Goal: Task Accomplishment & Management: Manage account settings

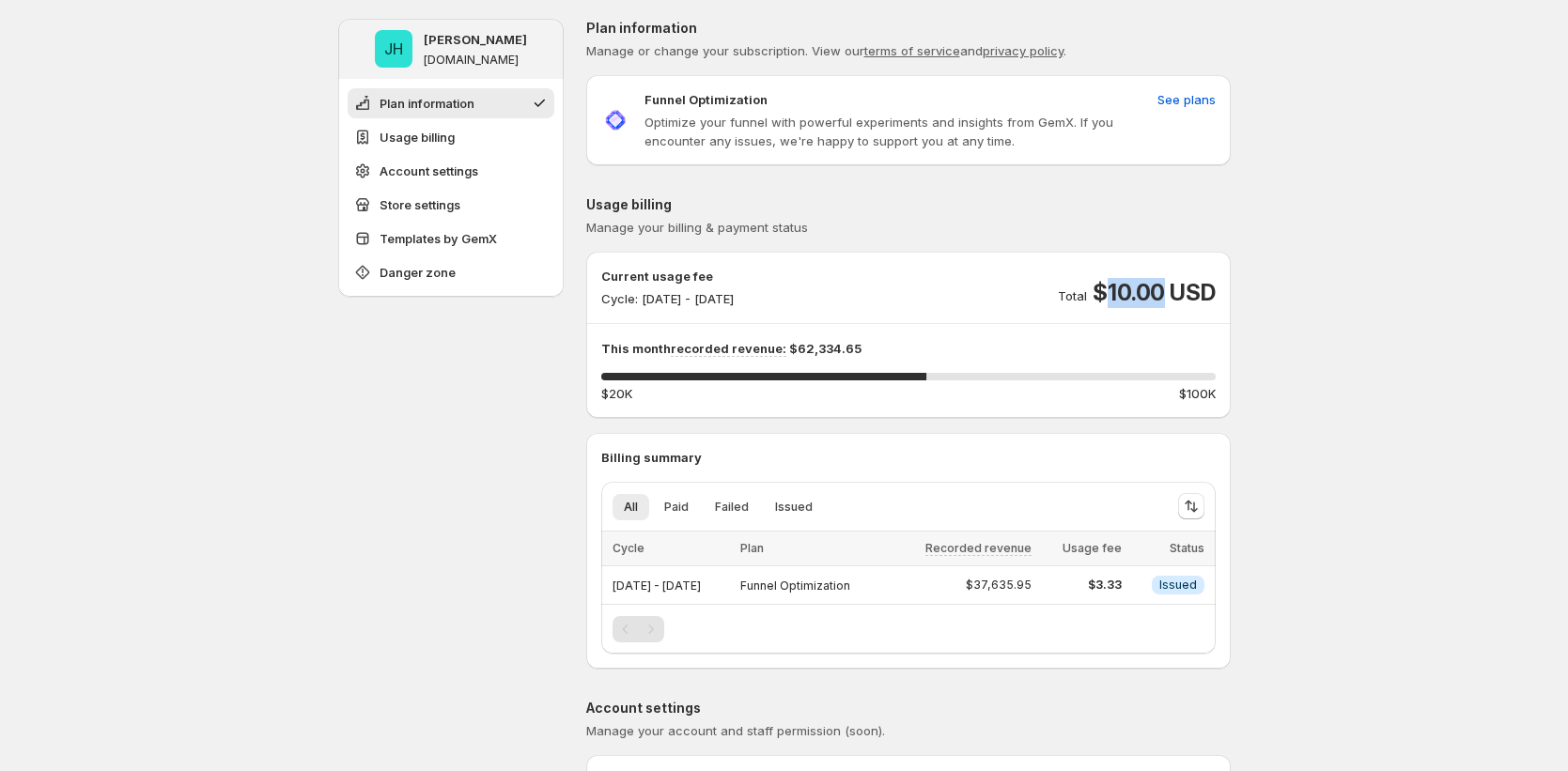
drag, startPoint x: 1113, startPoint y: 287, endPoint x: 1170, endPoint y: 287, distance: 57.0
click at [1170, 287] on span "$10.00 USD" at bounding box center [1154, 292] width 122 height 30
drag, startPoint x: 1098, startPoint y: 583, endPoint x: 1174, endPoint y: 572, distance: 76.8
click at [1175, 568] on tr "Sep 18, 2025 - Sep 19, 2025 Funnel Optimization $37,635.95 $3.33 Info Issued" at bounding box center [909, 585] width 614 height 38
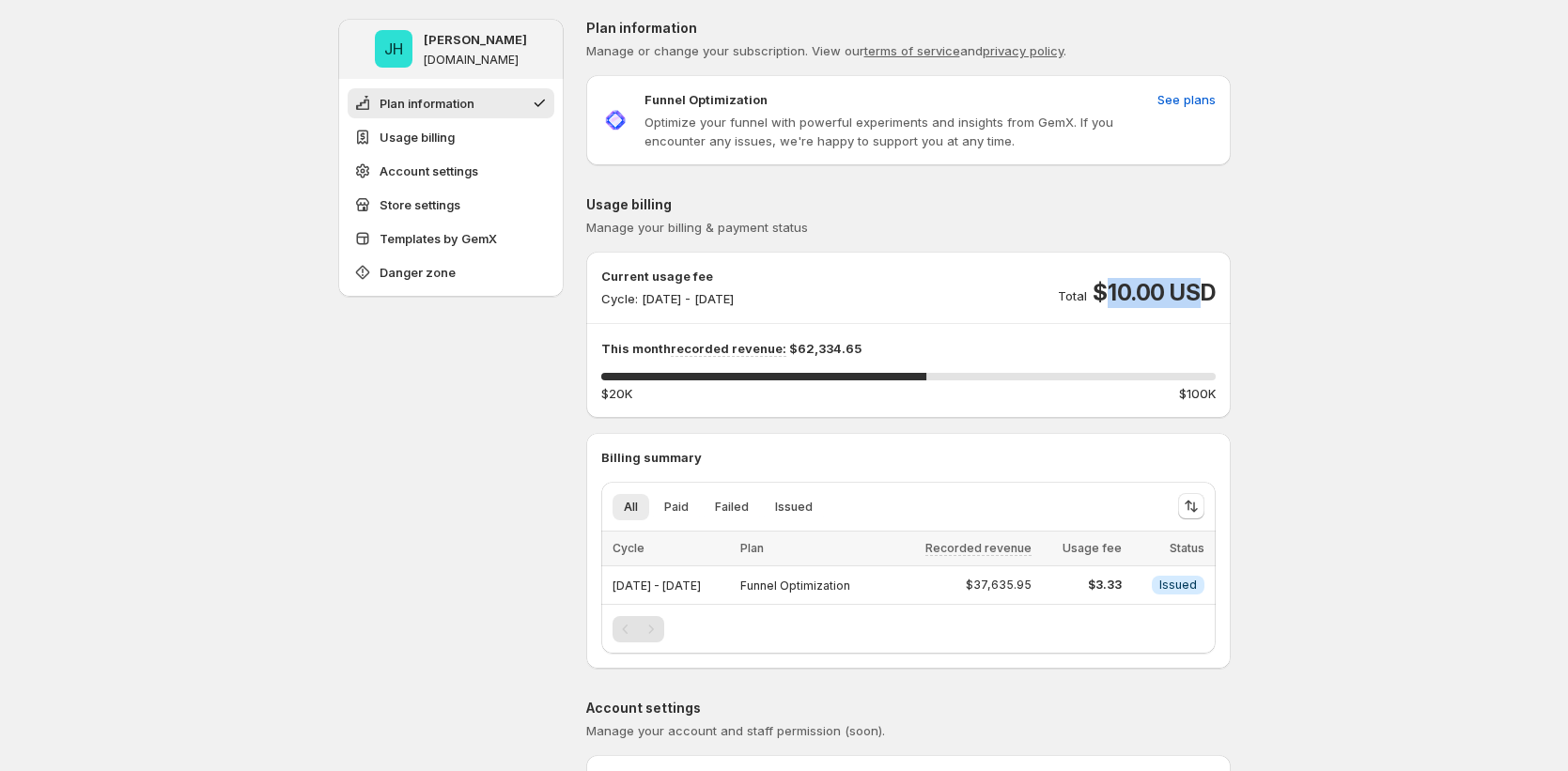
drag, startPoint x: 1104, startPoint y: 279, endPoint x: 1206, endPoint y: 290, distance: 102.6
click at [1206, 290] on span "$10.00 USD" at bounding box center [1154, 292] width 122 height 30
drag, startPoint x: 1101, startPoint y: 282, endPoint x: 1240, endPoint y: 294, distance: 139.5
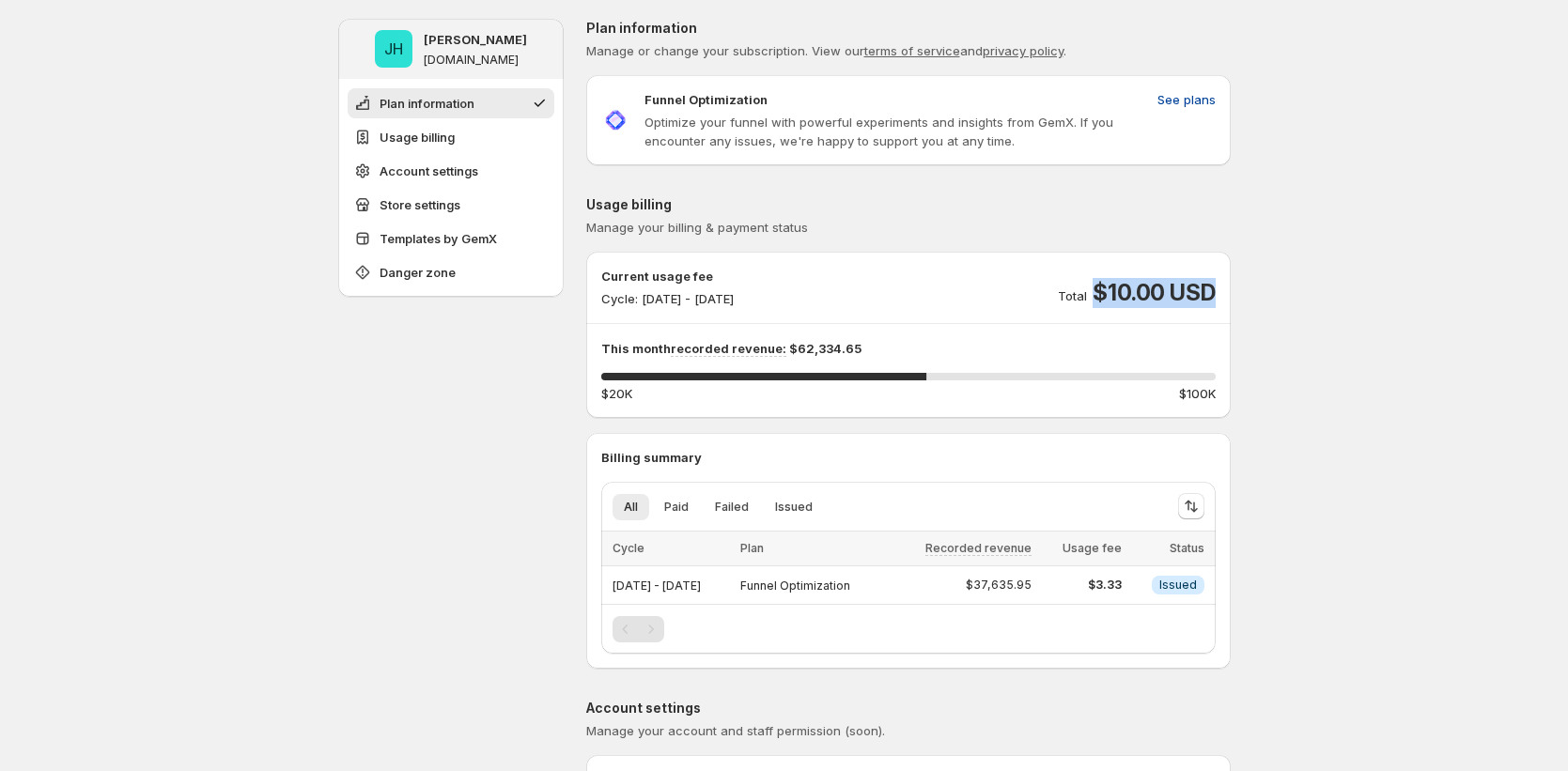
click at [1197, 105] on span "See plans" at bounding box center [1186, 99] width 58 height 19
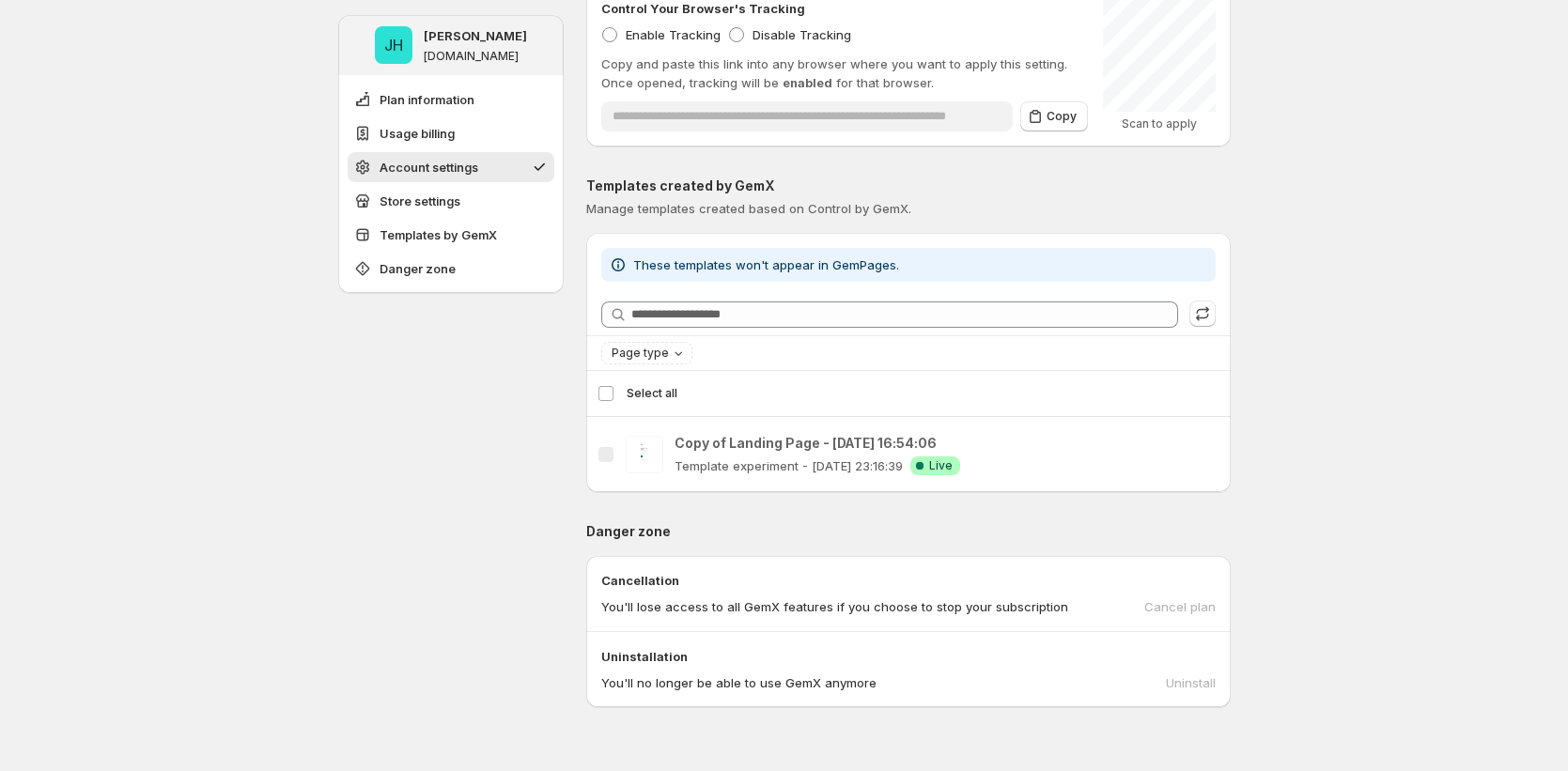
scroll to position [1409, 0]
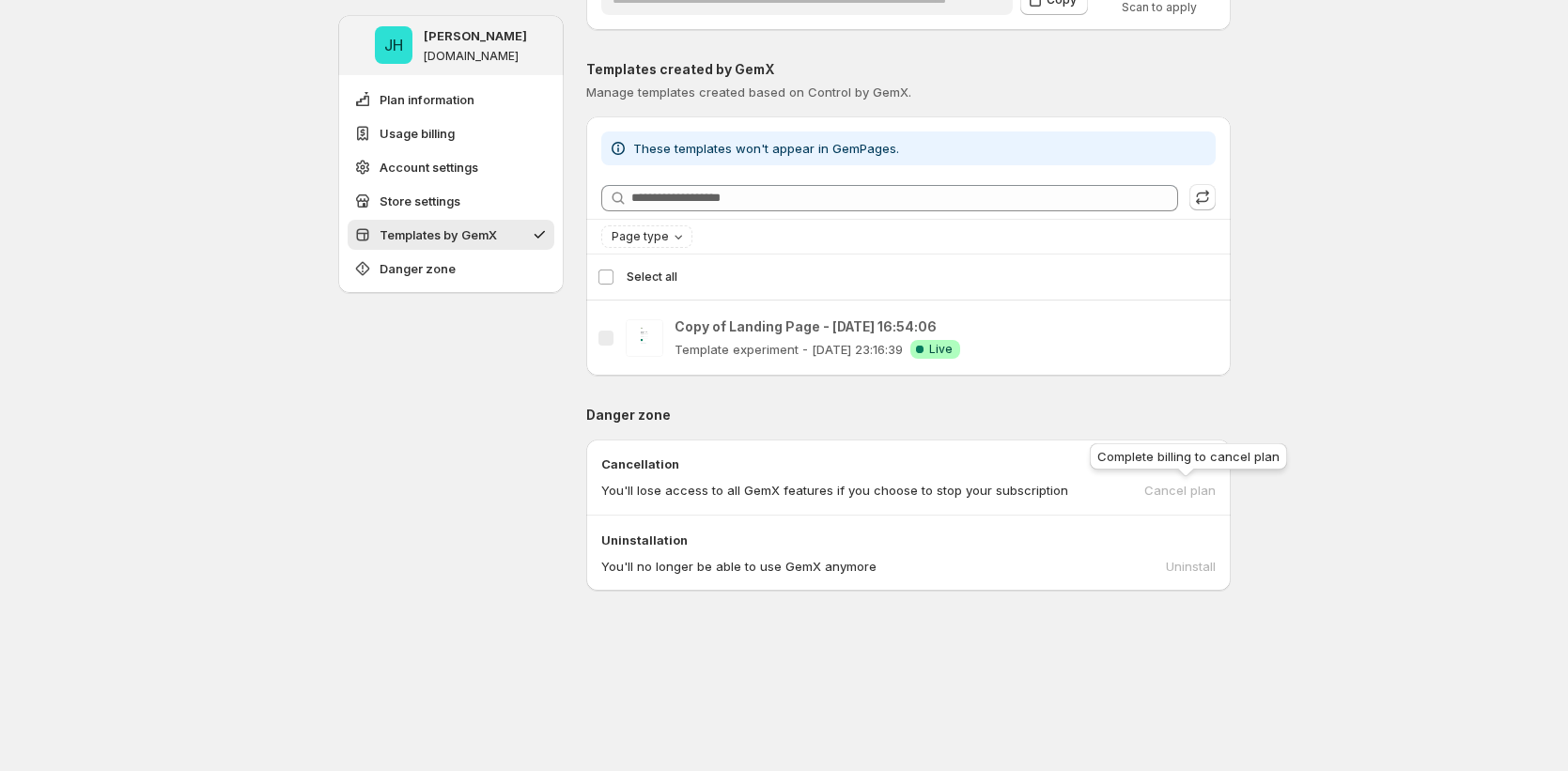
click at [1201, 492] on div "Cancel plan" at bounding box center [1179, 489] width 72 height 19
click at [1198, 571] on div "You'll no longer be able to use GemX anymore Uninstall" at bounding box center [909, 566] width 614 height 19
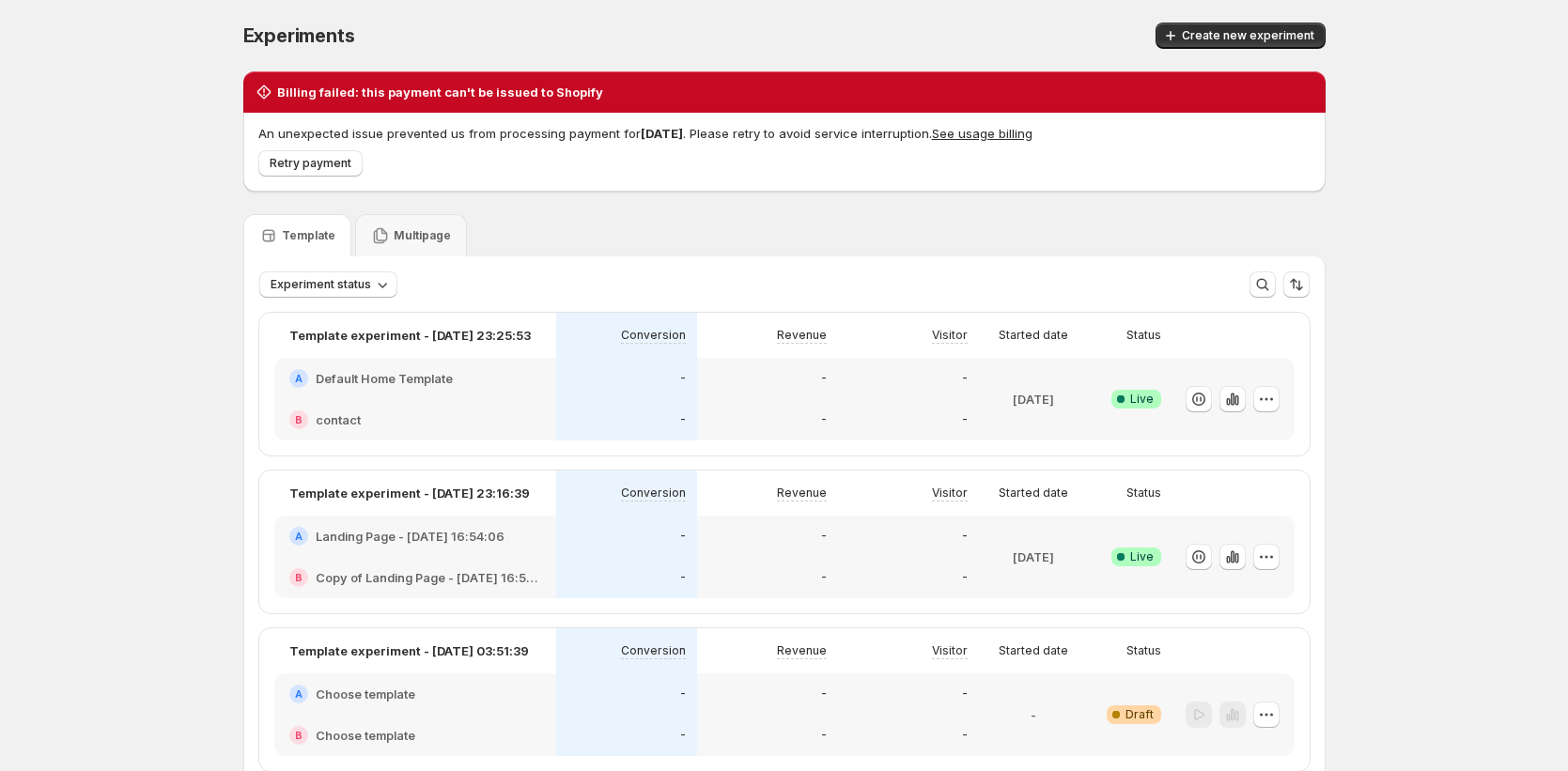
click at [524, 219] on div "Template Multipage" at bounding box center [784, 234] width 1082 height 42
click at [979, 133] on button "See usage billing" at bounding box center [982, 132] width 100 height 15
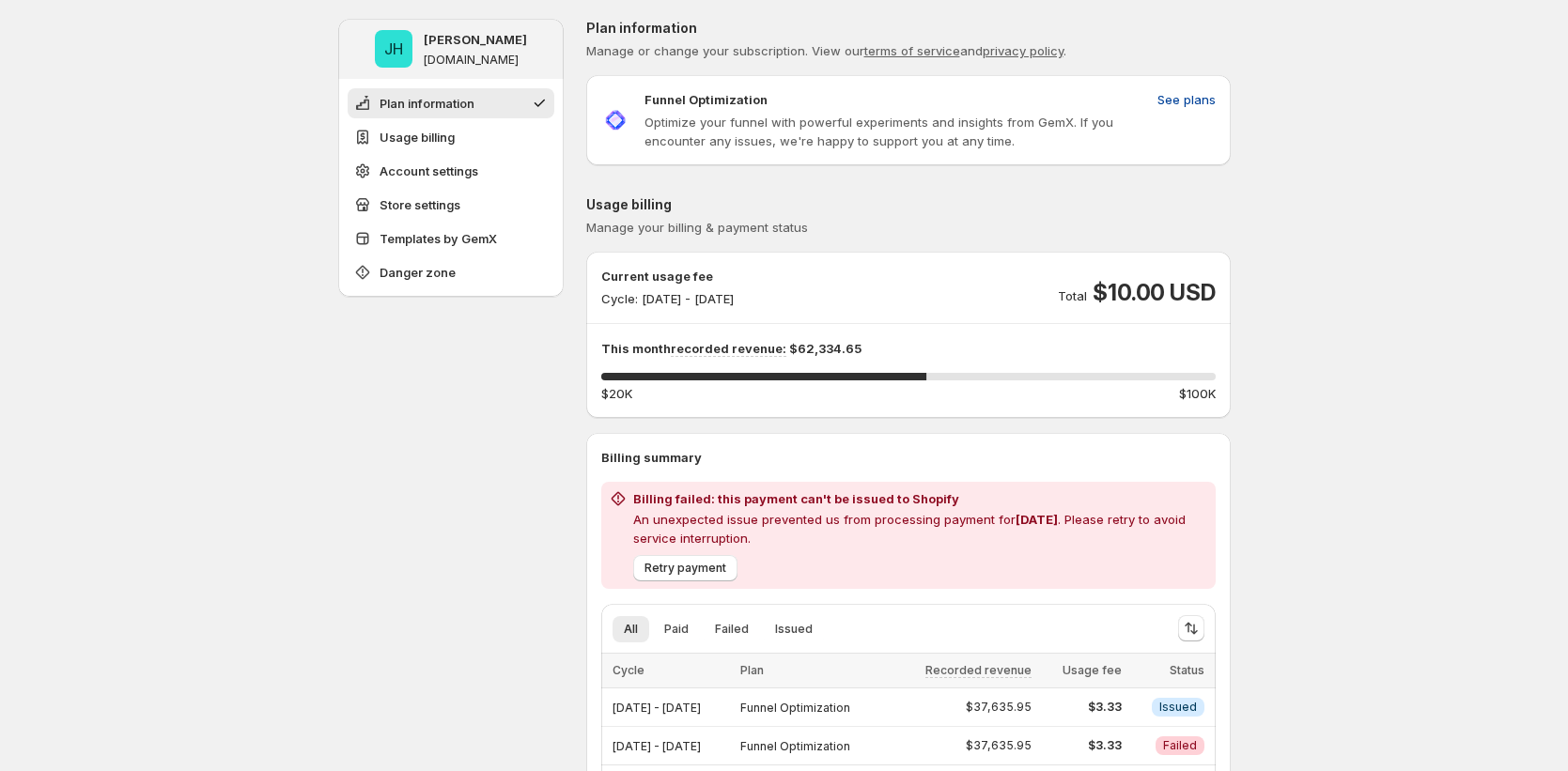
click at [1204, 85] on button "See plans" at bounding box center [1186, 99] width 80 height 30
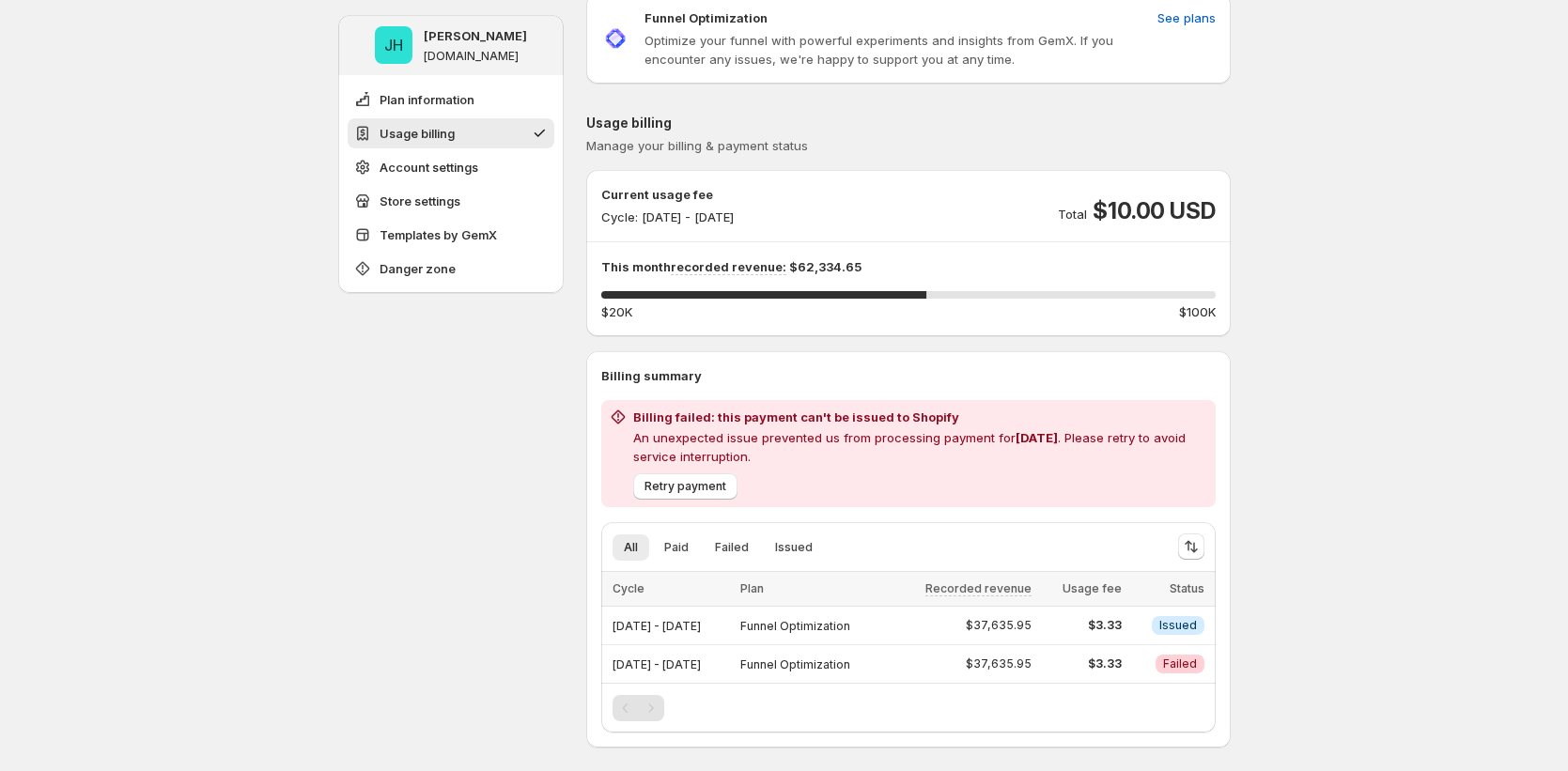
scroll to position [147, 0]
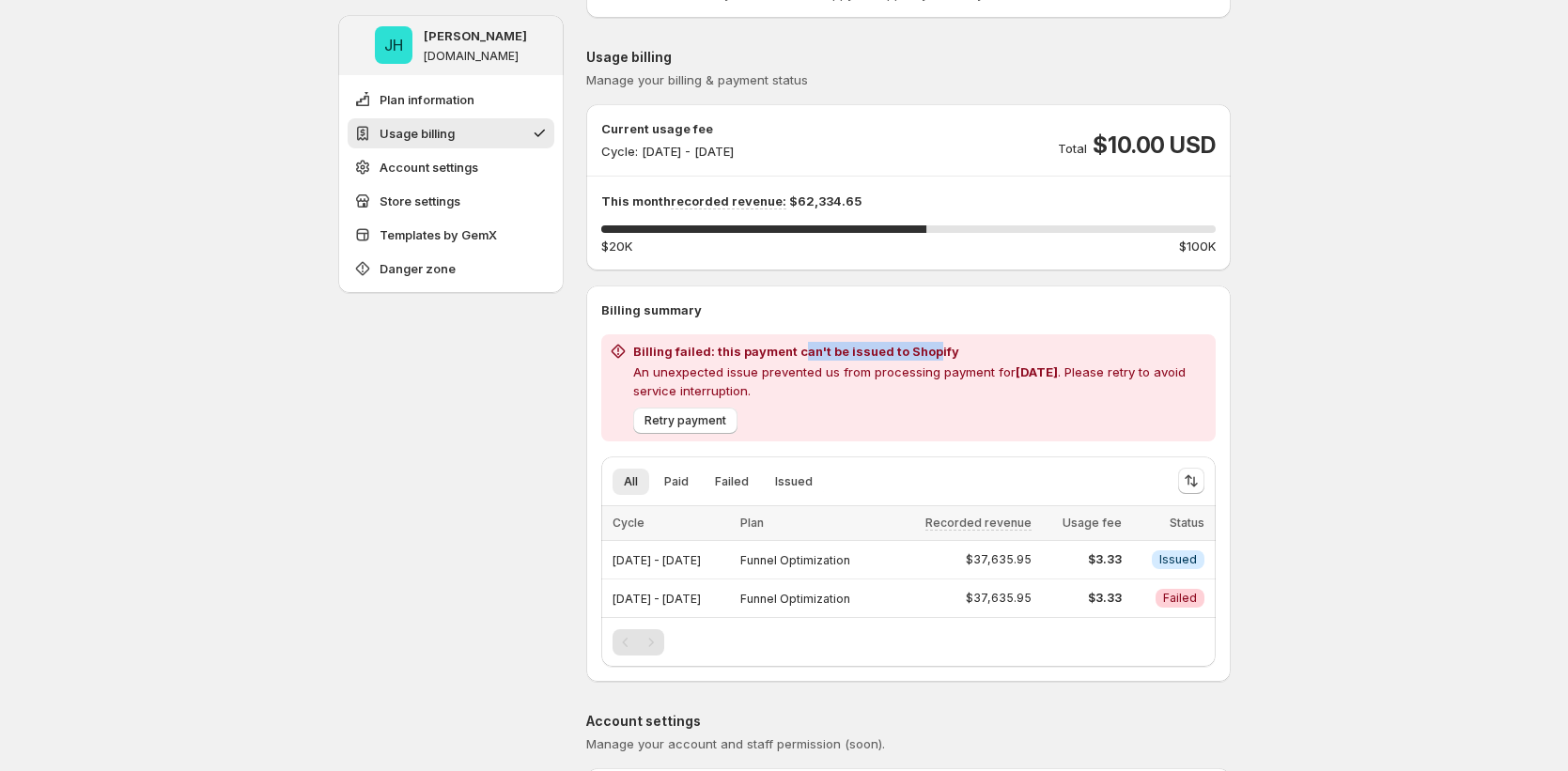
drag, startPoint x: 803, startPoint y: 349, endPoint x: 934, endPoint y: 345, distance: 131.1
click at [934, 345] on h2 "Billing failed: this payment can't be issued to Shopify" at bounding box center [920, 351] width 575 height 19
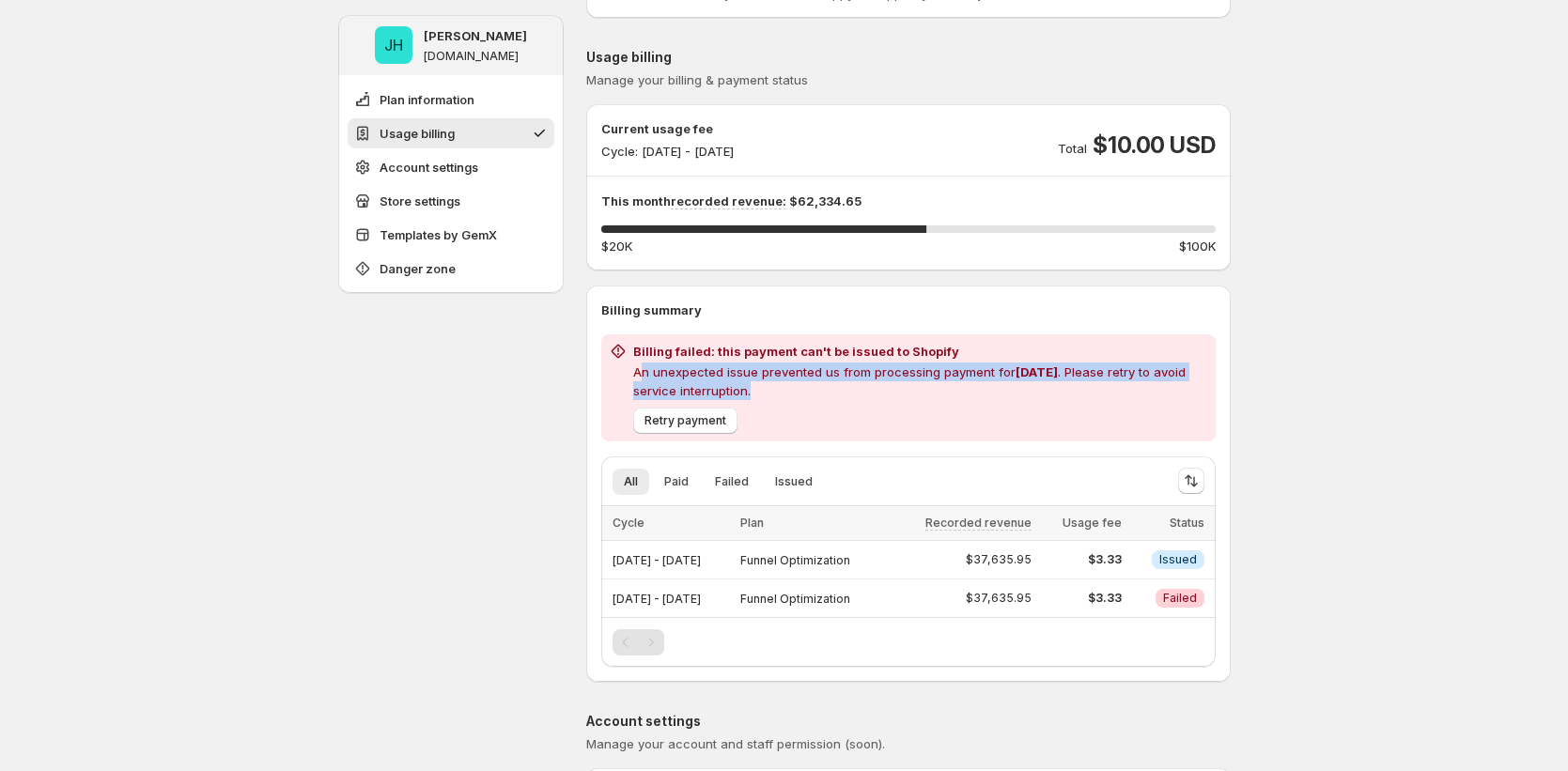
drag, startPoint x: 643, startPoint y: 371, endPoint x: 912, endPoint y: 386, distance: 269.4
click at [912, 386] on p "An unexpected issue prevented us from processing payment for Sep 2025 . Please …" at bounding box center [920, 382] width 575 height 37
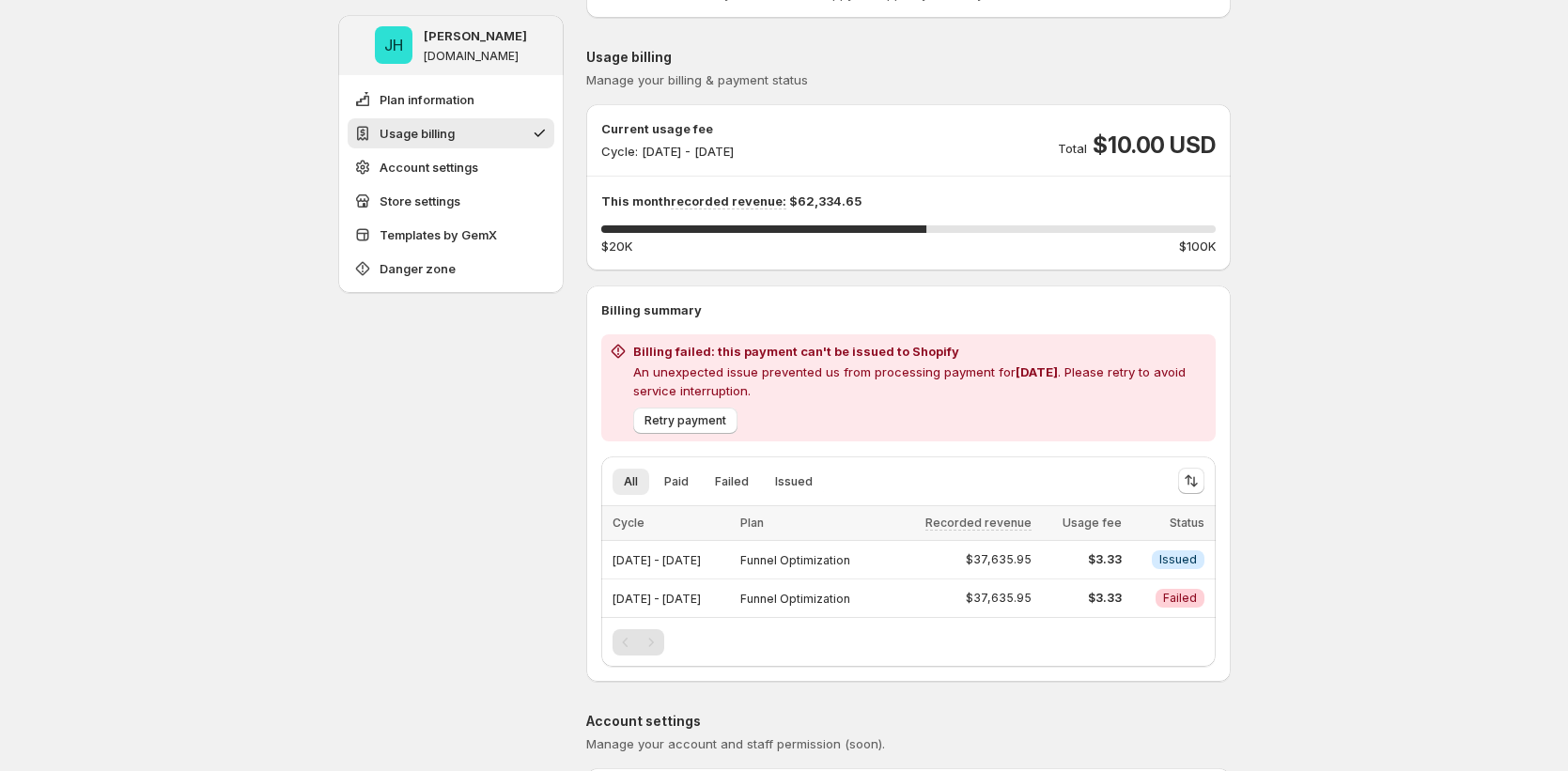
click at [789, 390] on p "An unexpected issue prevented us from processing payment for Sep 2025 . Please …" at bounding box center [920, 382] width 575 height 37
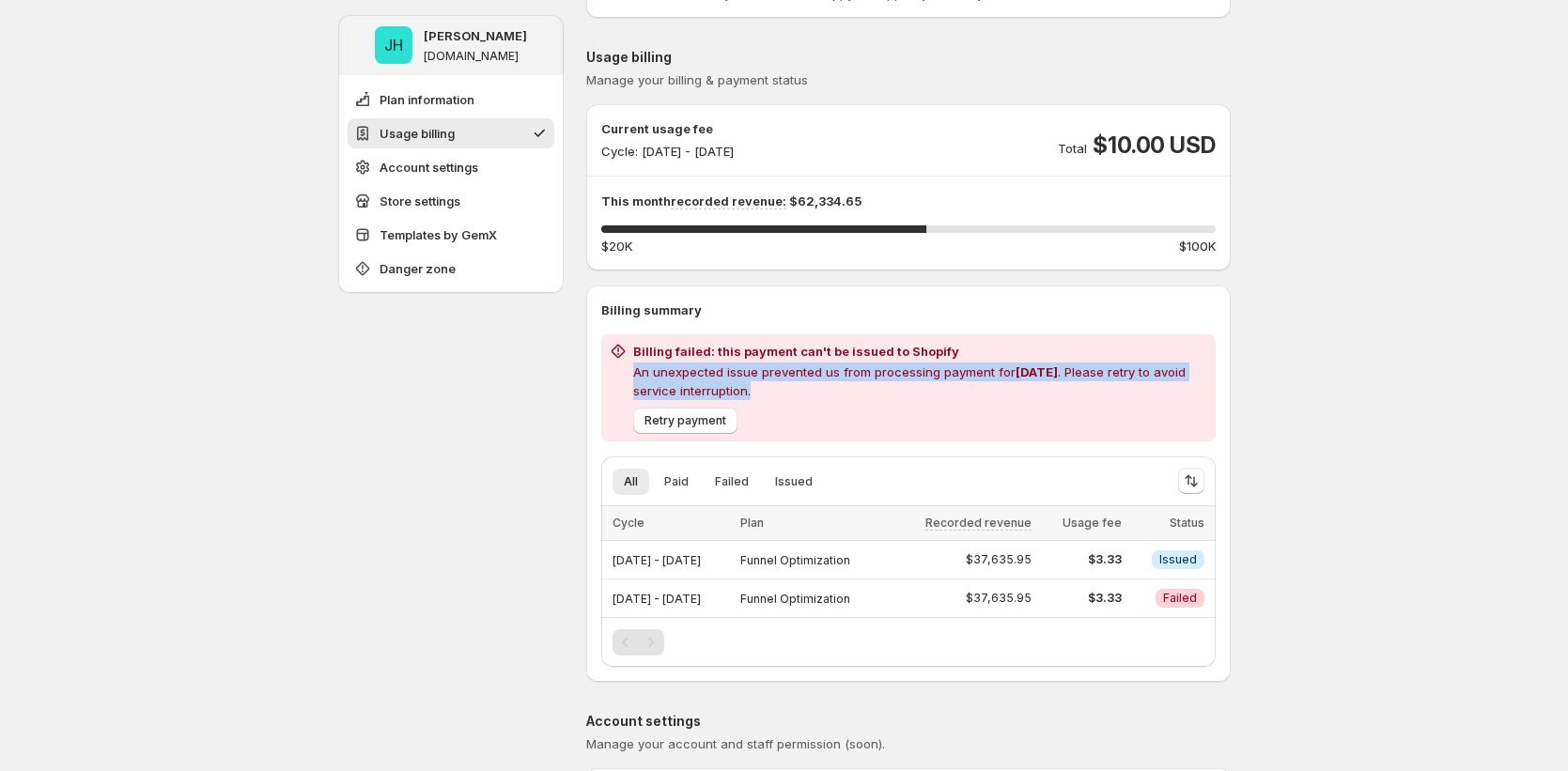
drag, startPoint x: 771, startPoint y: 386, endPoint x: 641, endPoint y: 375, distance: 130.5
click at [640, 372] on p "An unexpected issue prevented us from processing payment for Sep 2025 . Please …" at bounding box center [920, 382] width 575 height 37
copy p "An unexpected issue prevented us from processing payment for Sep 2025 . Please …"
click at [691, 428] on span "Retry payment" at bounding box center [685, 420] width 81 height 15
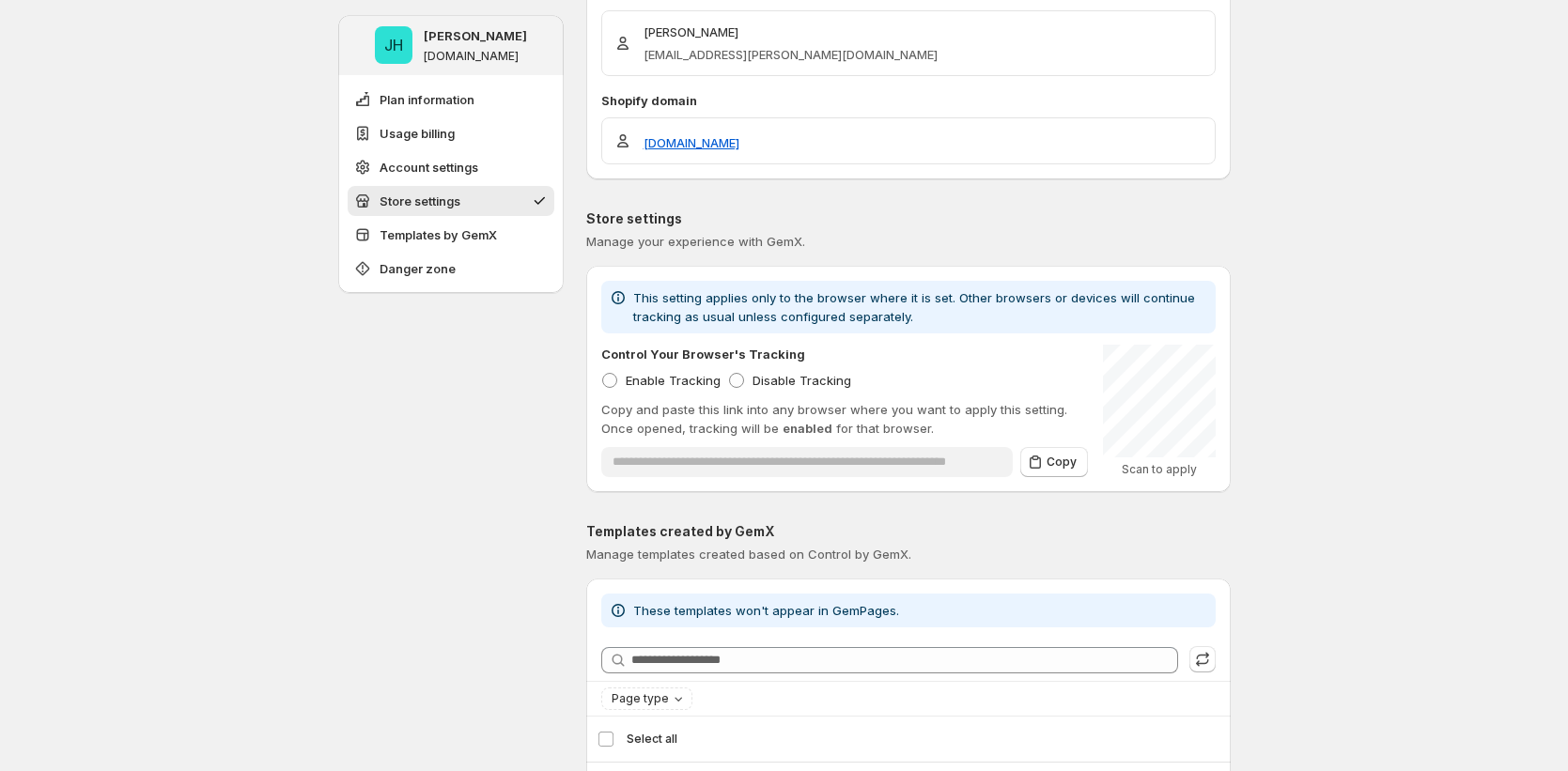
scroll to position [1102, 0]
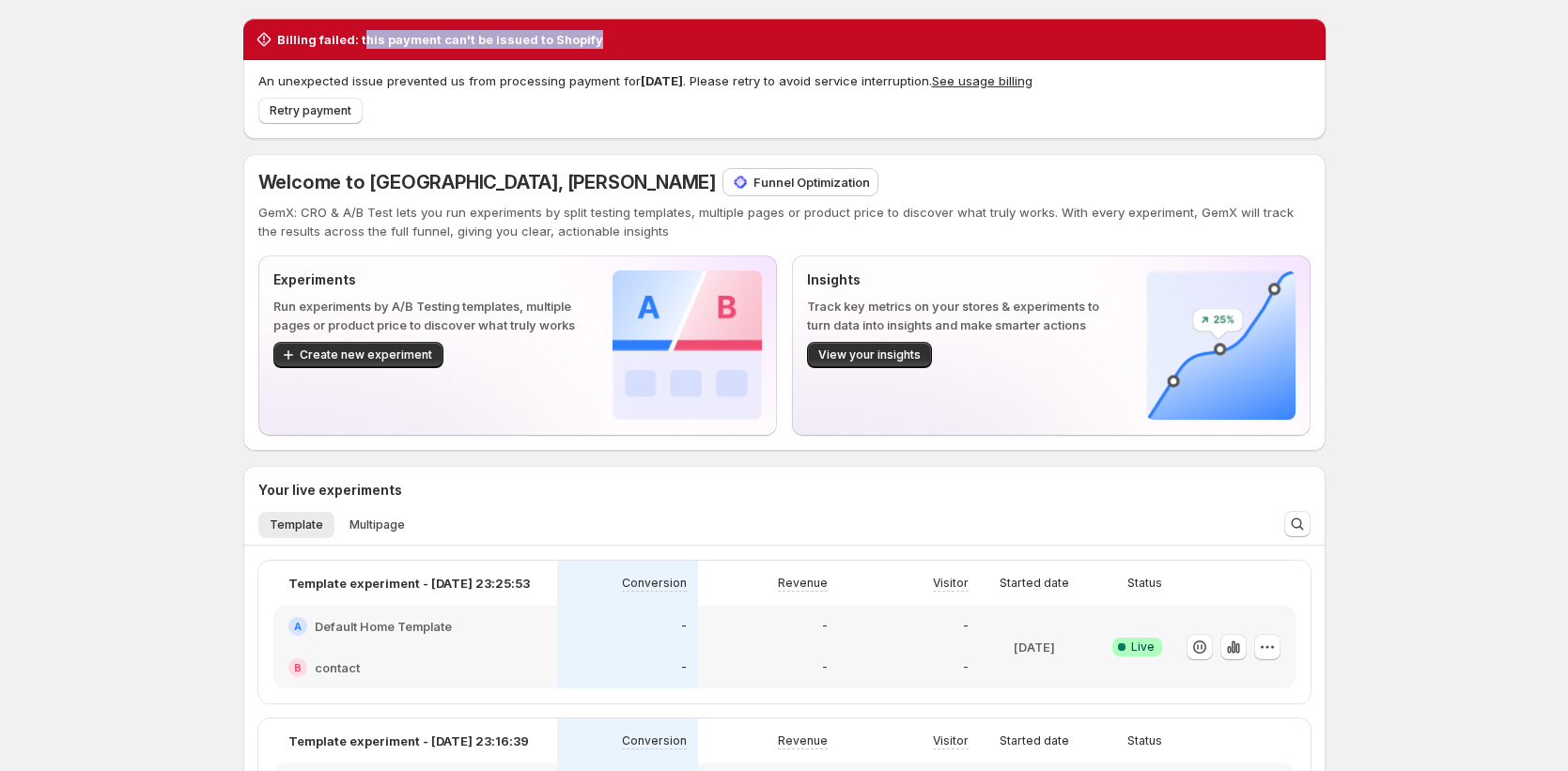
drag, startPoint x: 367, startPoint y: 41, endPoint x: 605, endPoint y: 40, distance: 238.0
click at [605, 40] on div "Billing failed: this payment can't be issued to Shopify" at bounding box center [784, 39] width 1060 height 19
click at [988, 77] on button "See usage billing" at bounding box center [982, 80] width 100 height 15
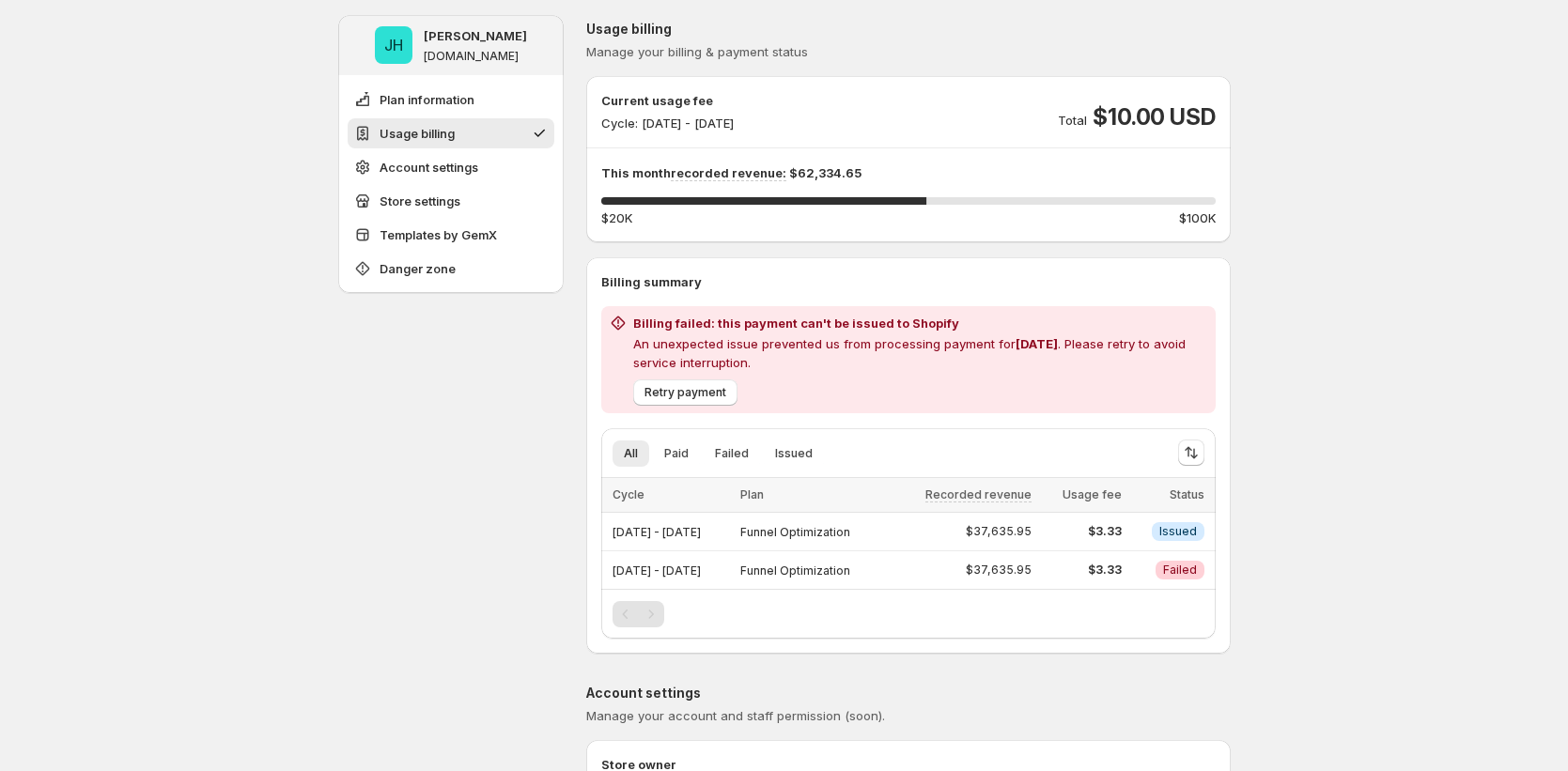
scroll to position [177, 0]
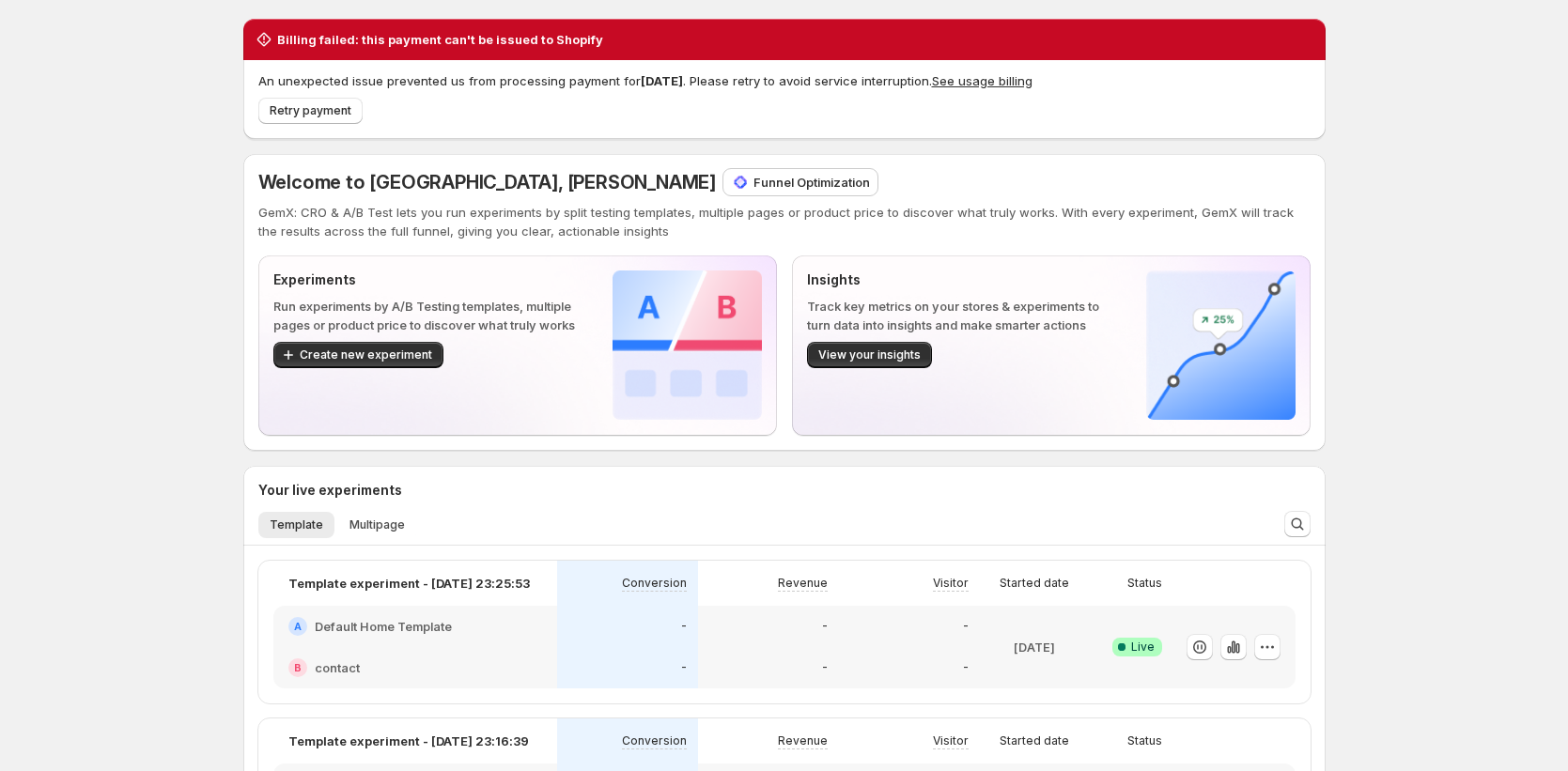
click at [344, 110] on span "Retry payment" at bounding box center [310, 110] width 81 height 15
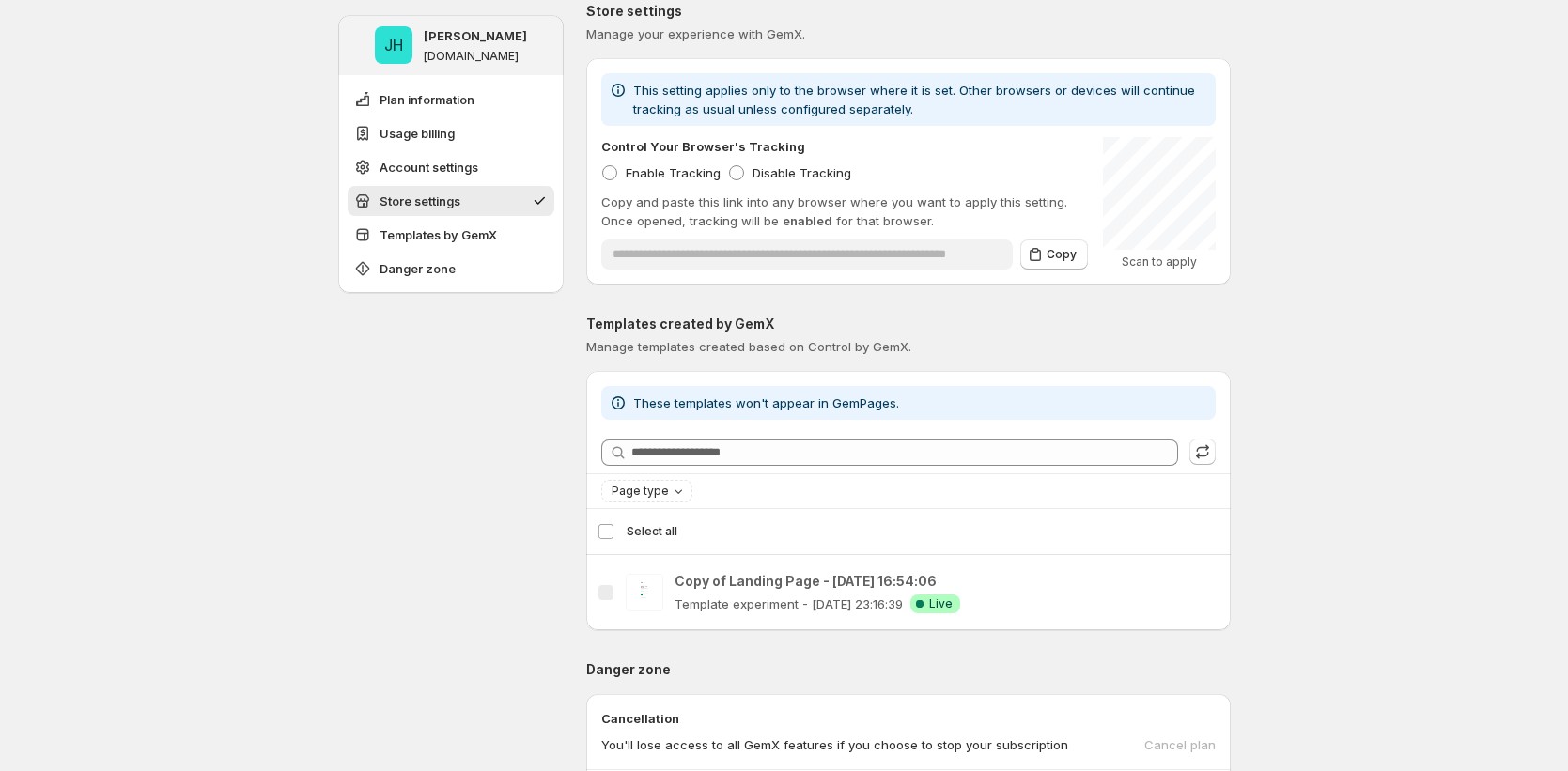
scroll to position [1177, 0]
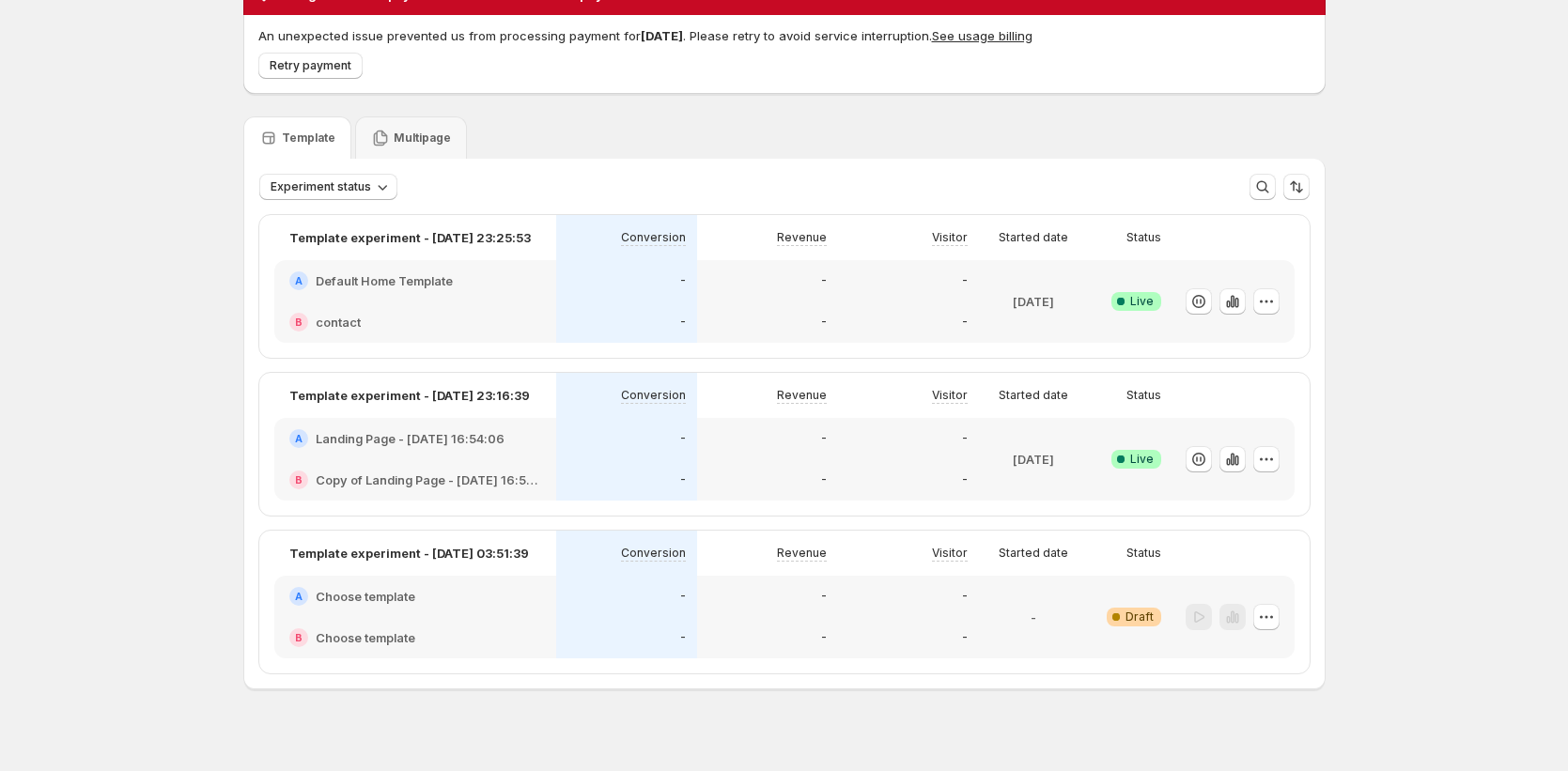
scroll to position [118, 0]
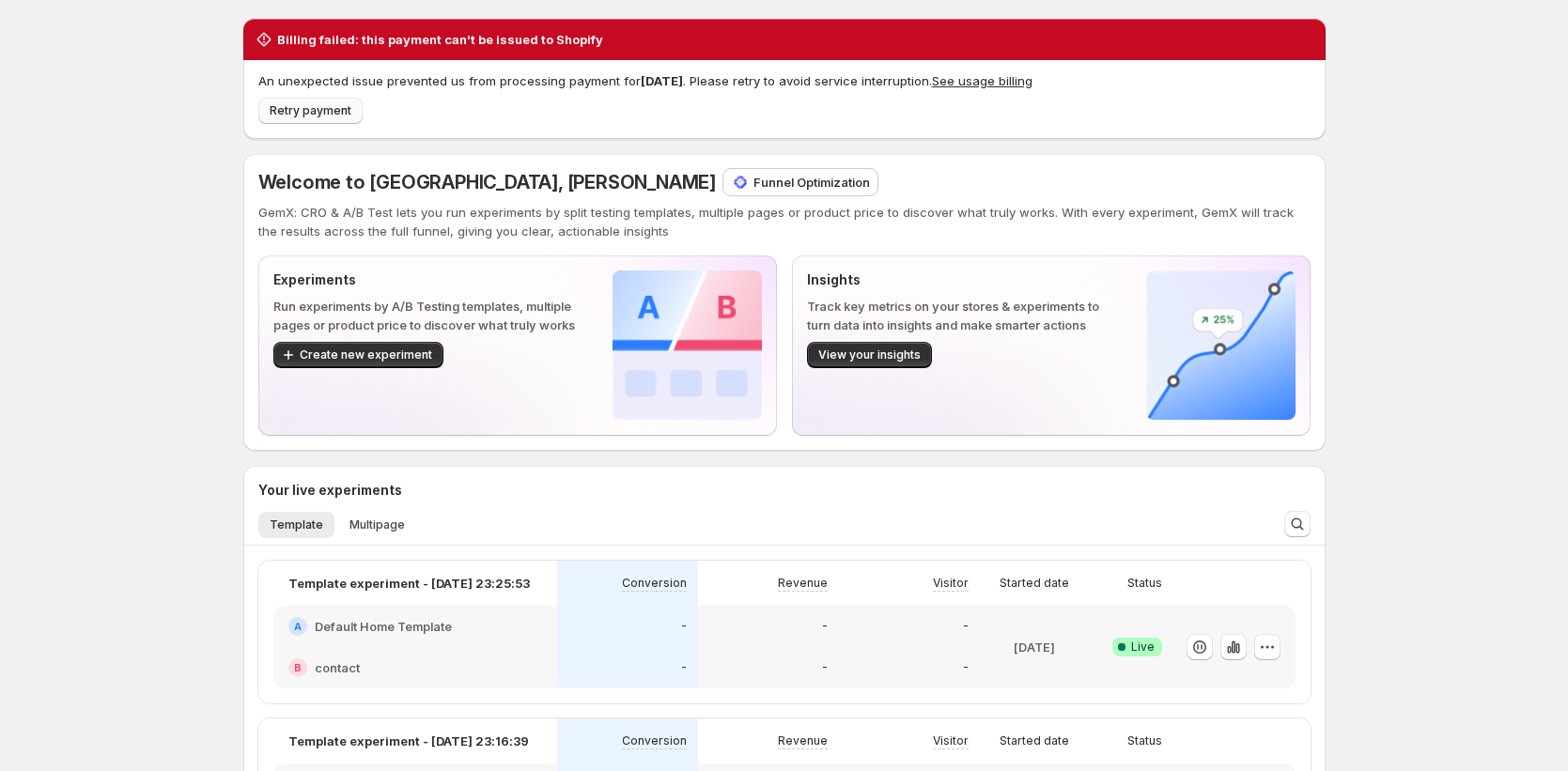
click at [319, 118] on span "Retry payment" at bounding box center [310, 110] width 81 height 15
click at [368, 359] on span "Create new experiment" at bounding box center [365, 354] width 132 height 15
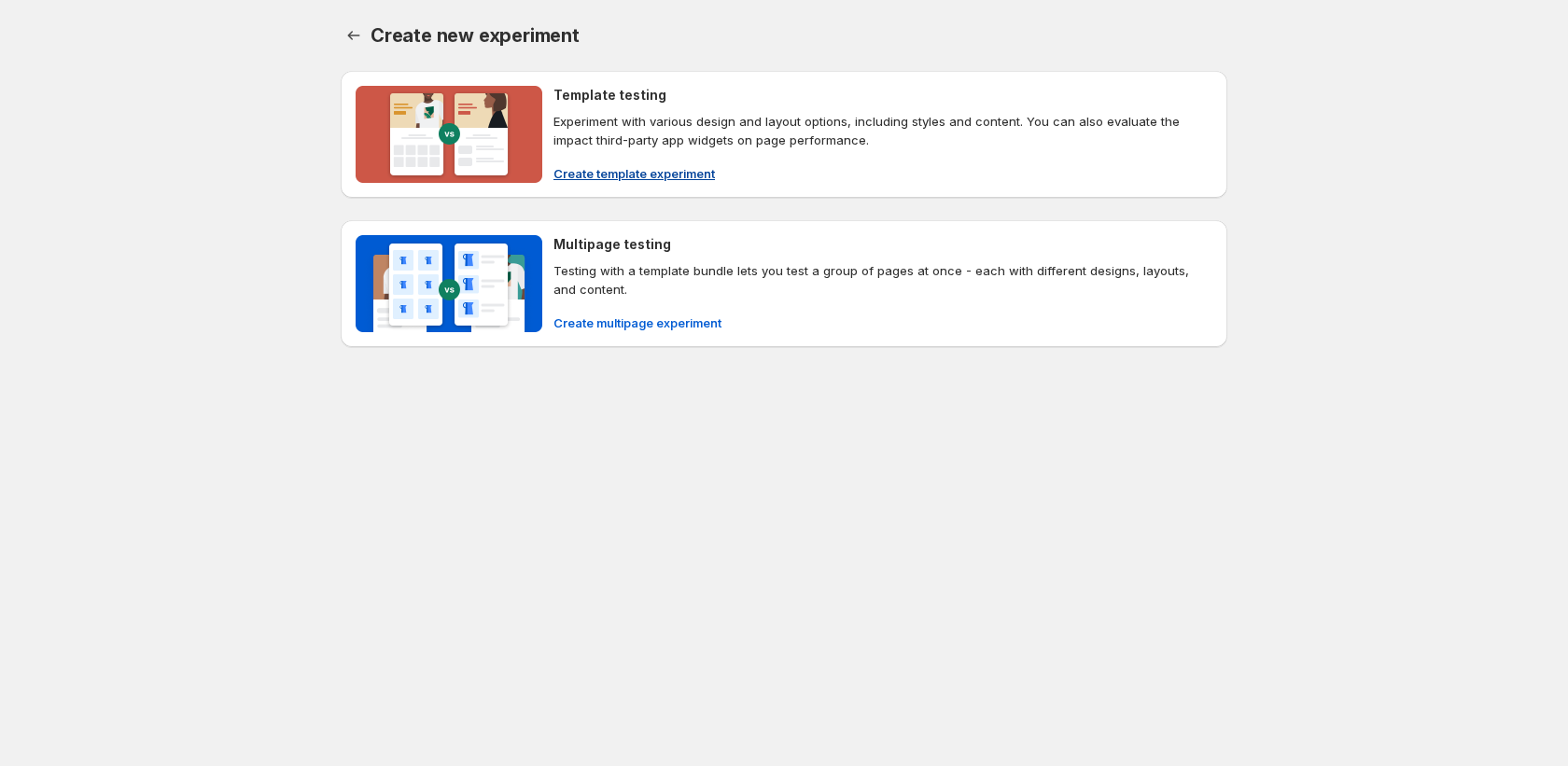
click at [687, 177] on span "Create template experiment" at bounding box center [634, 173] width 162 height 19
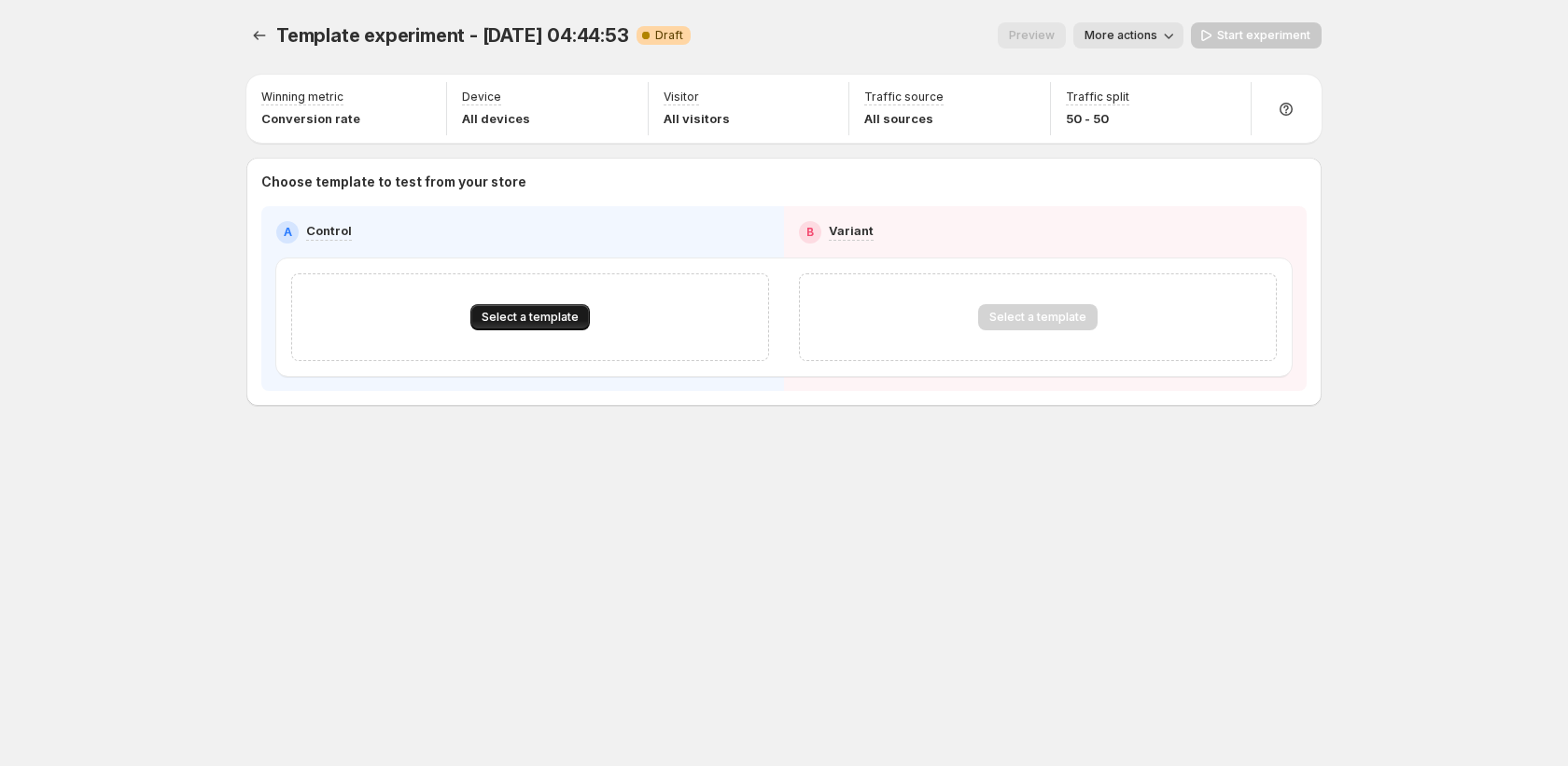
click at [551, 319] on span "Select a template" at bounding box center [530, 317] width 97 height 15
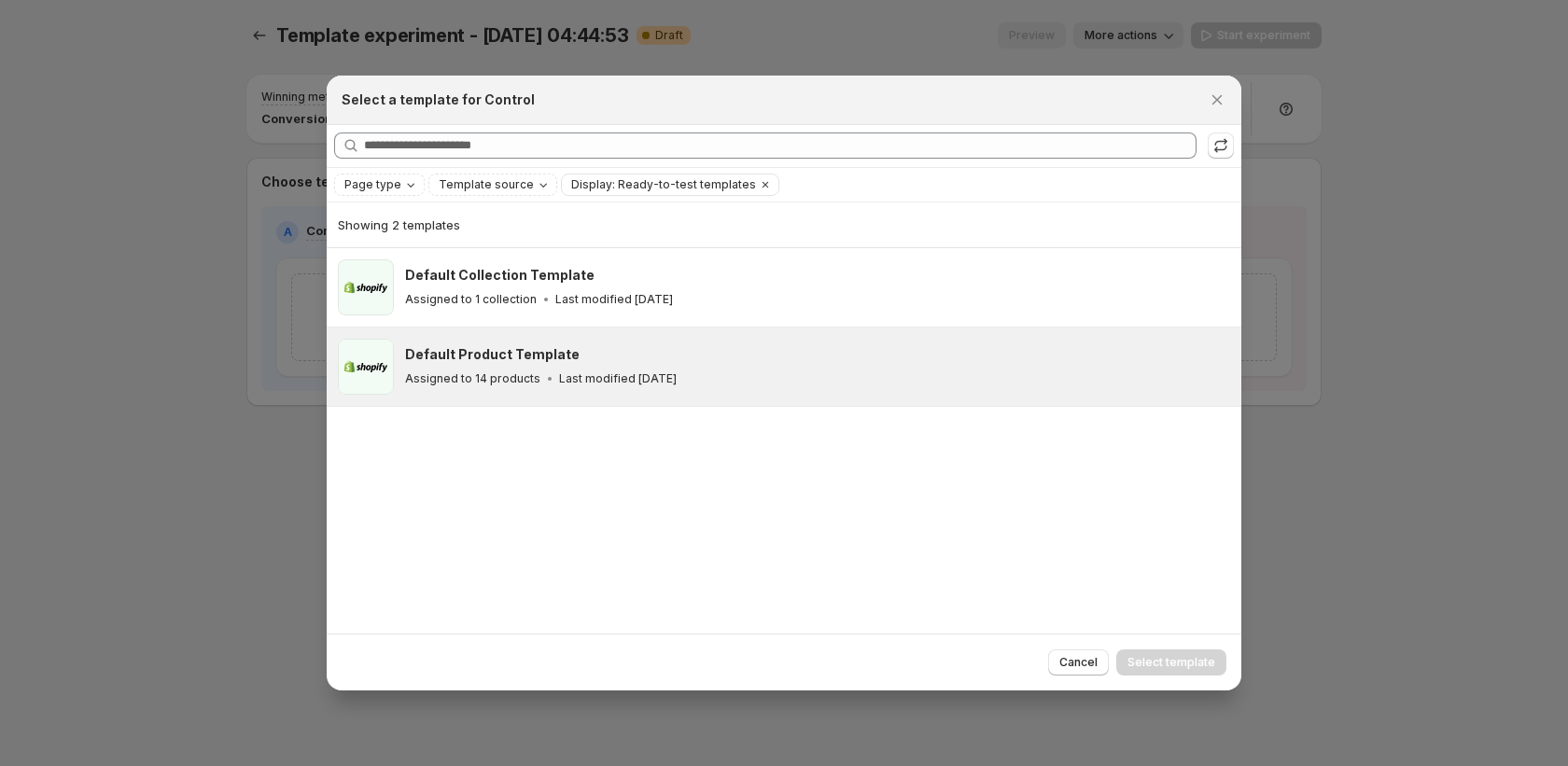
click at [600, 363] on div "Default Product Template" at bounding box center [815, 354] width 820 height 19
click at [1187, 657] on span "Select template" at bounding box center [1171, 662] width 88 height 15
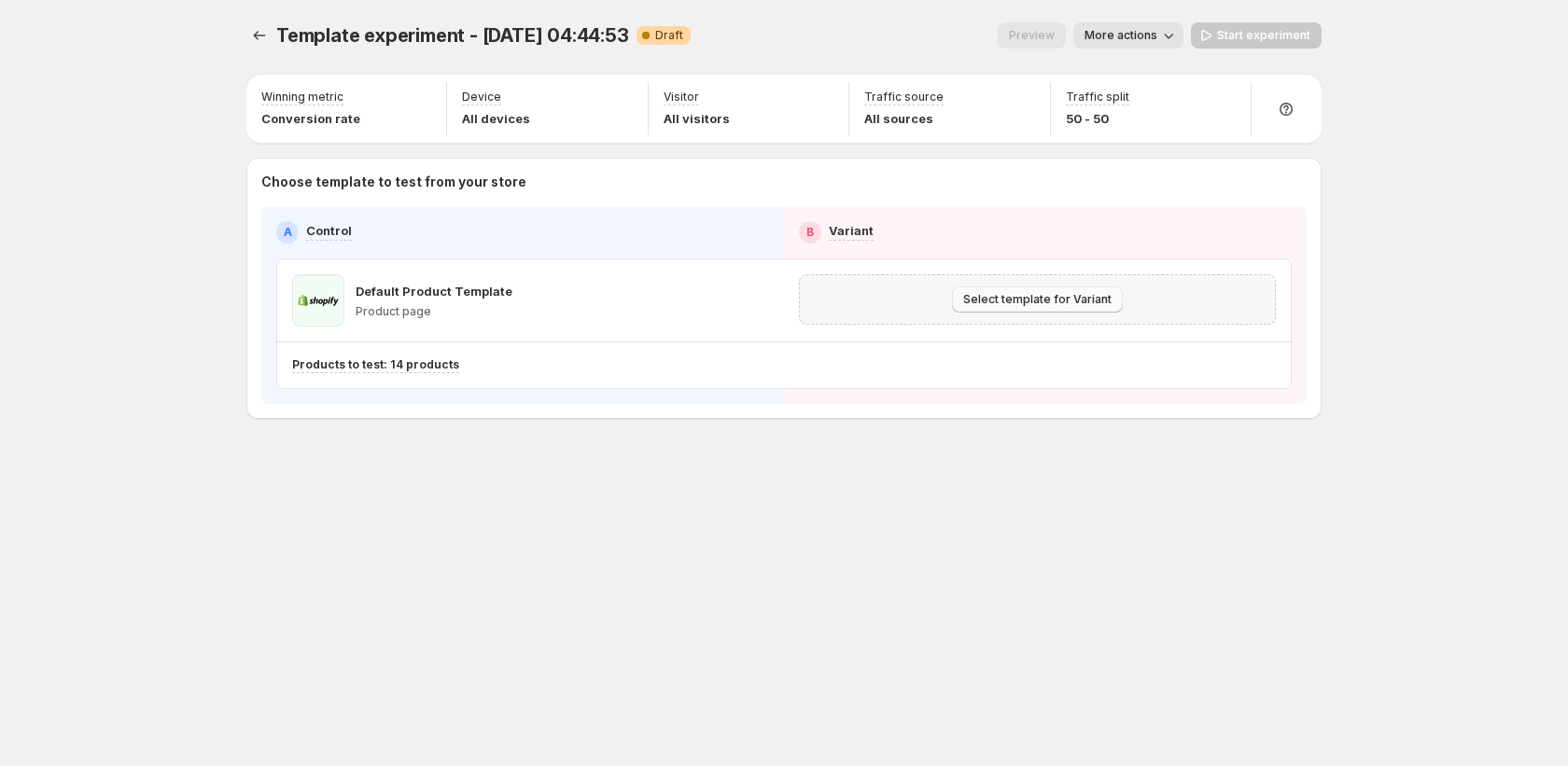
click at [966, 295] on span "Select template for Variant" at bounding box center [1037, 299] width 148 height 15
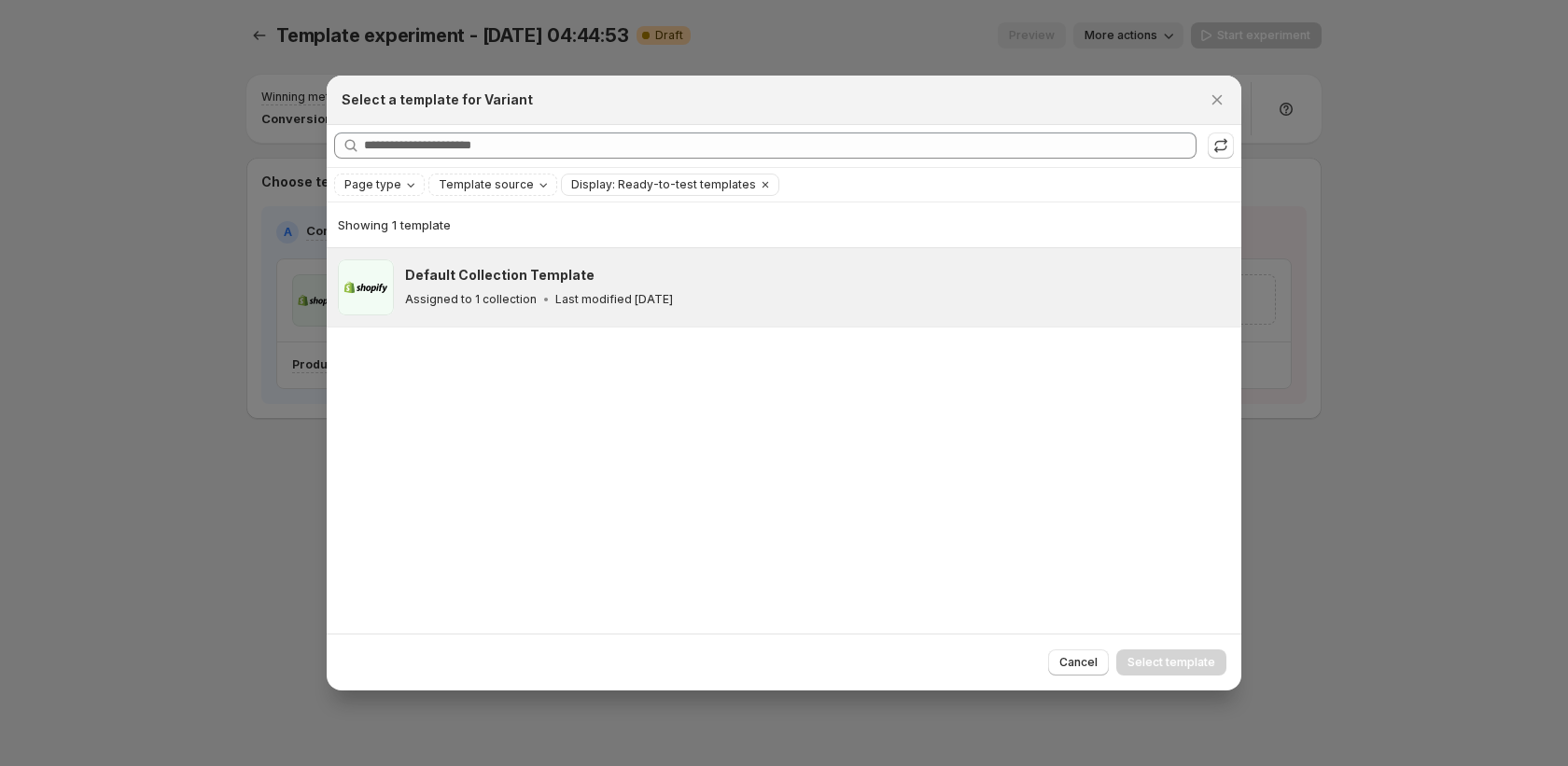
click at [754, 313] on div "Default Collection Template Assigned to 1 collection Last modified 7 days ago" at bounding box center [818, 287] width 824 height 56
click at [1185, 663] on span "Select template" at bounding box center [1171, 662] width 88 height 15
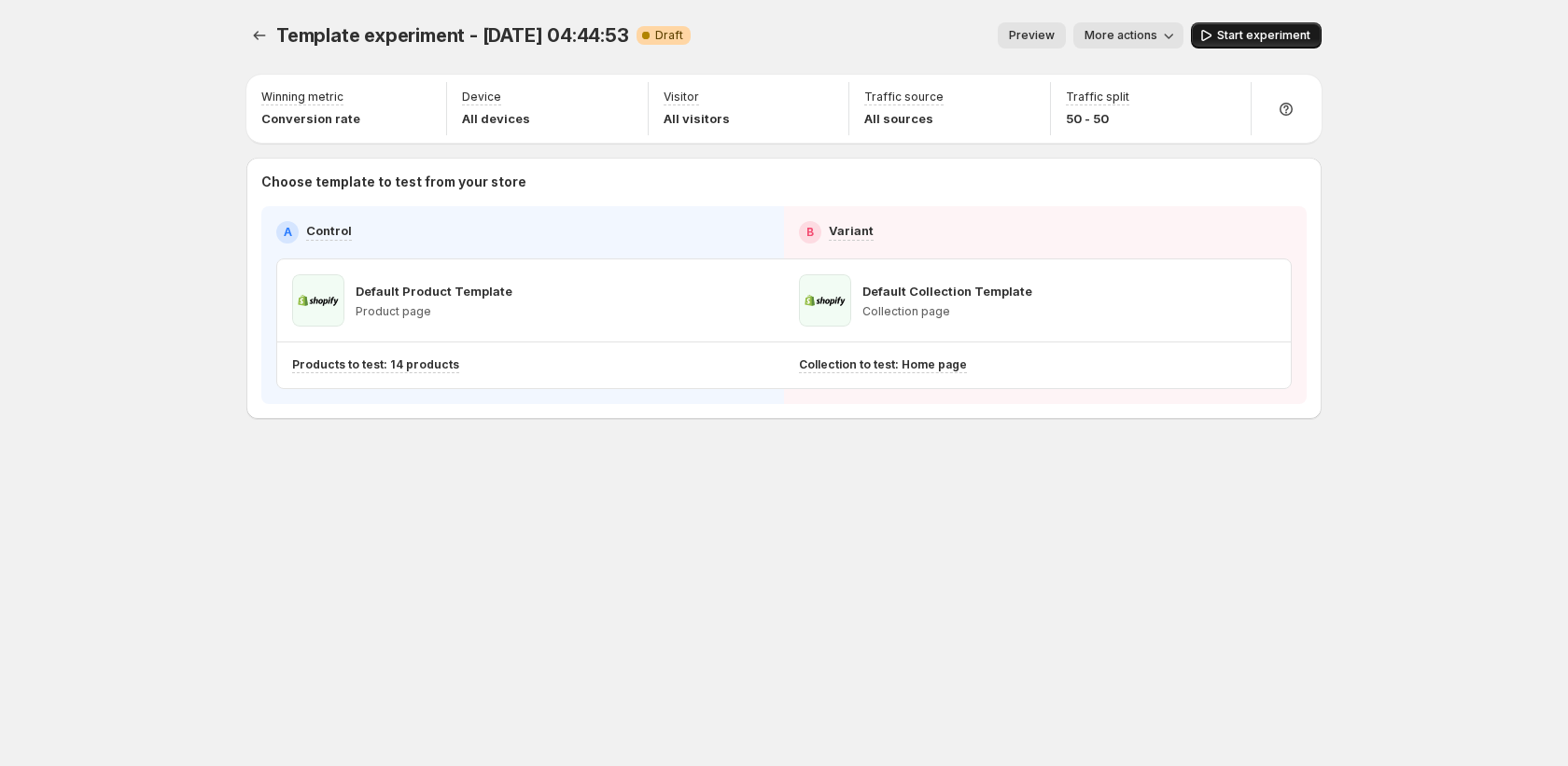
click at [1221, 23] on button "Start experiment" at bounding box center [1256, 35] width 131 height 26
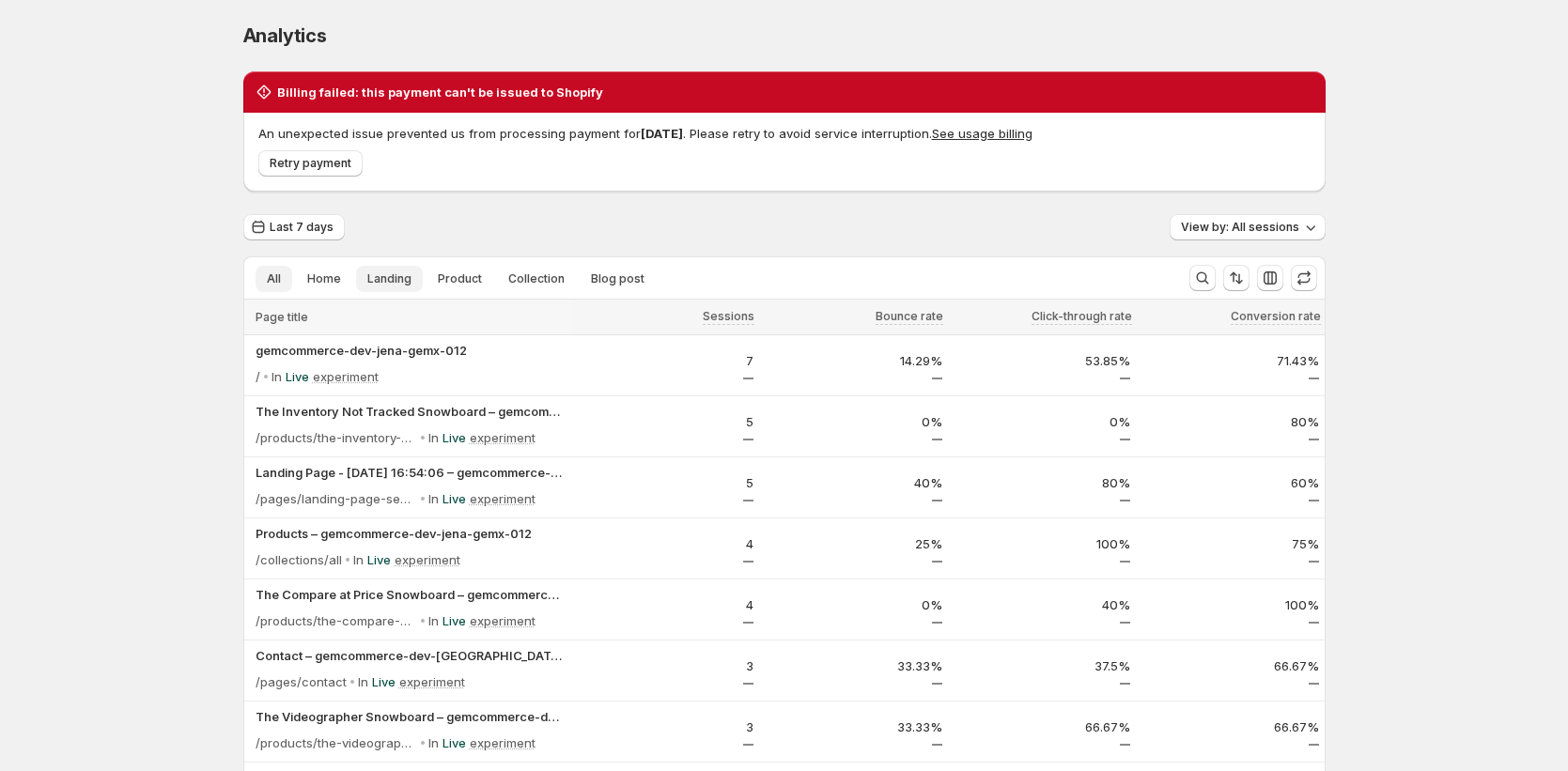
click at [374, 284] on span "Landing" at bounding box center [389, 279] width 44 height 15
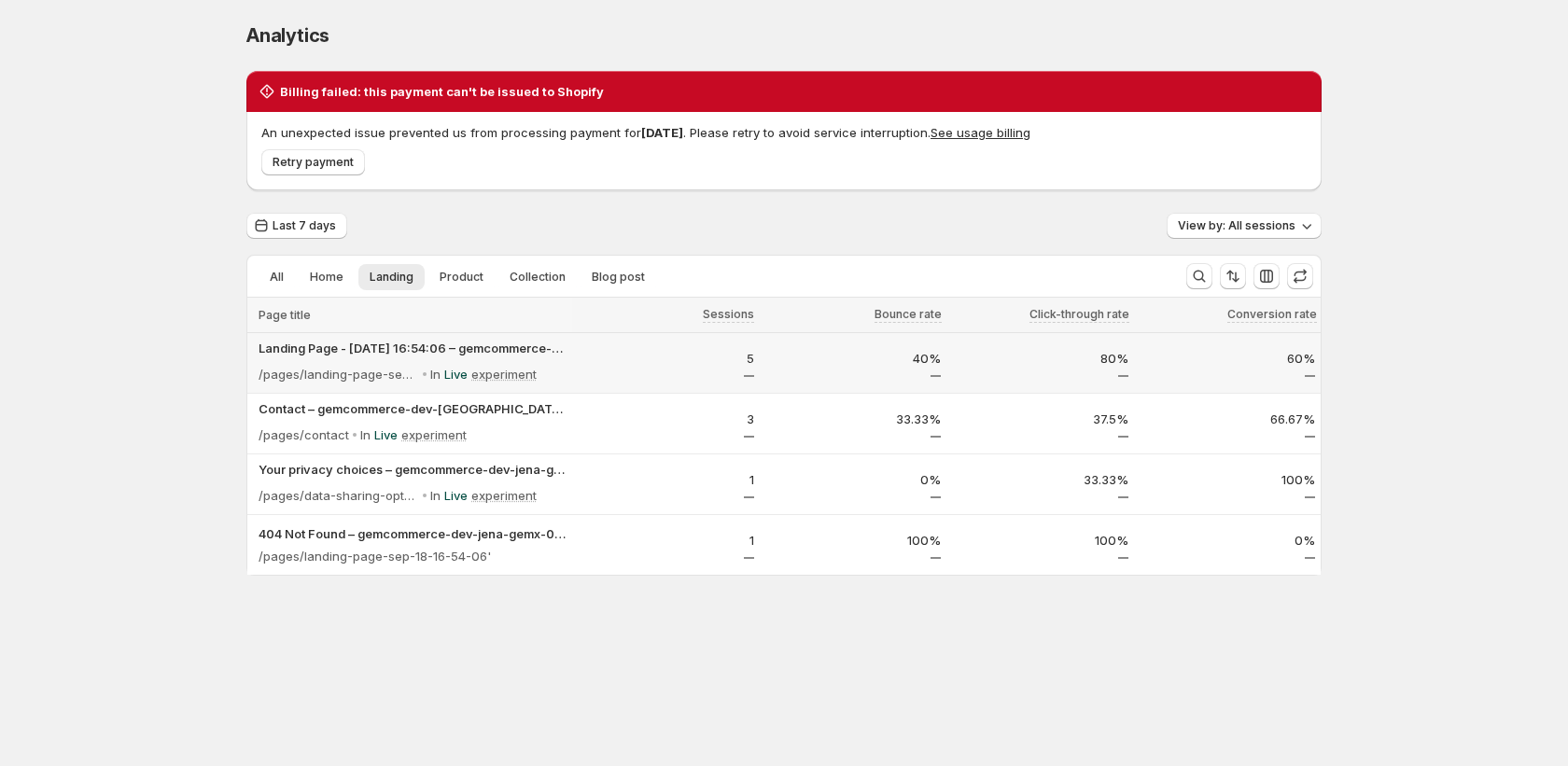
click at [608, 380] on div "5" at bounding box center [666, 363] width 187 height 39
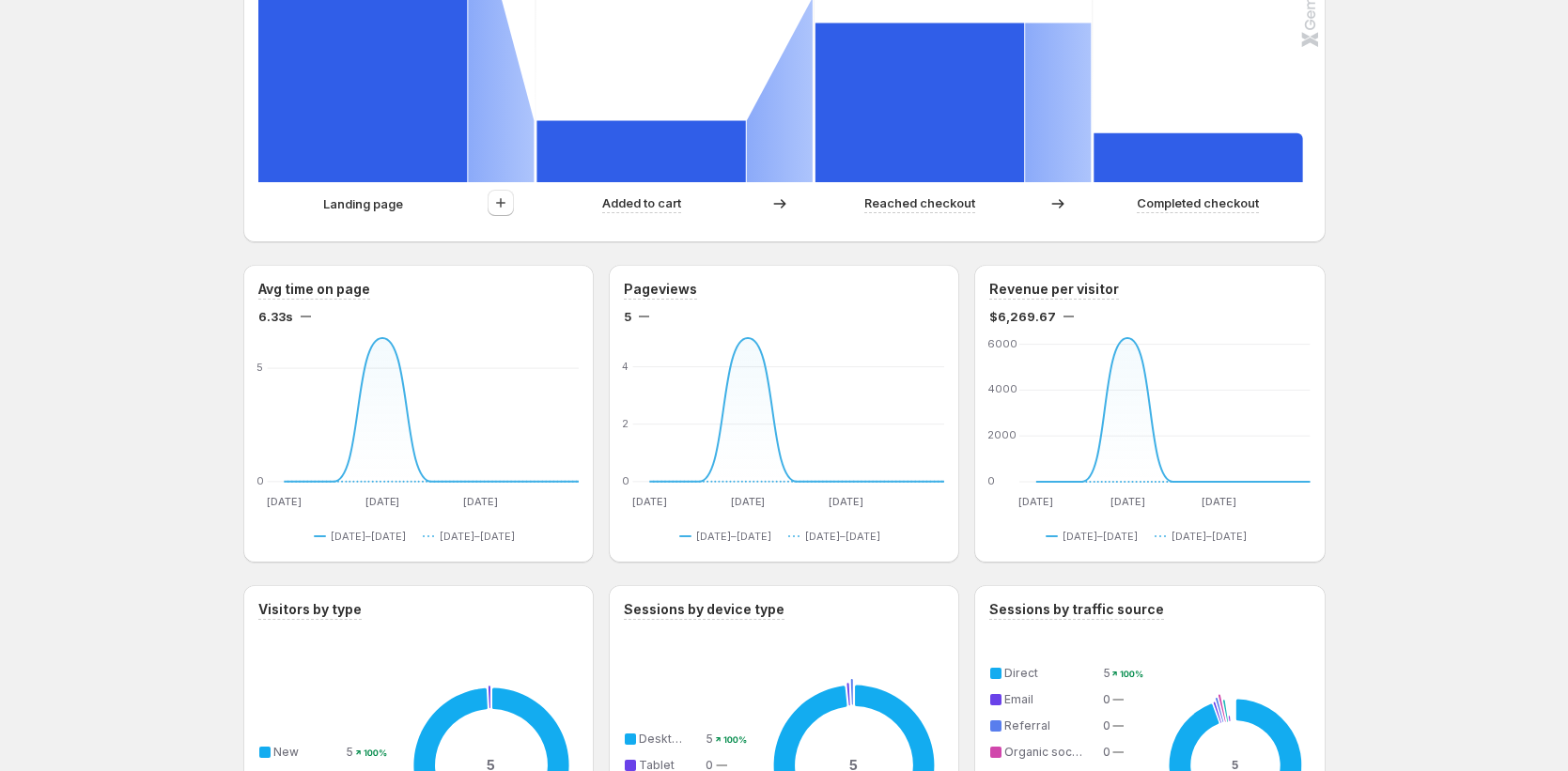
scroll to position [381, 0]
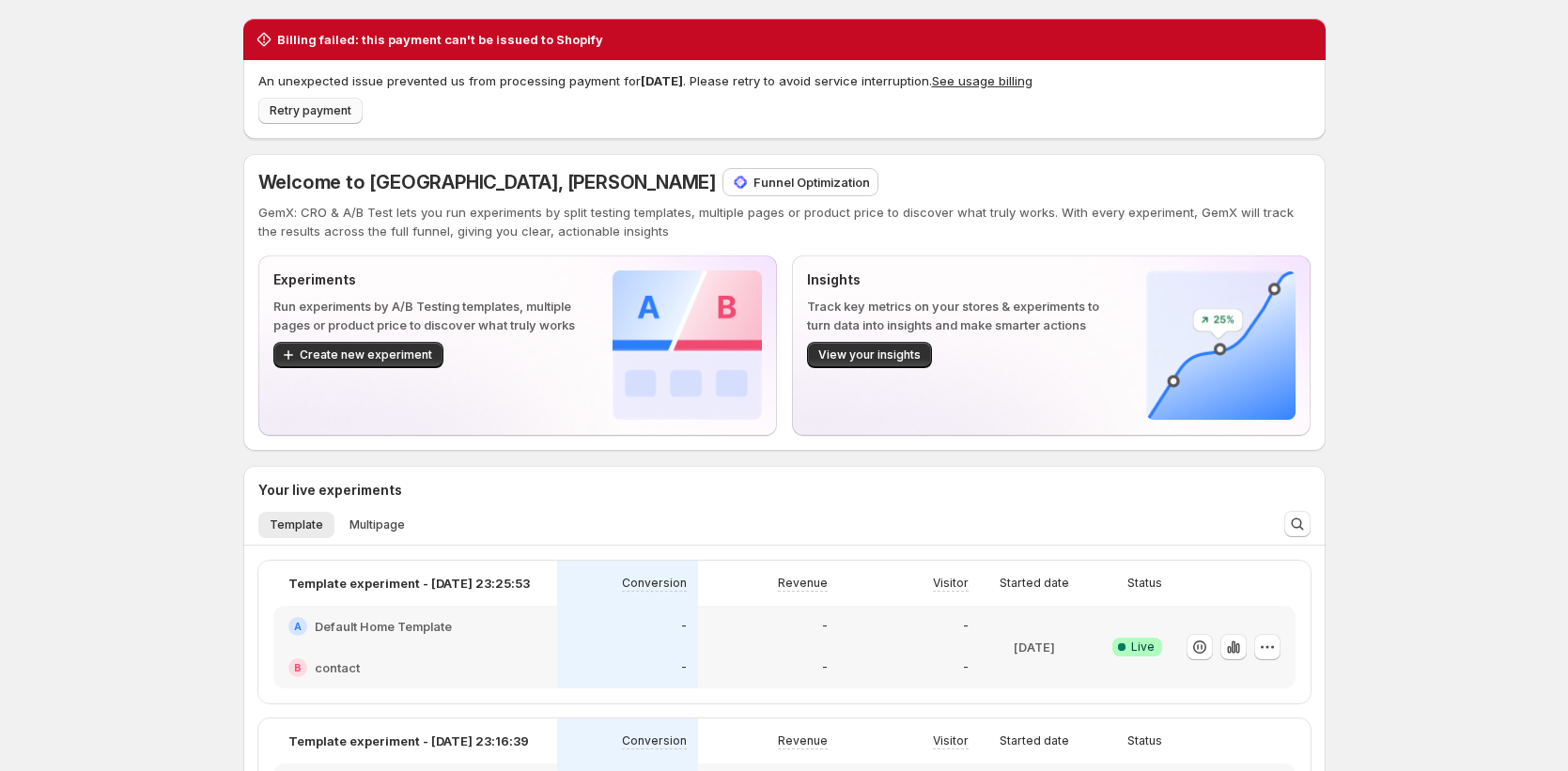
click at [327, 112] on span "Retry payment" at bounding box center [310, 110] width 81 height 15
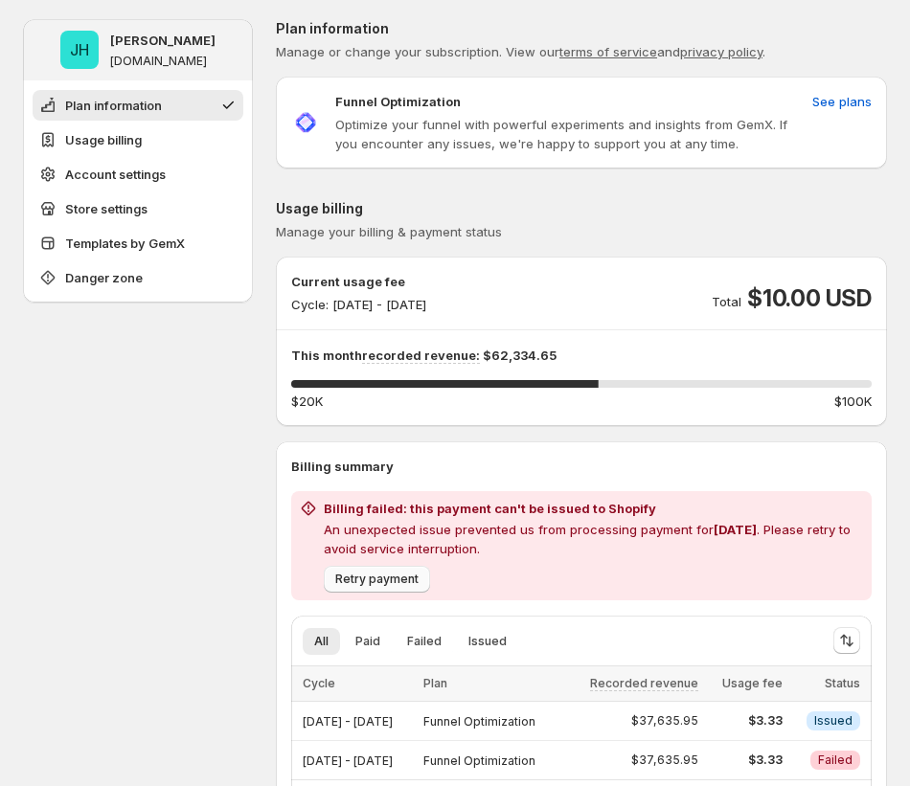
click at [385, 579] on span "Retry payment" at bounding box center [376, 579] width 83 height 15
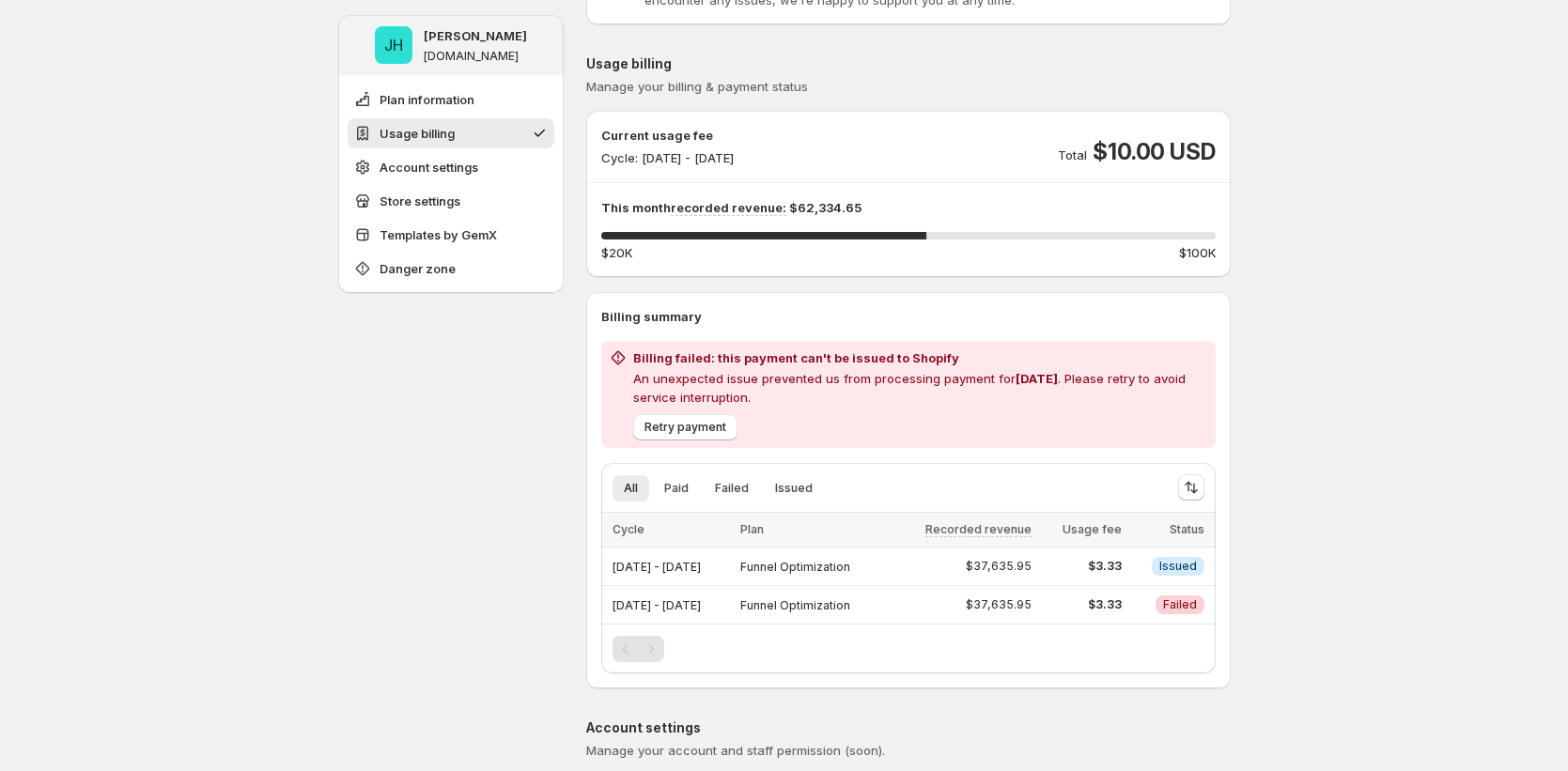
scroll to position [230, 0]
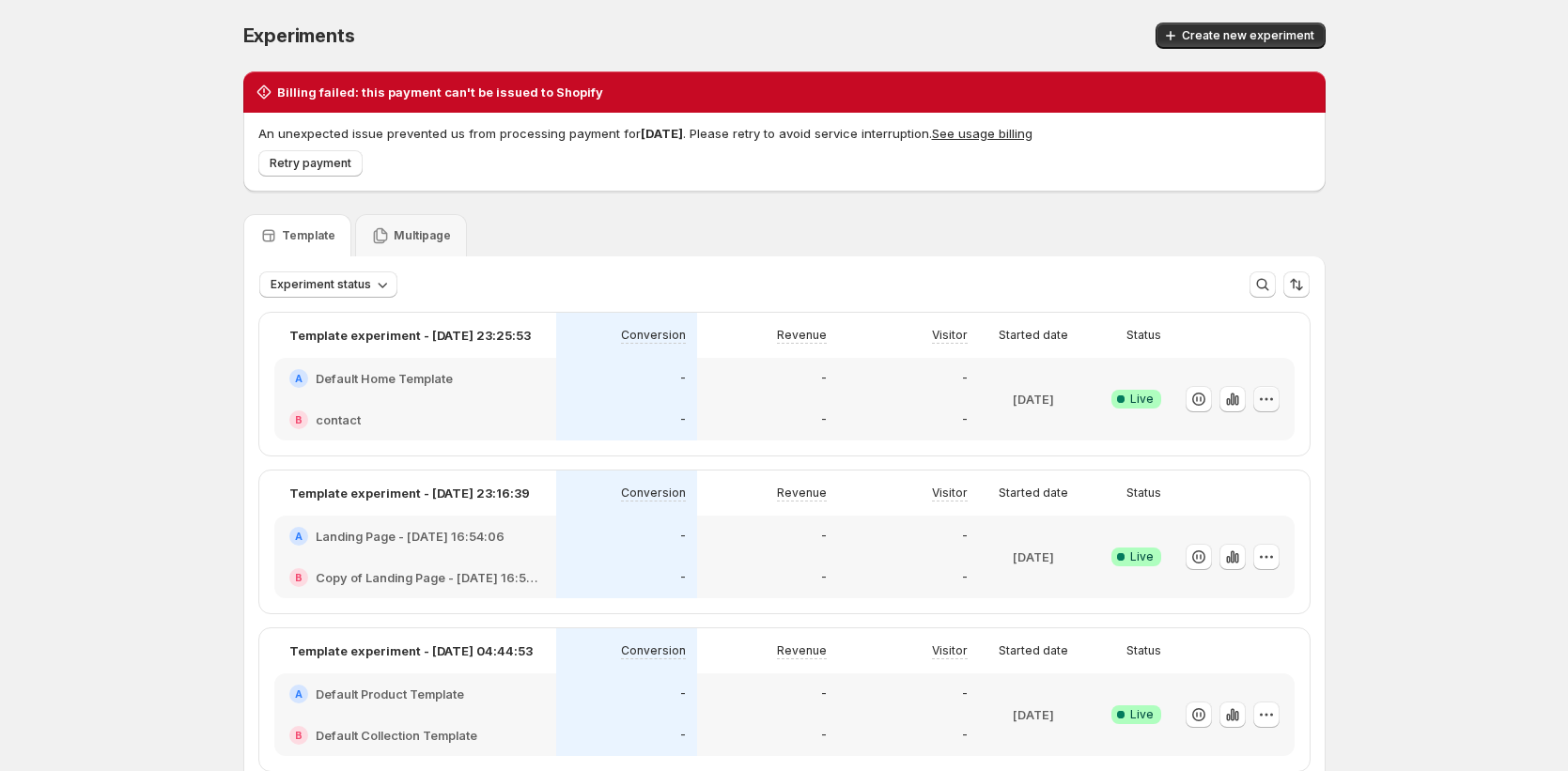
click at [1269, 389] on icon "button" at bounding box center [1266, 398] width 19 height 19
click at [1211, 442] on span "Edit" at bounding box center [1200, 438] width 21 height 15
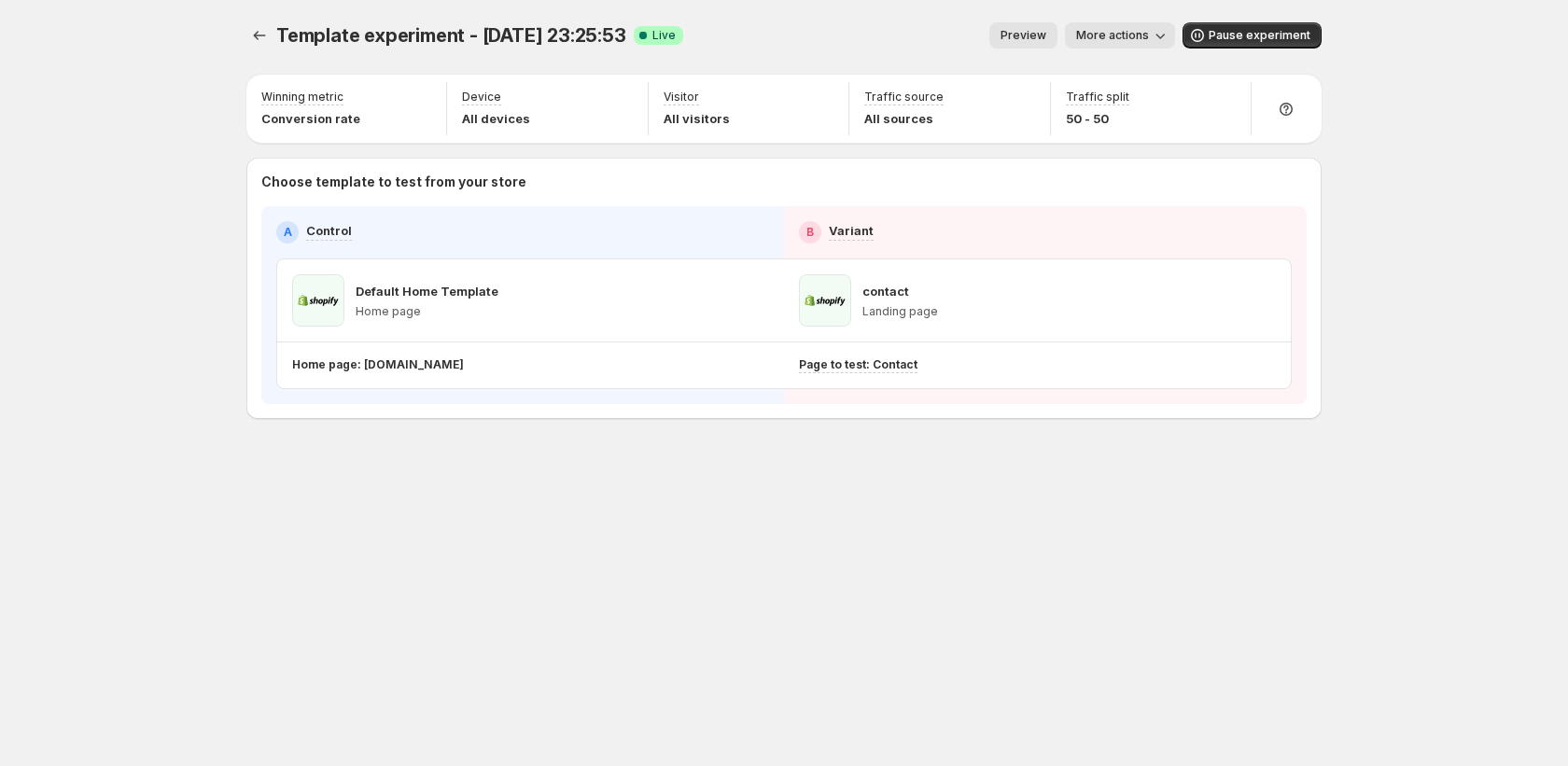
click at [1147, 29] on span "More actions" at bounding box center [1112, 35] width 73 height 15
click at [1152, 142] on span "Copy live page link" at bounding box center [1164, 137] width 111 height 15
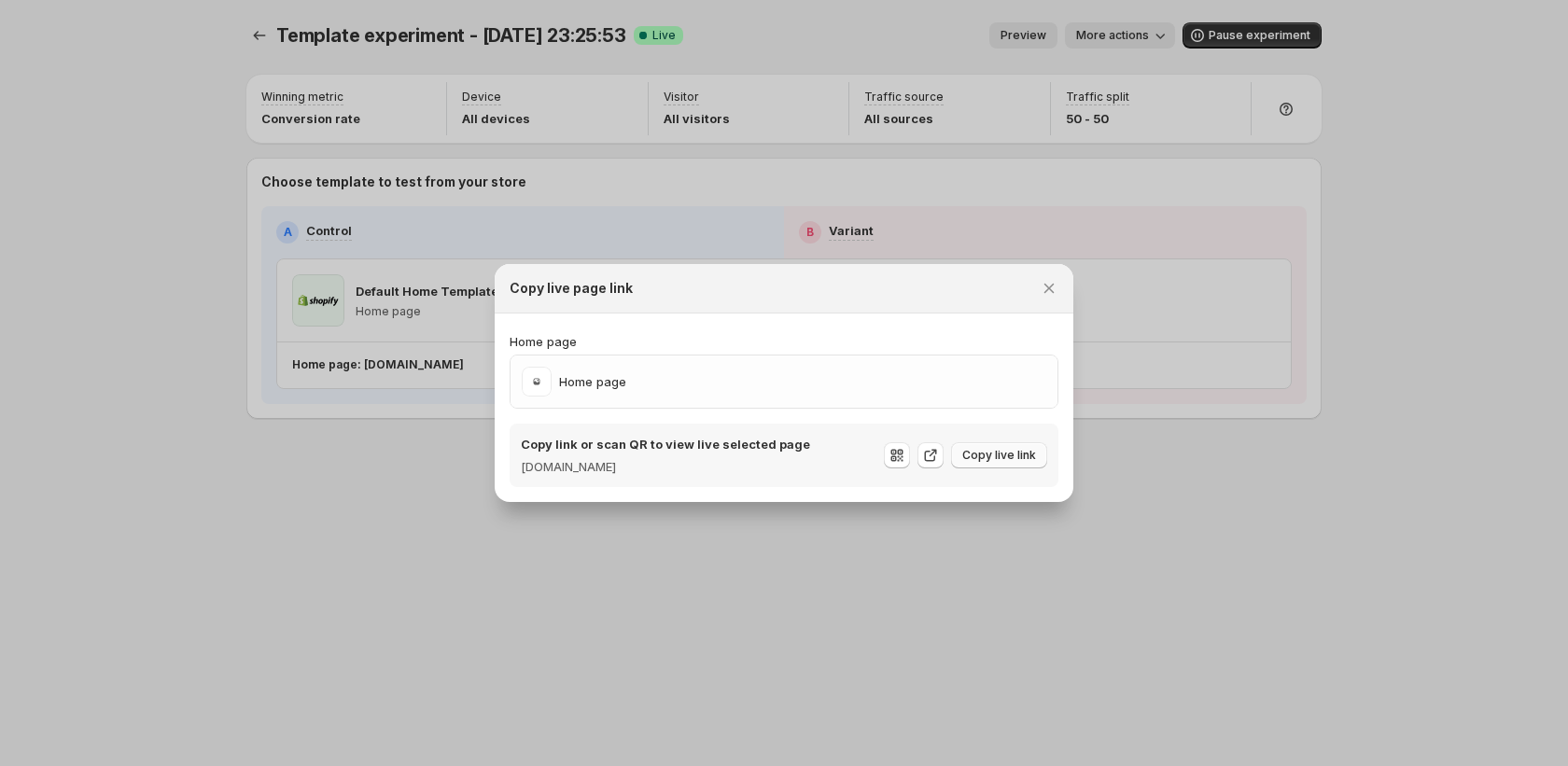
click at [991, 458] on span "Copy live link" at bounding box center [999, 455] width 74 height 15
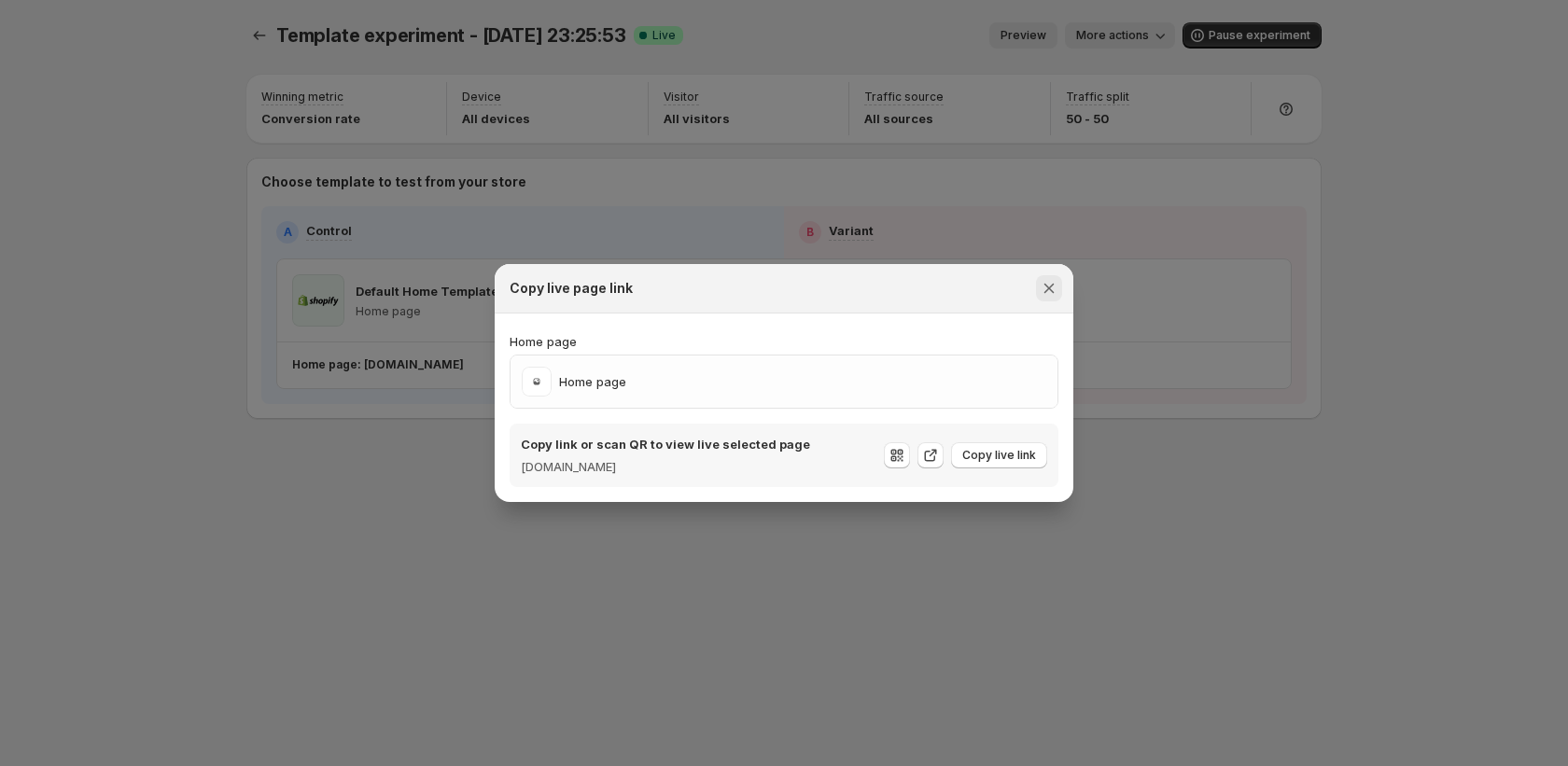
click at [1046, 295] on icon "Close" at bounding box center [1049, 287] width 19 height 19
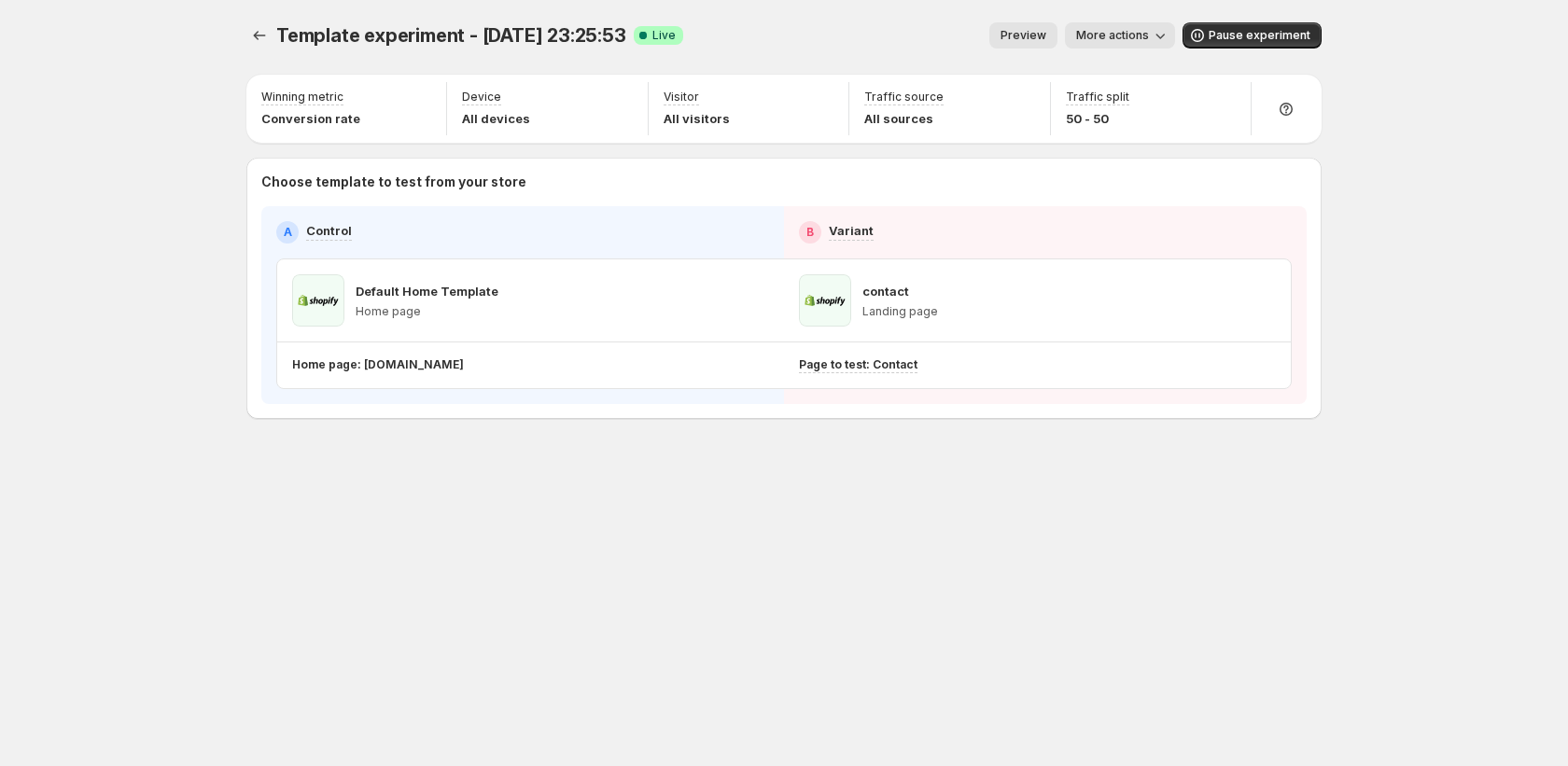
click at [718, 492] on div "Template experiment - Sep 15, 23:25:53. This page is ready Template experiment …" at bounding box center [784, 259] width 1120 height 519
click at [265, 41] on icon "Experiments" at bounding box center [259, 35] width 19 height 19
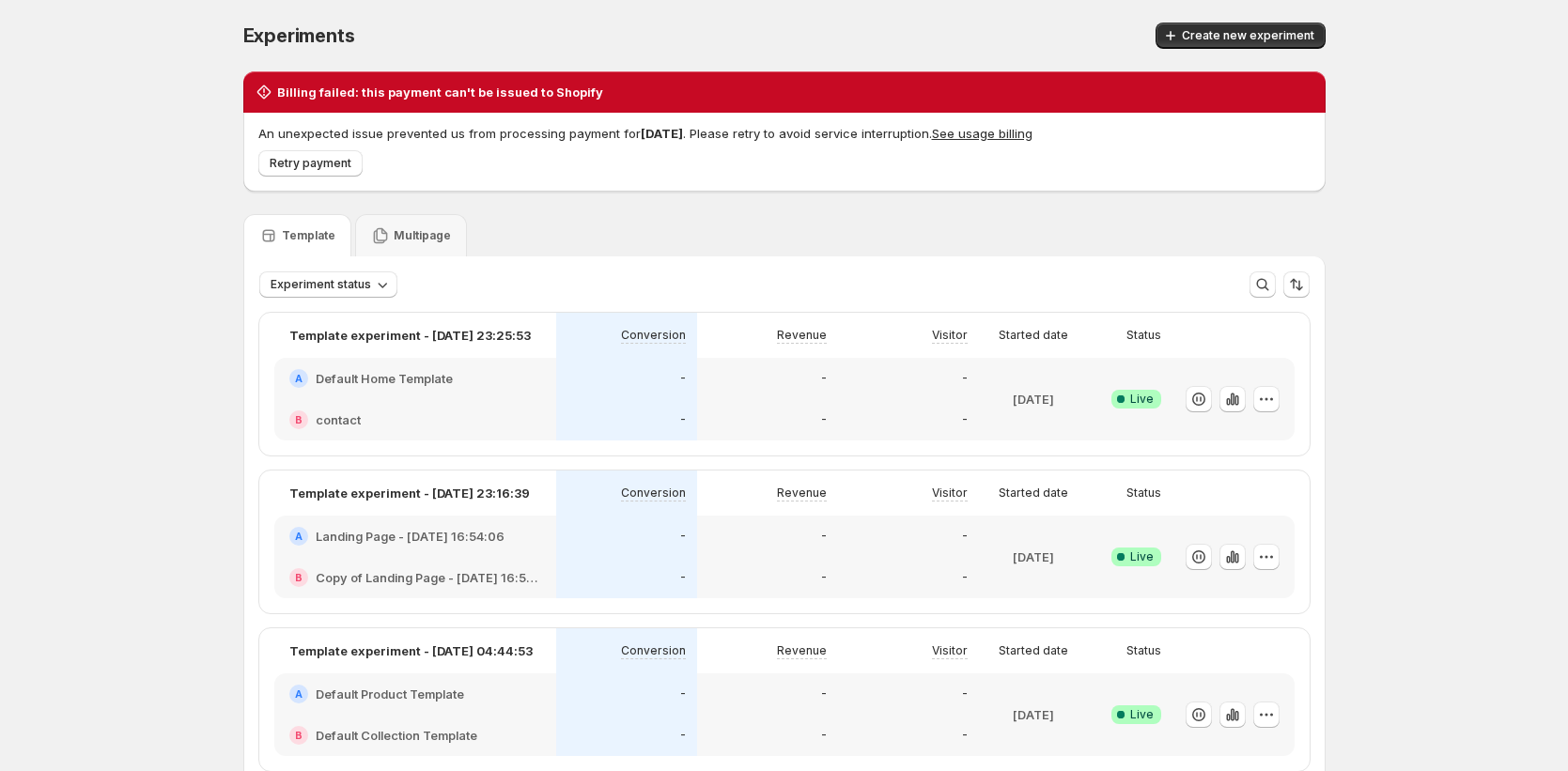
click at [298, 154] on button "Retry payment" at bounding box center [310, 163] width 104 height 26
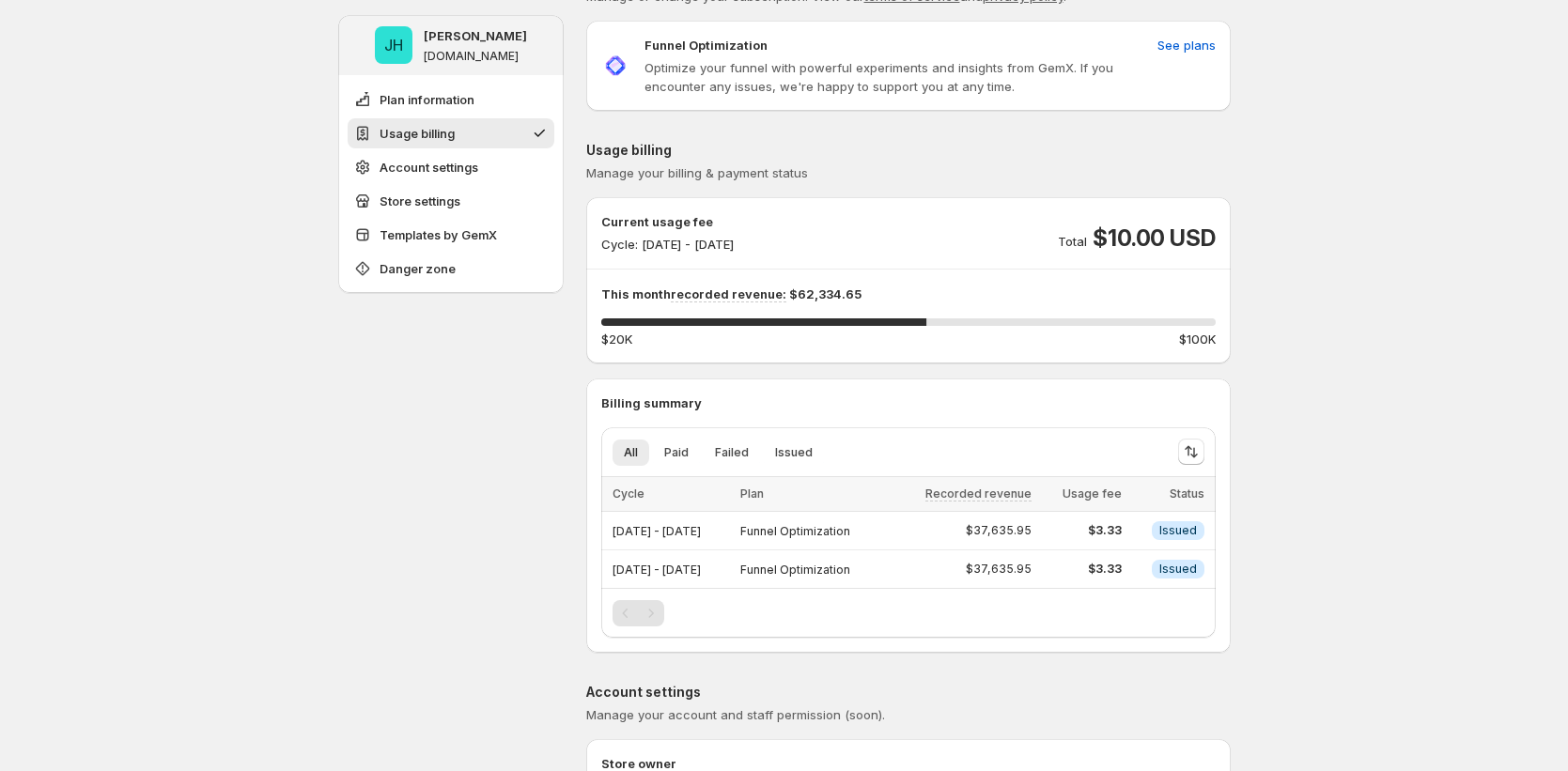
scroll to position [127, 0]
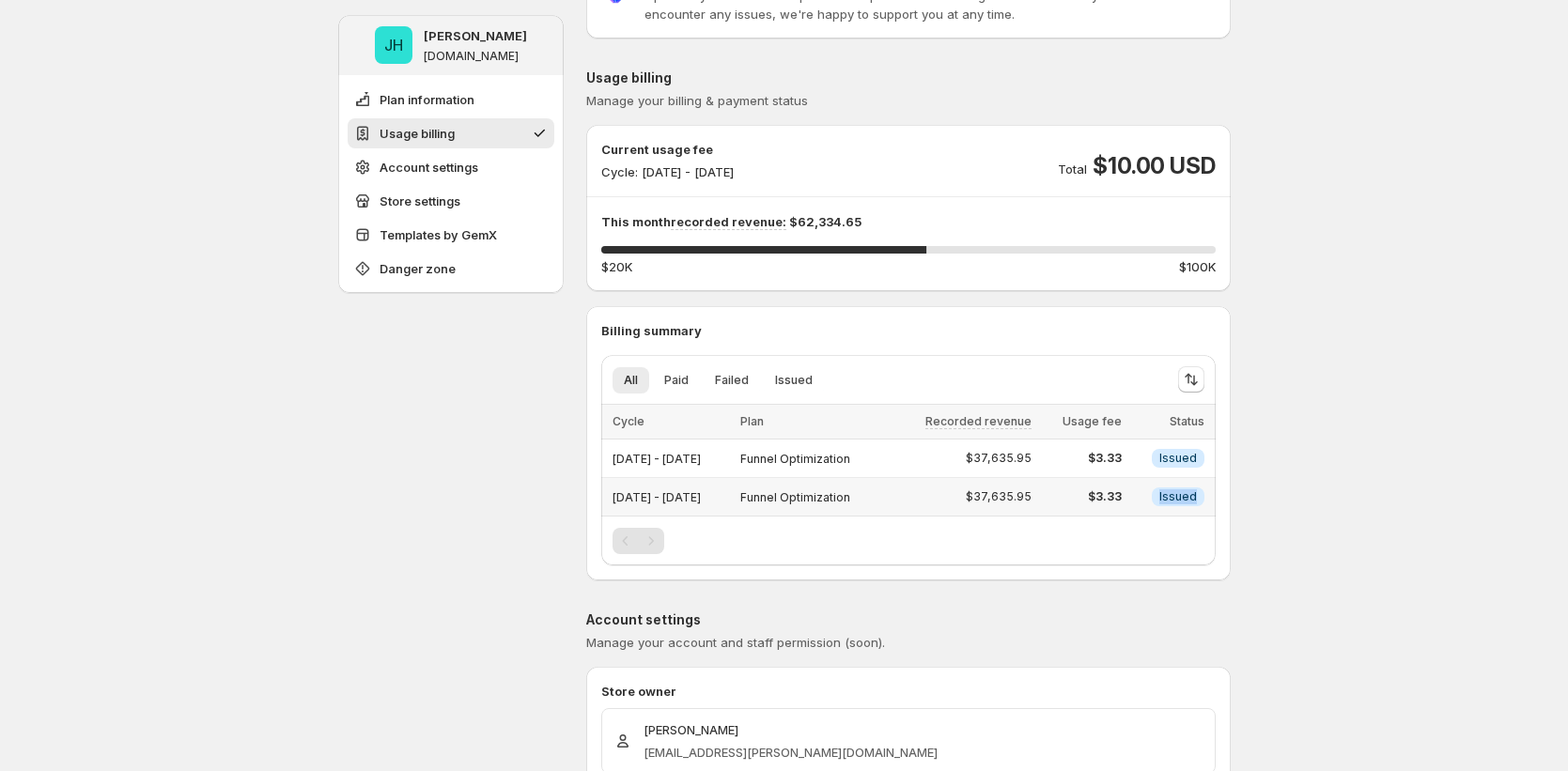
drag, startPoint x: 1161, startPoint y: 494, endPoint x: 1209, endPoint y: 489, distance: 48.3
click at [1209, 489] on td "Info Issued" at bounding box center [1172, 496] width 88 height 38
drag, startPoint x: 1289, startPoint y: 551, endPoint x: 1258, endPoint y: 570, distance: 36.4
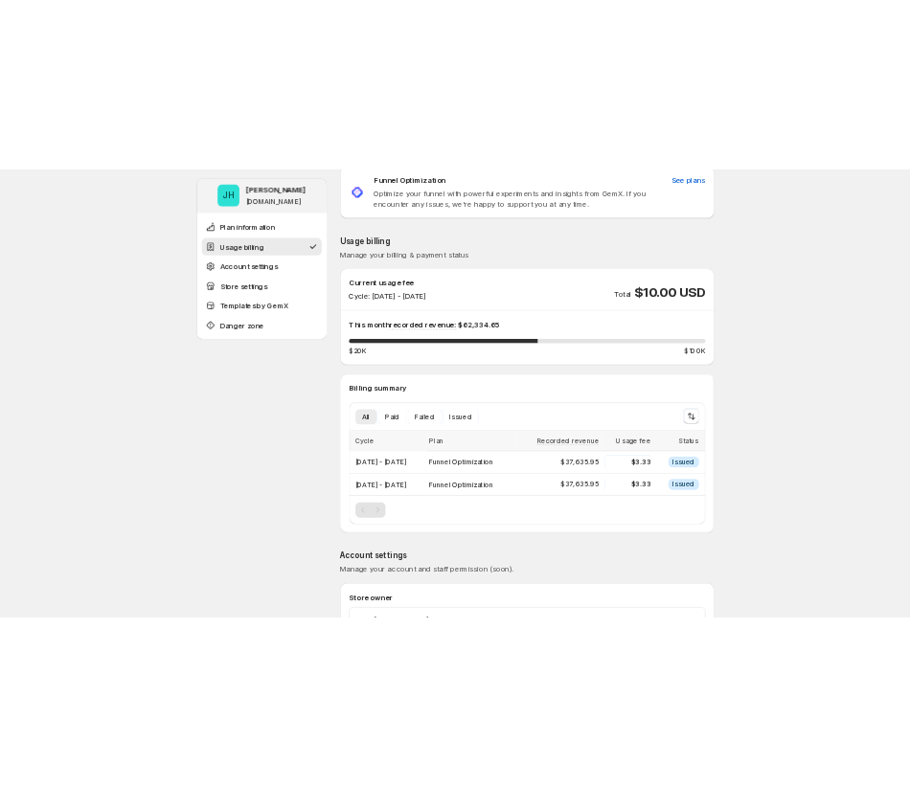
scroll to position [79, 0]
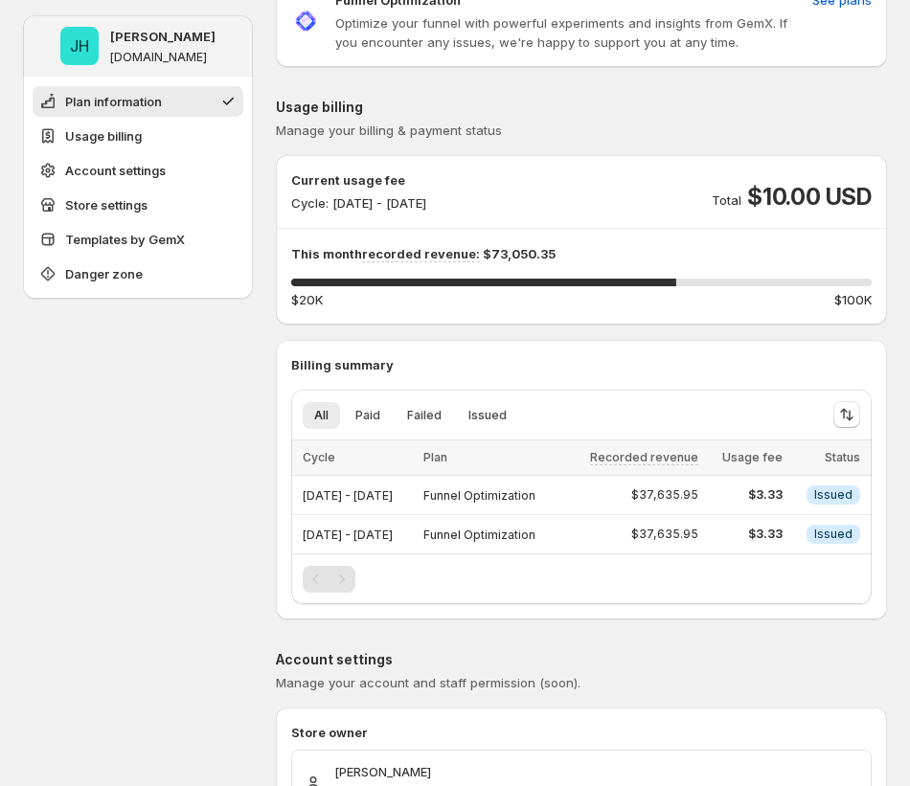
scroll to position [149, 0]
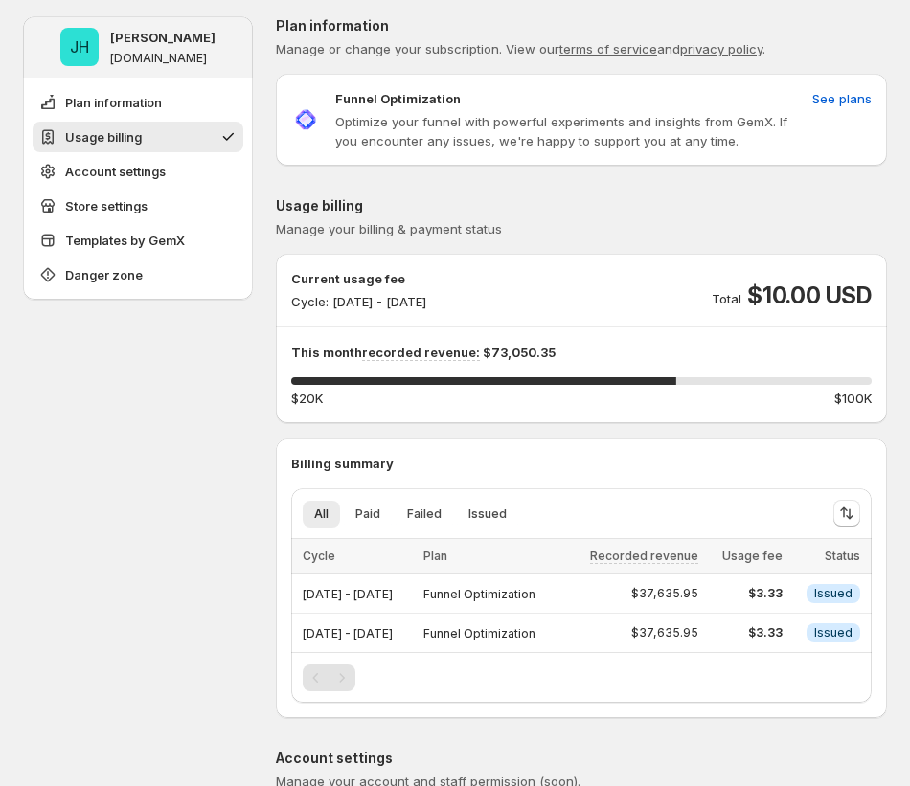
scroll to position [4, 0]
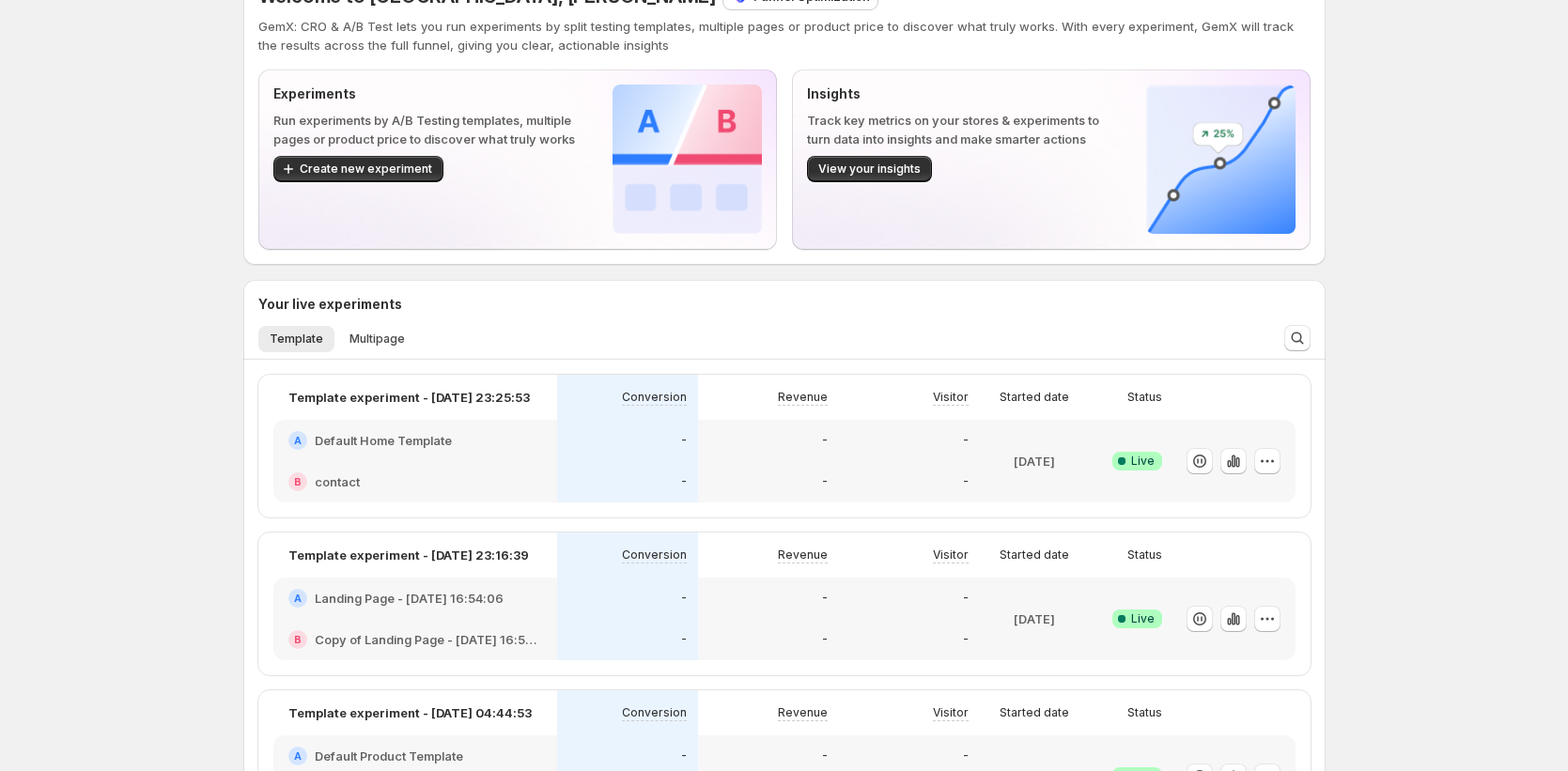
scroll to position [112, 0]
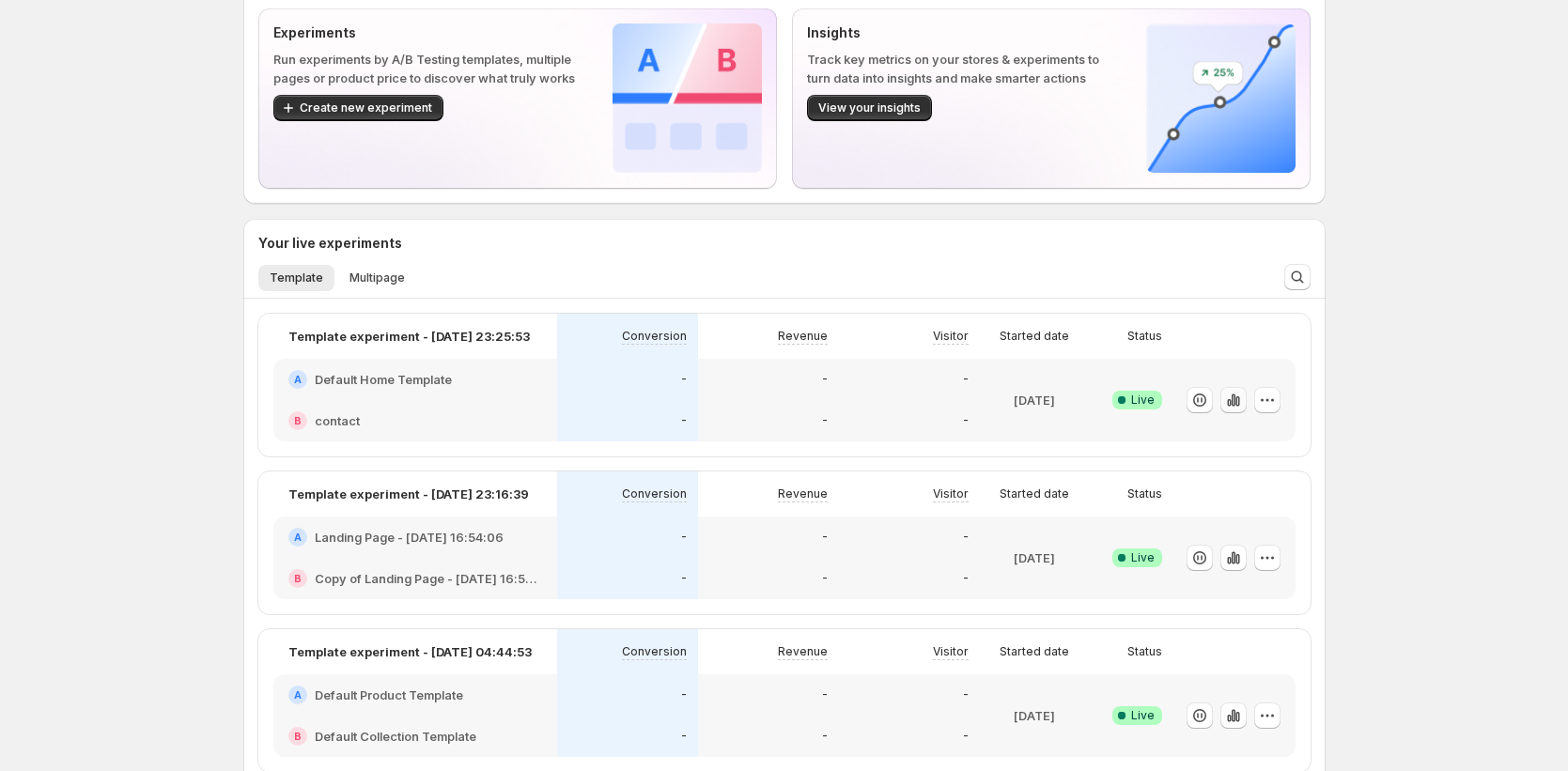
click at [892, 407] on icon "button" at bounding box center [1233, 399] width 19 height 19
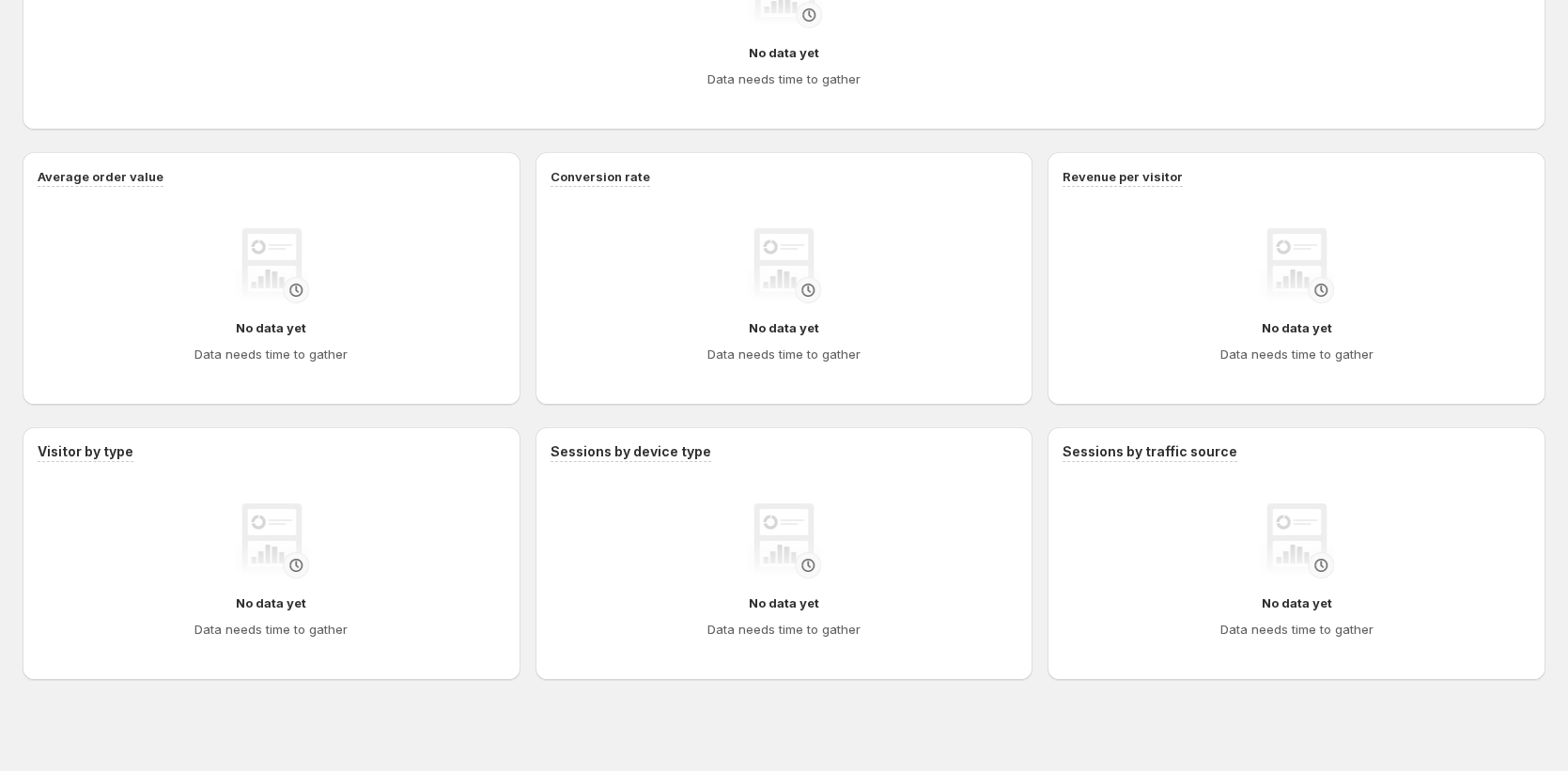
scroll to position [1088, 0]
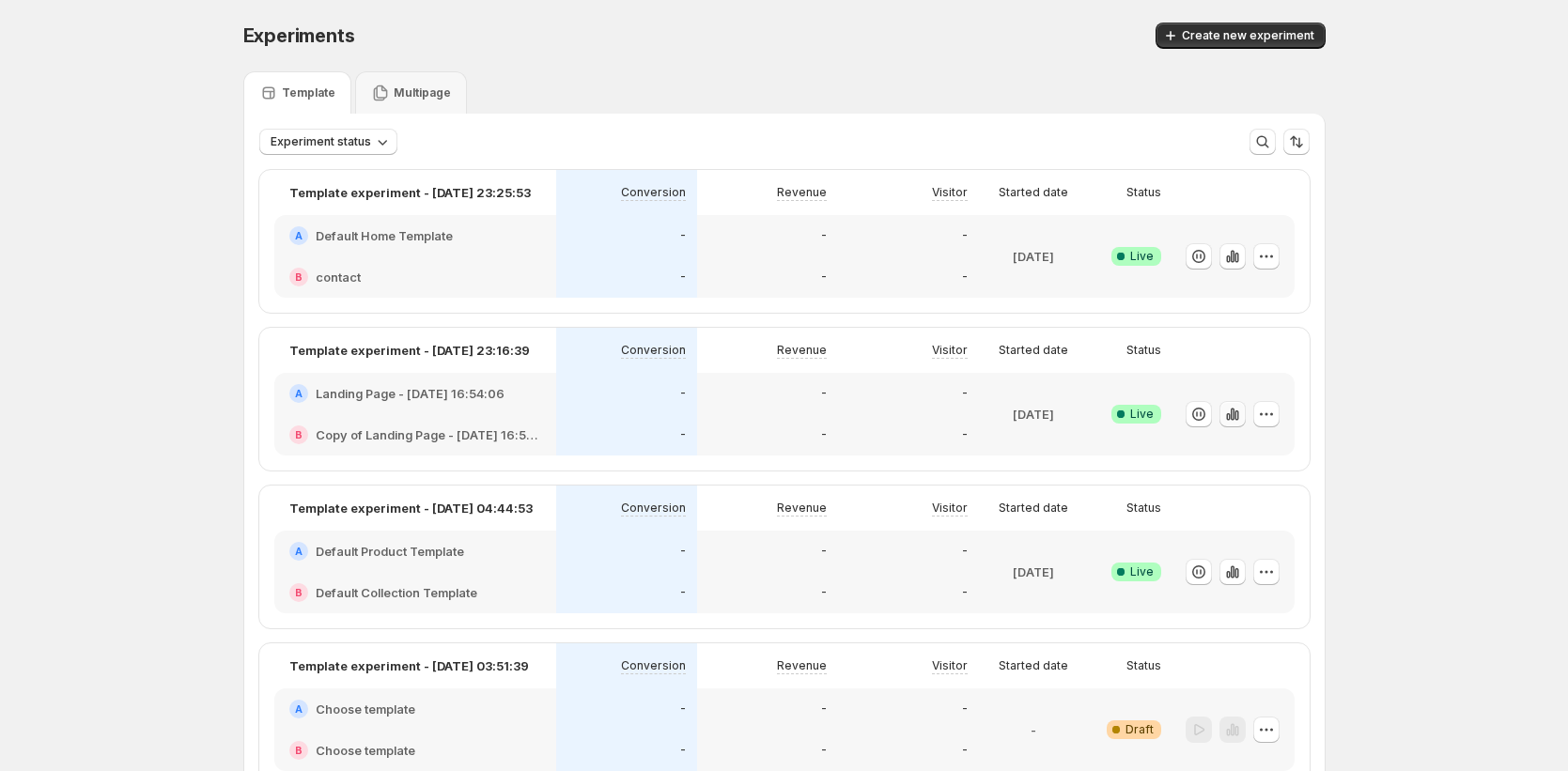
click at [892, 409] on icon "button" at bounding box center [1232, 414] width 19 height 19
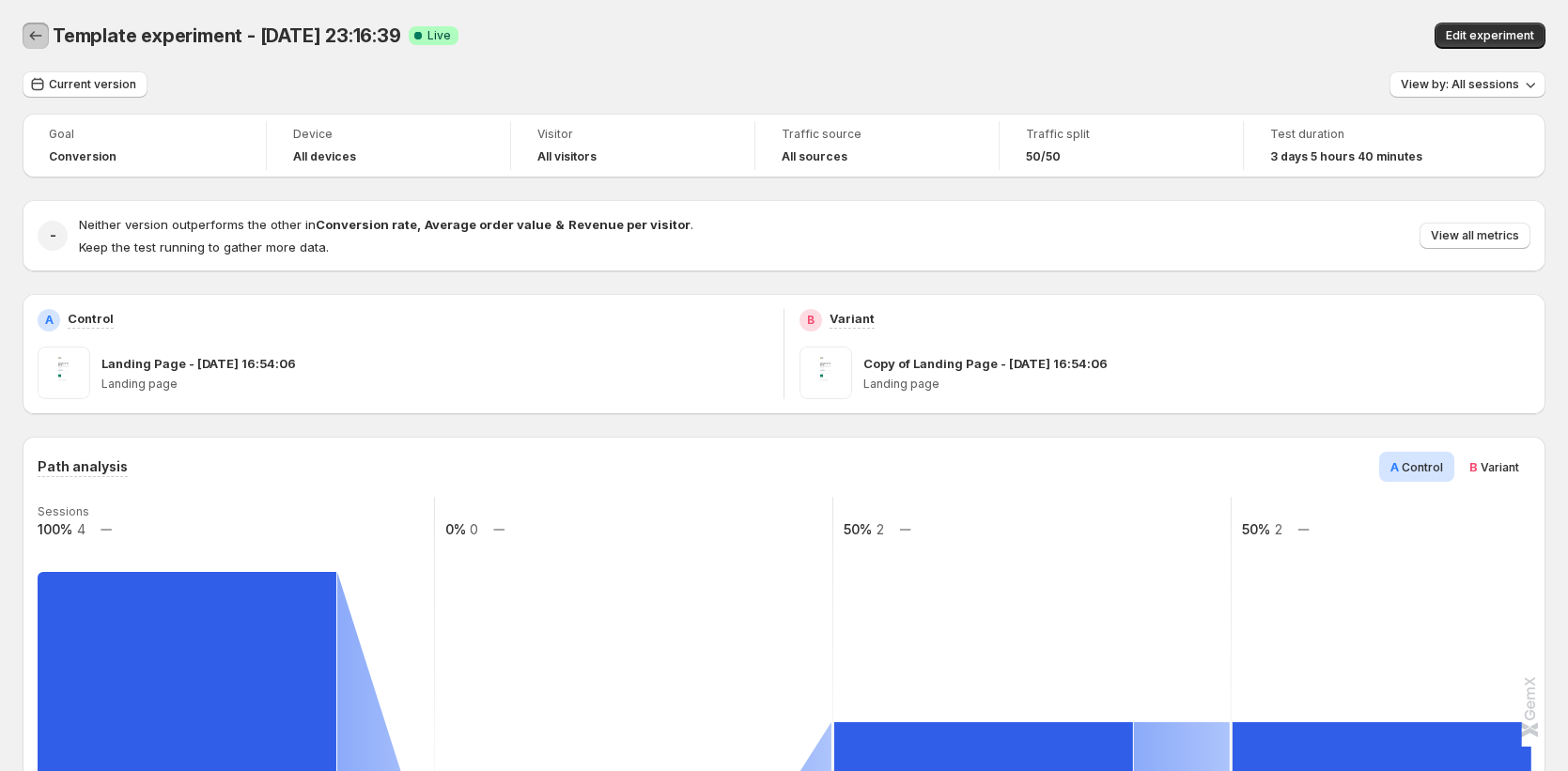
click at [36, 43] on icon "Back" at bounding box center [35, 35] width 19 height 19
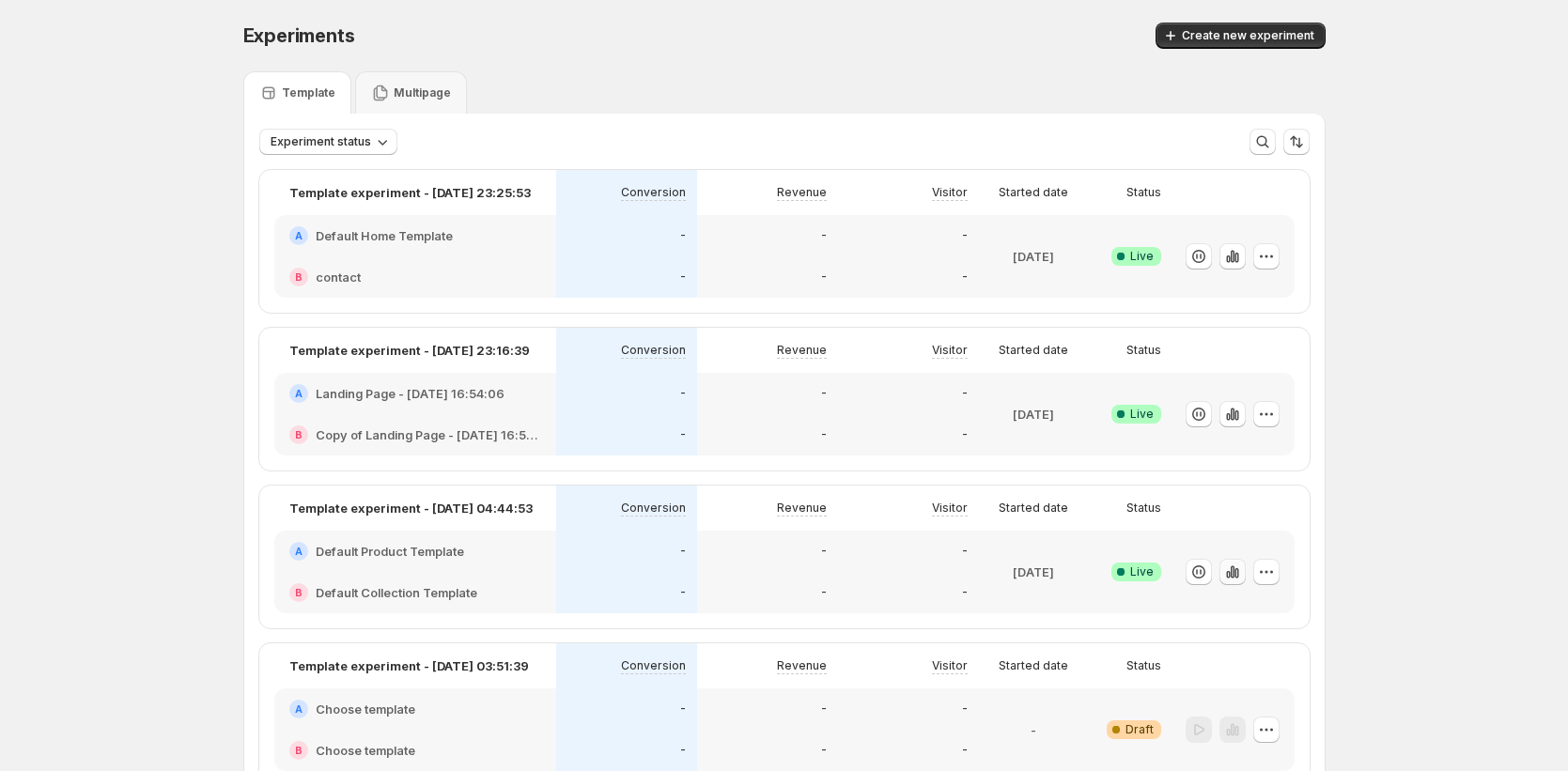
click at [892, 579] on icon "button" at bounding box center [1232, 572] width 19 height 19
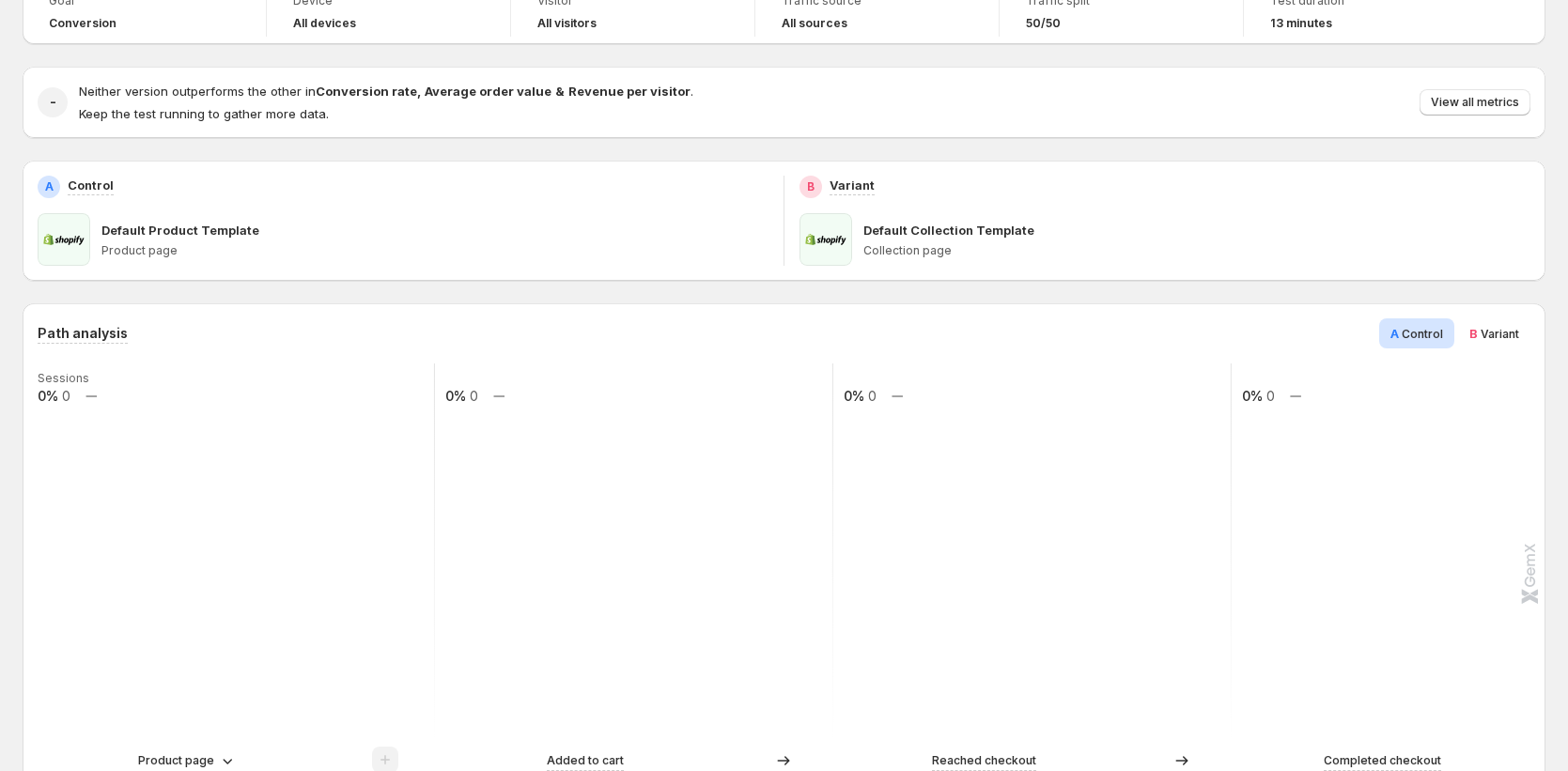
scroll to position [733, 0]
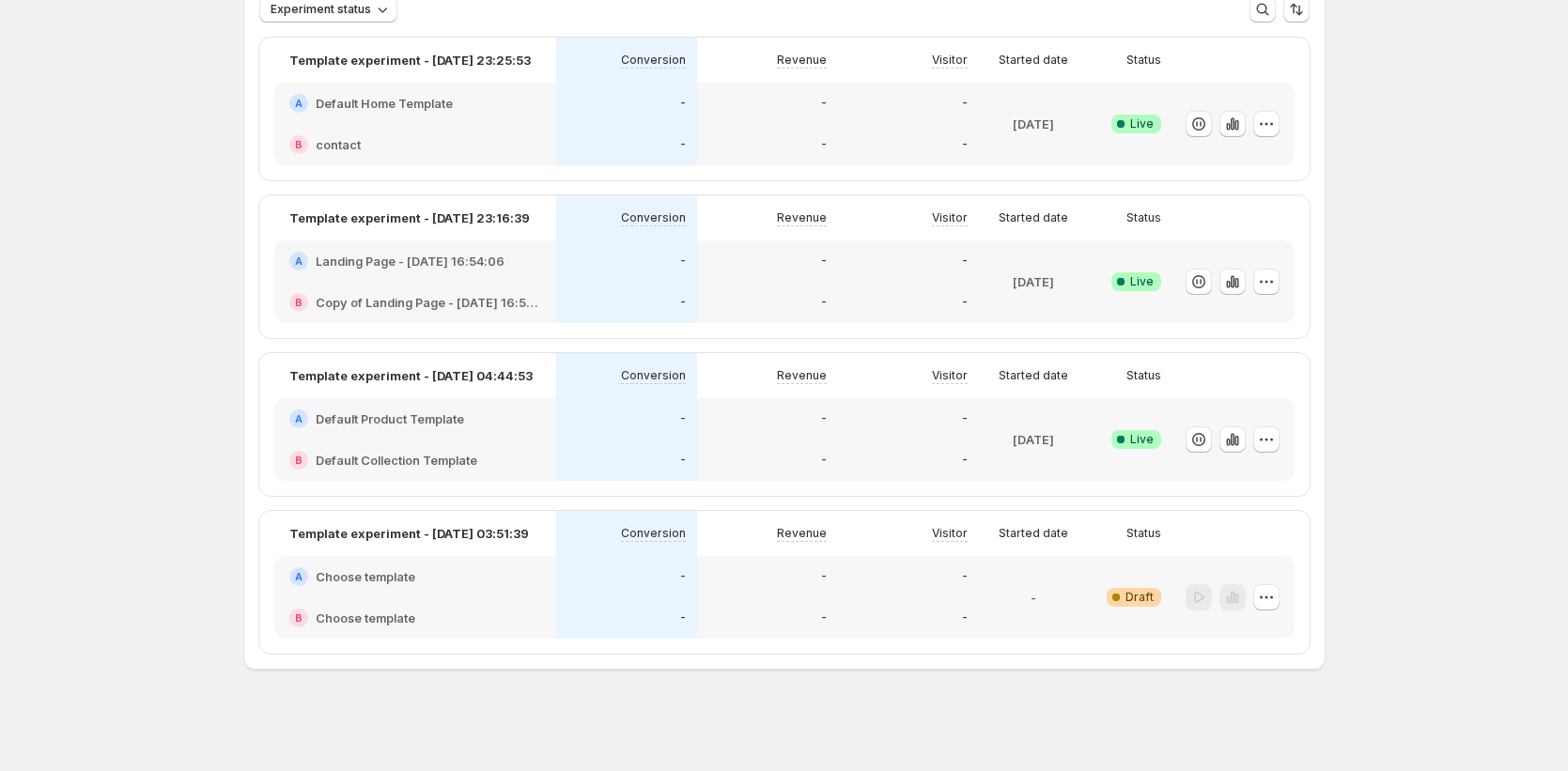
scroll to position [132, 0]
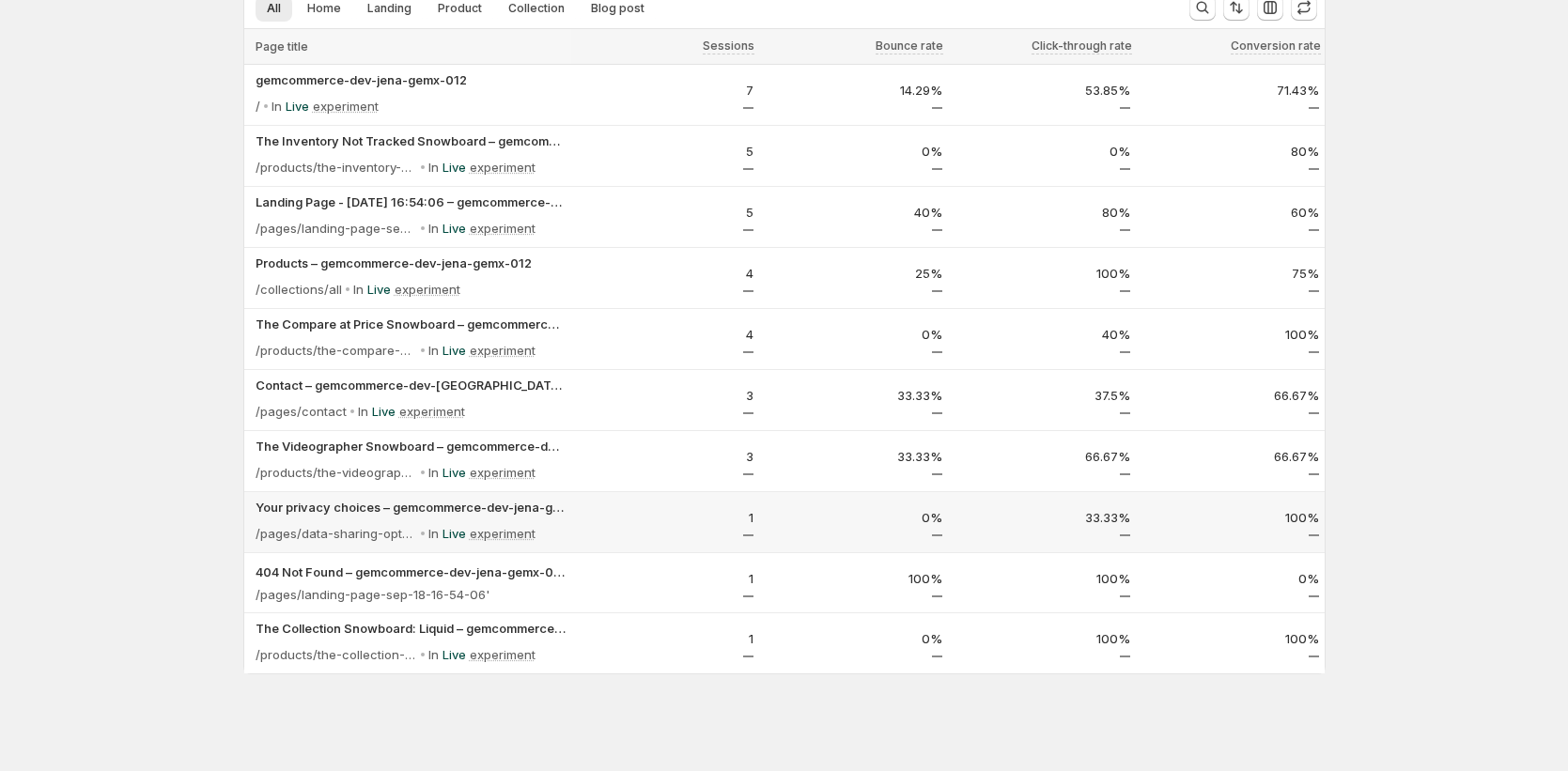
scroll to position [132, 0]
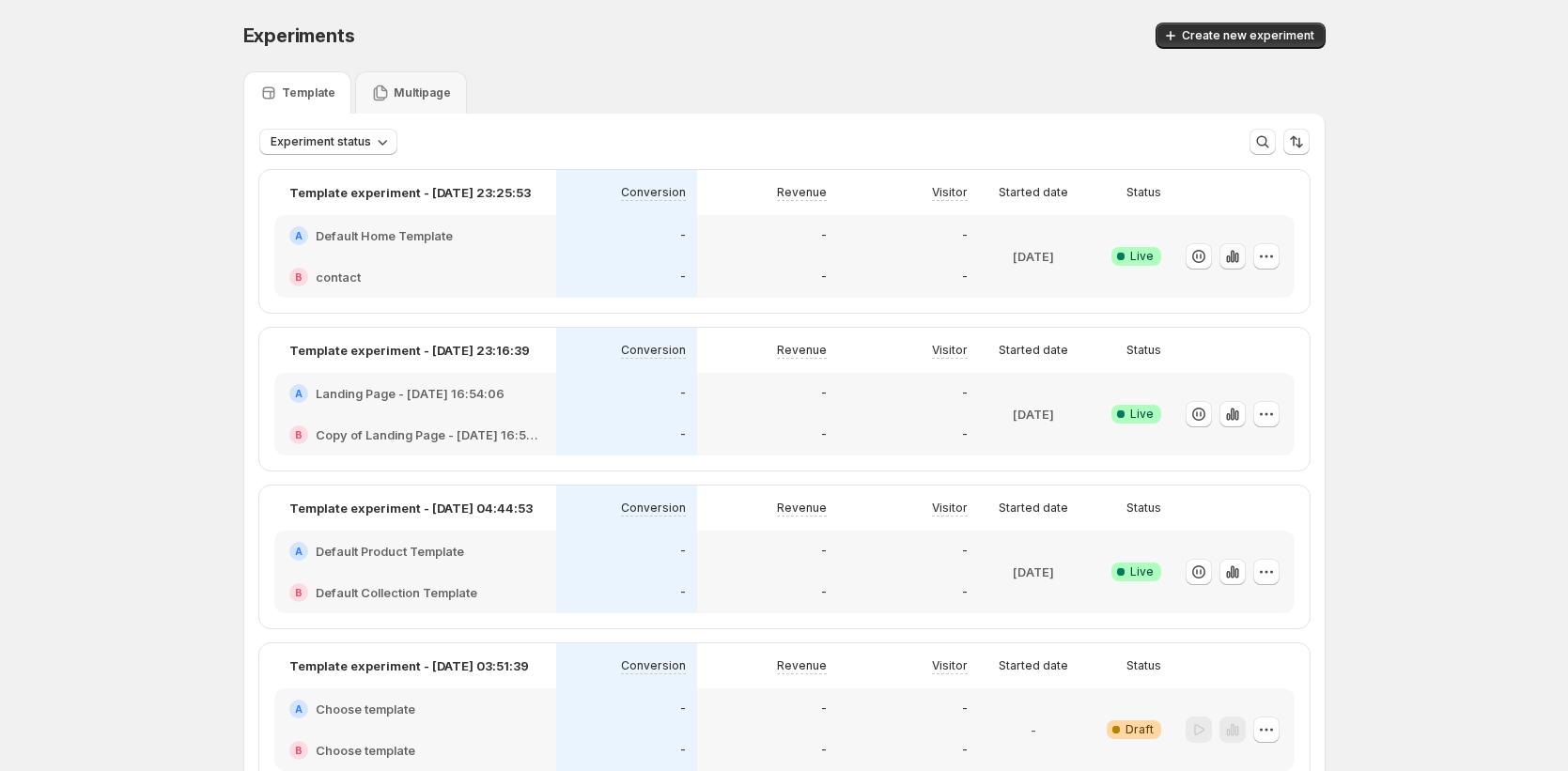
click at [892, 258] on icon "button" at bounding box center [1228, 259] width 4 height 8
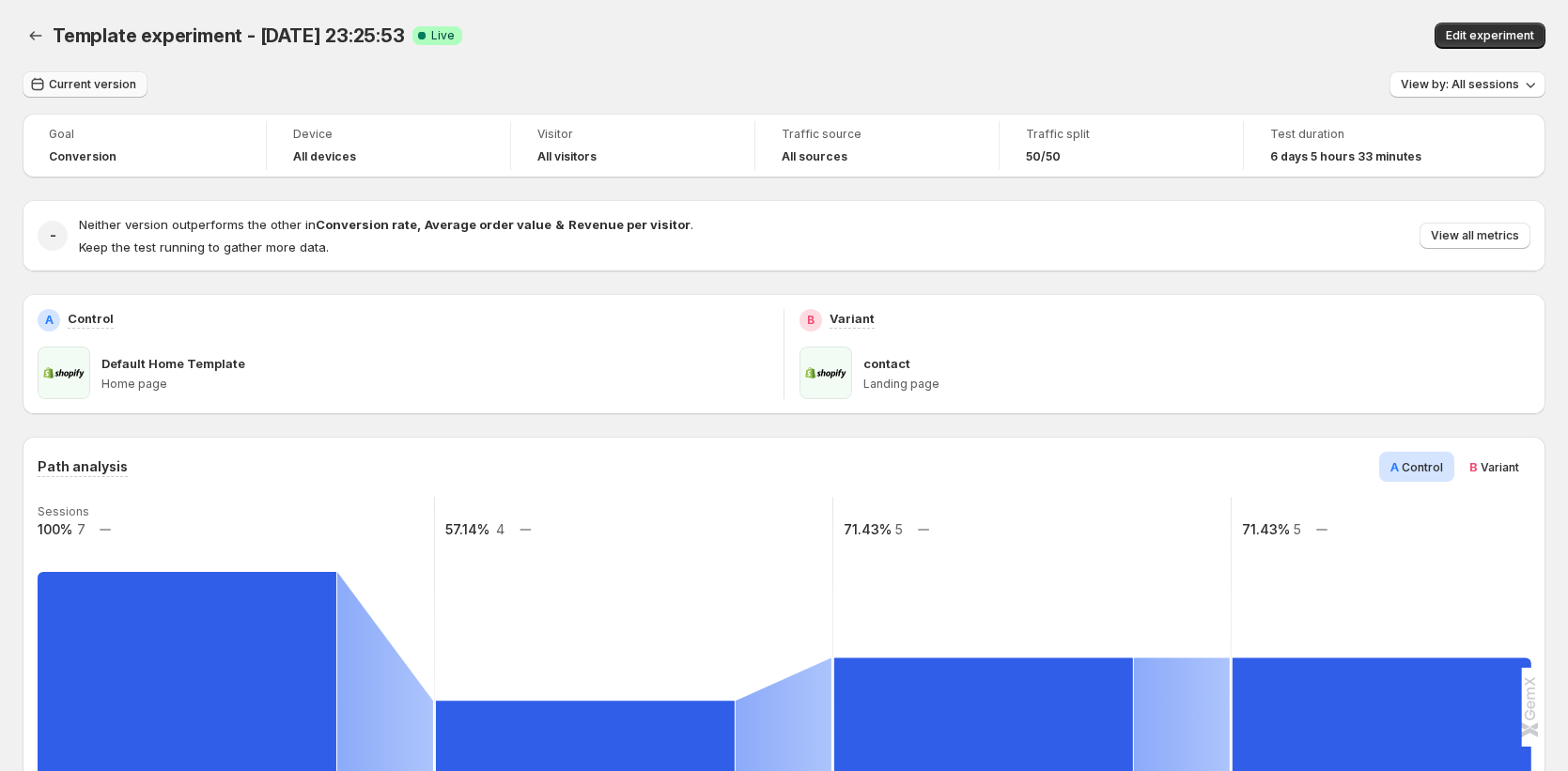
click at [126, 80] on span "Current version" at bounding box center [92, 84] width 87 height 15
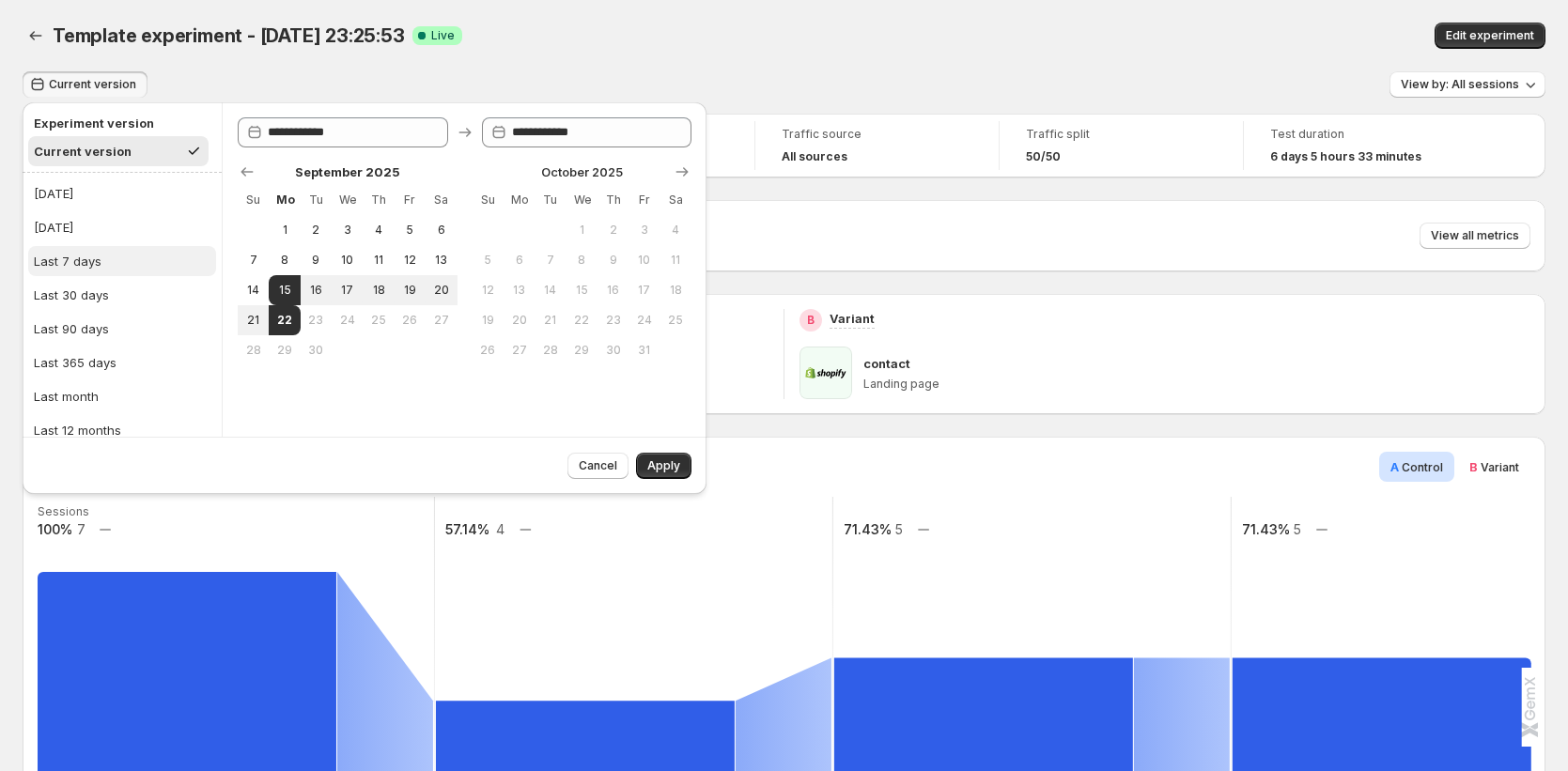
click at [114, 276] on button "Last 7 days" at bounding box center [123, 261] width 188 height 30
type input "**********"
click at [658, 464] on span "Apply" at bounding box center [664, 465] width 33 height 15
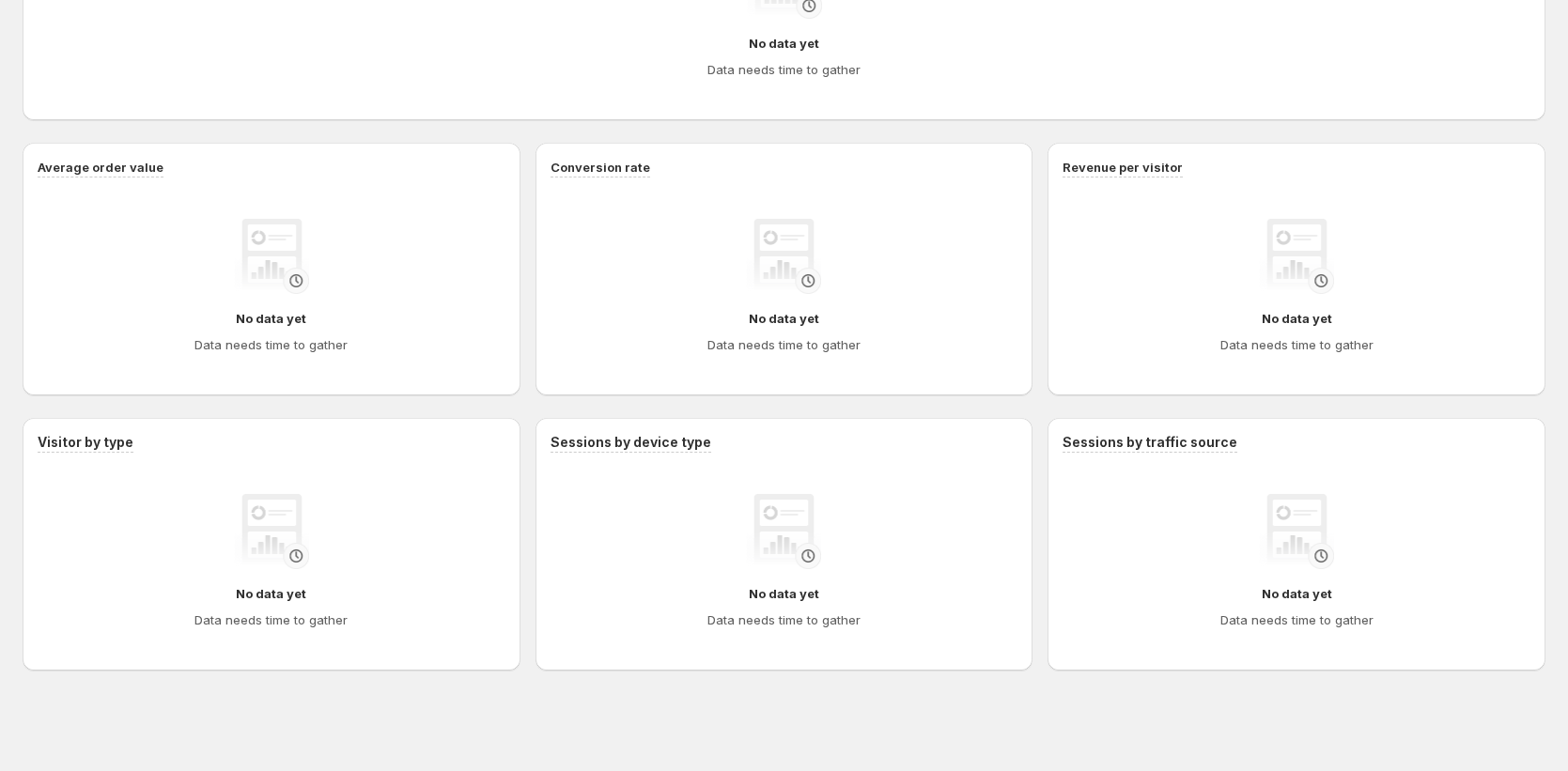
scroll to position [1088, 0]
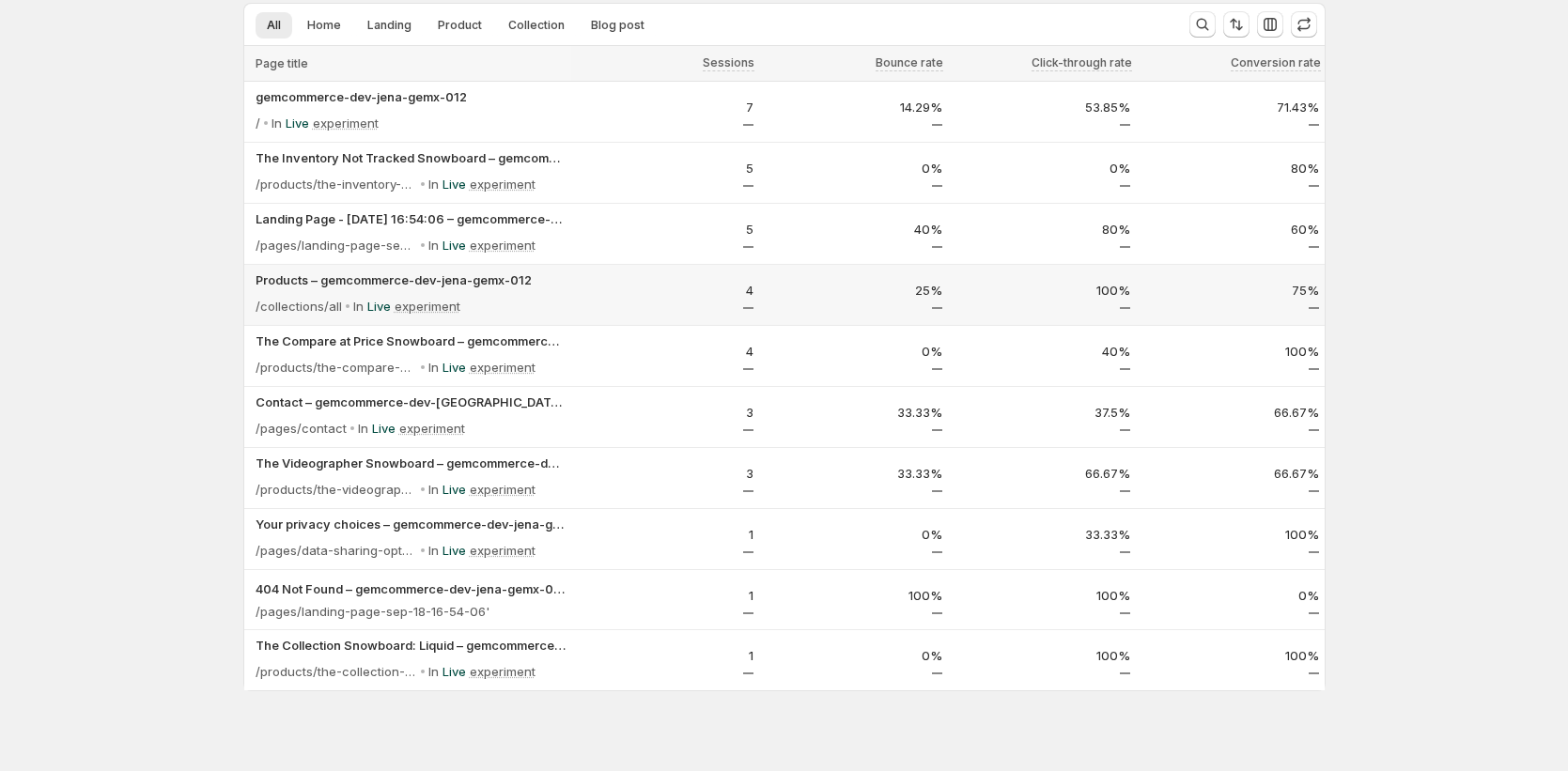
scroll to position [132, 0]
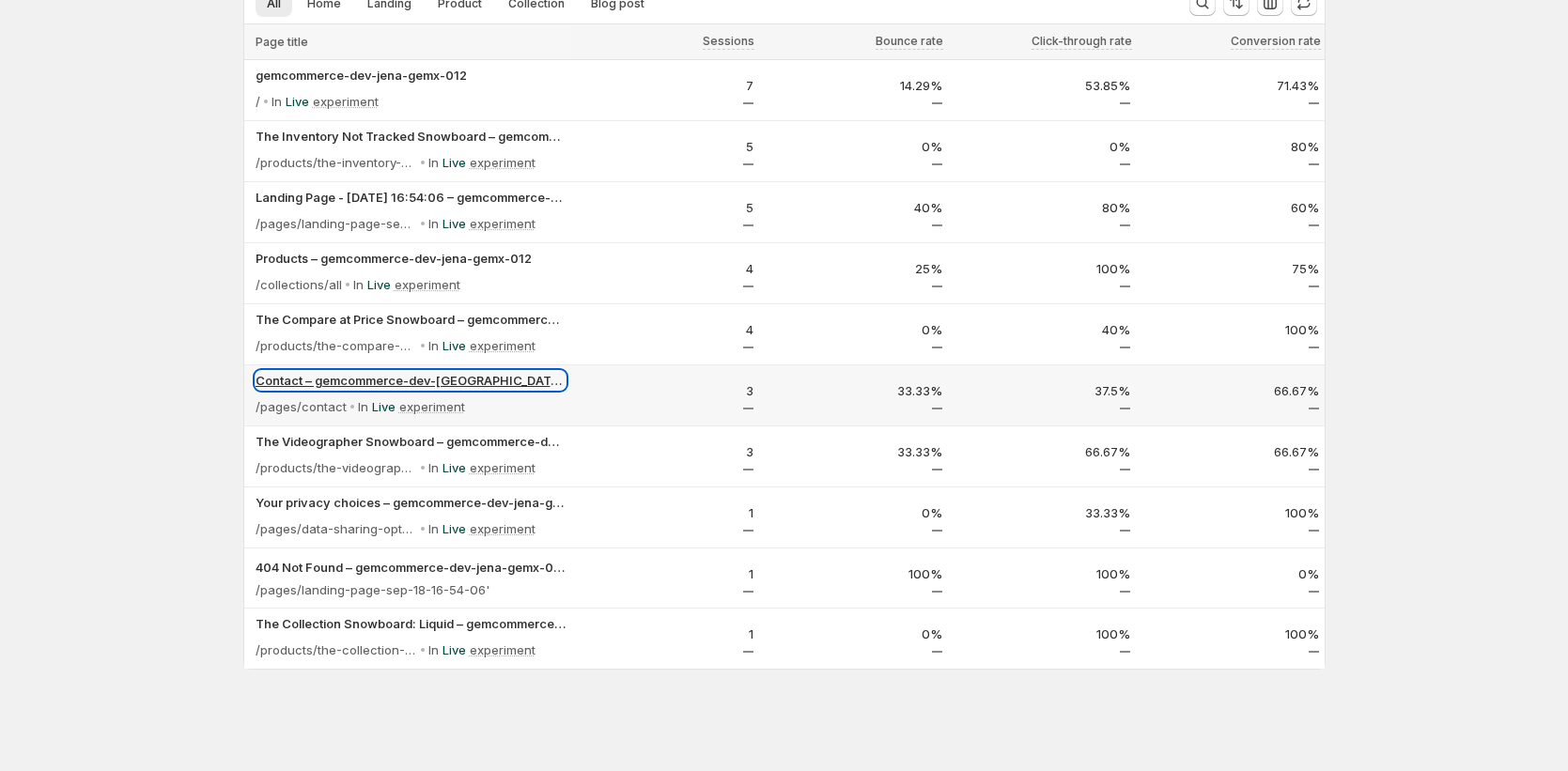
click at [360, 375] on p "Contact – gemcommerce-dev-jena-gemx-012" at bounding box center [410, 380] width 310 height 19
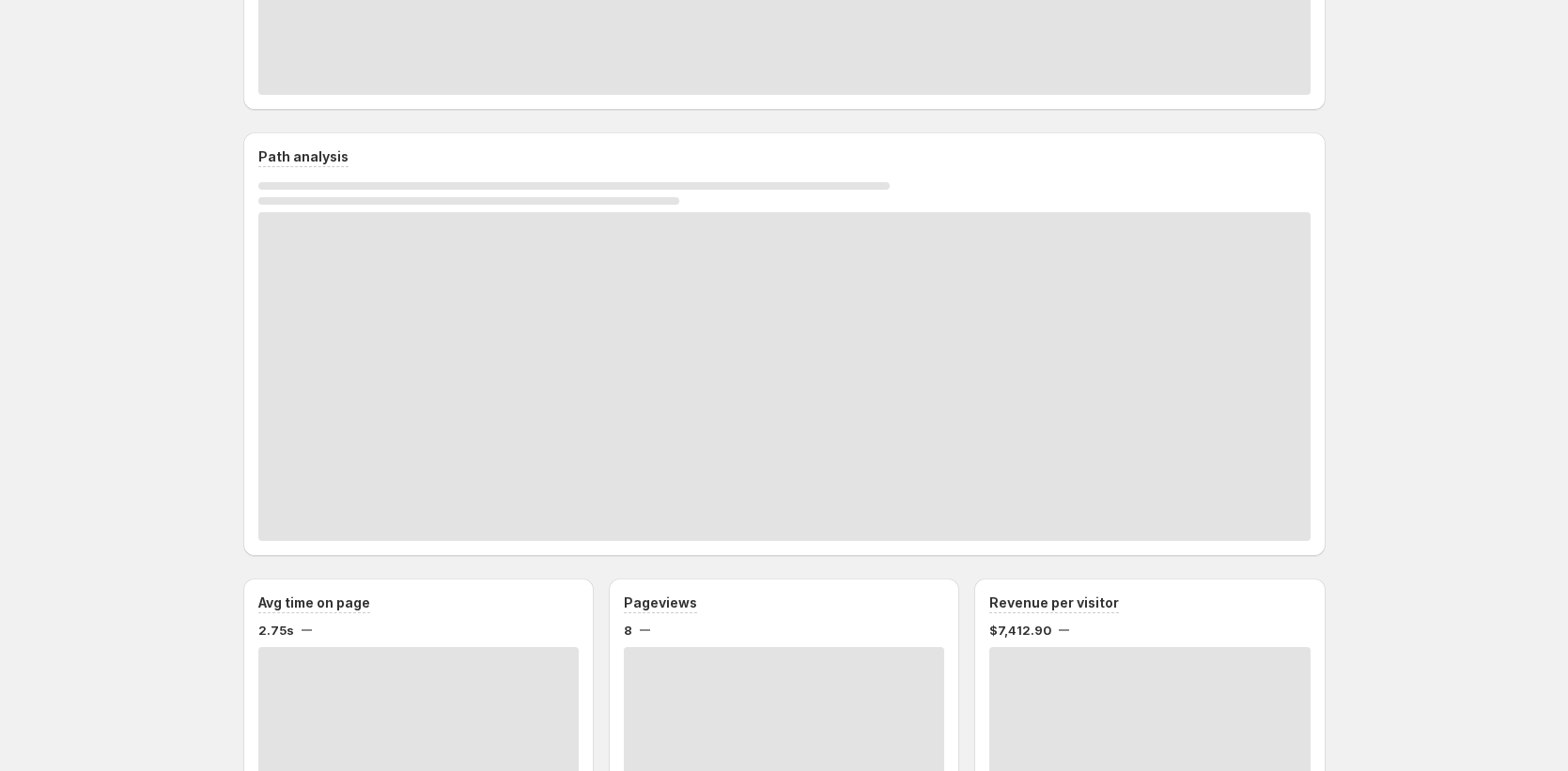
scroll to position [288, 0]
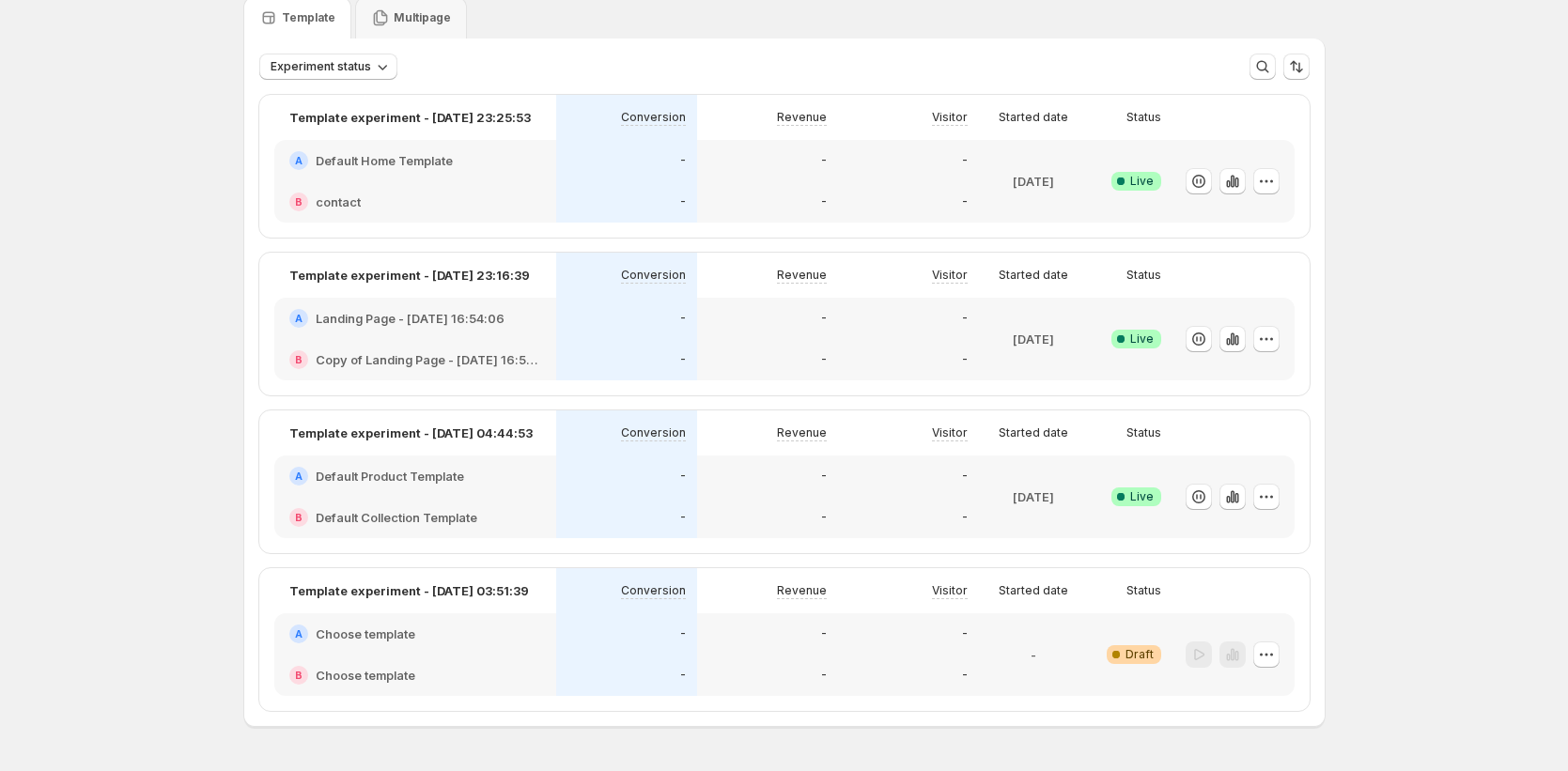
scroll to position [75, 0]
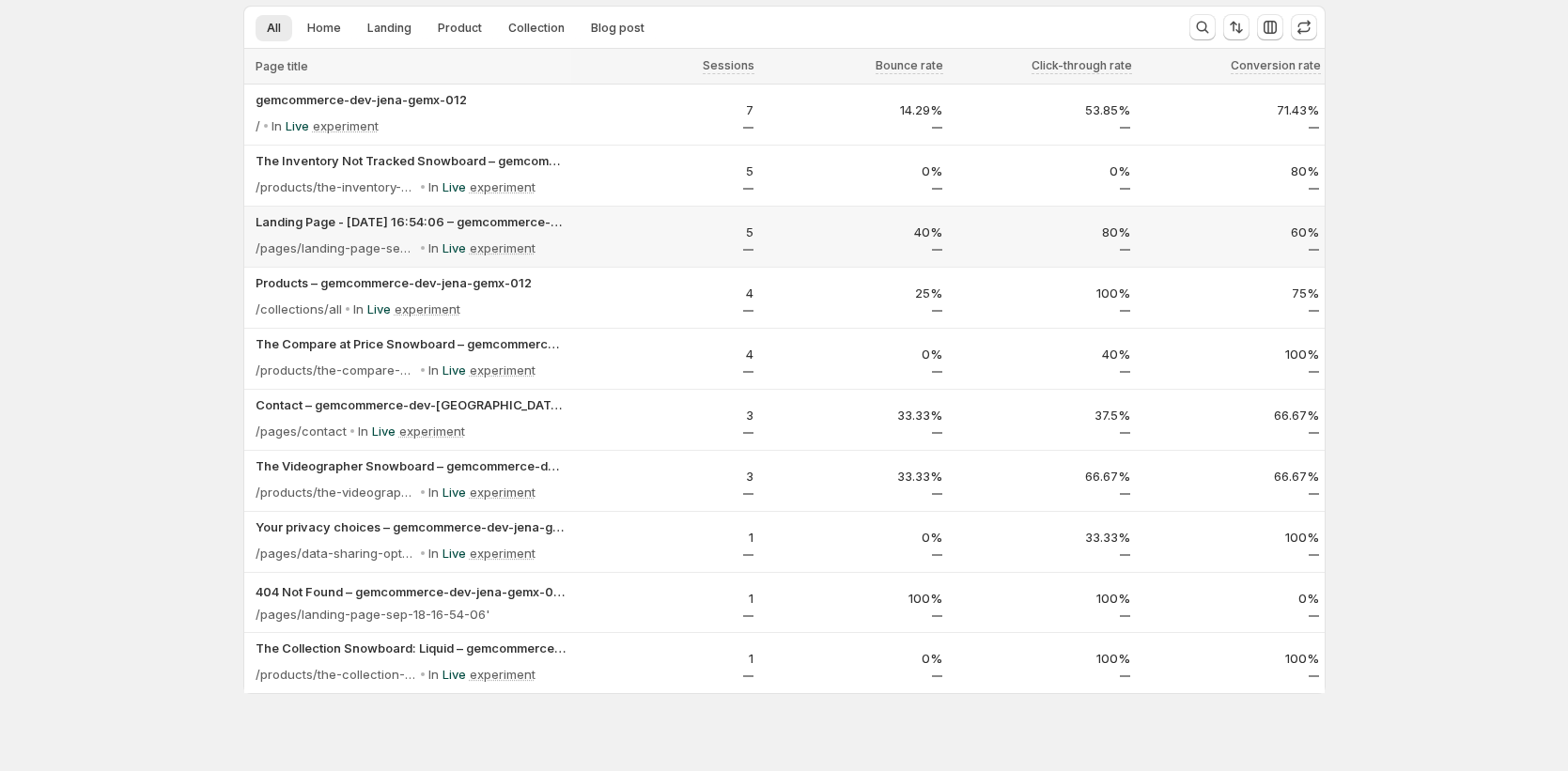
scroll to position [132, 0]
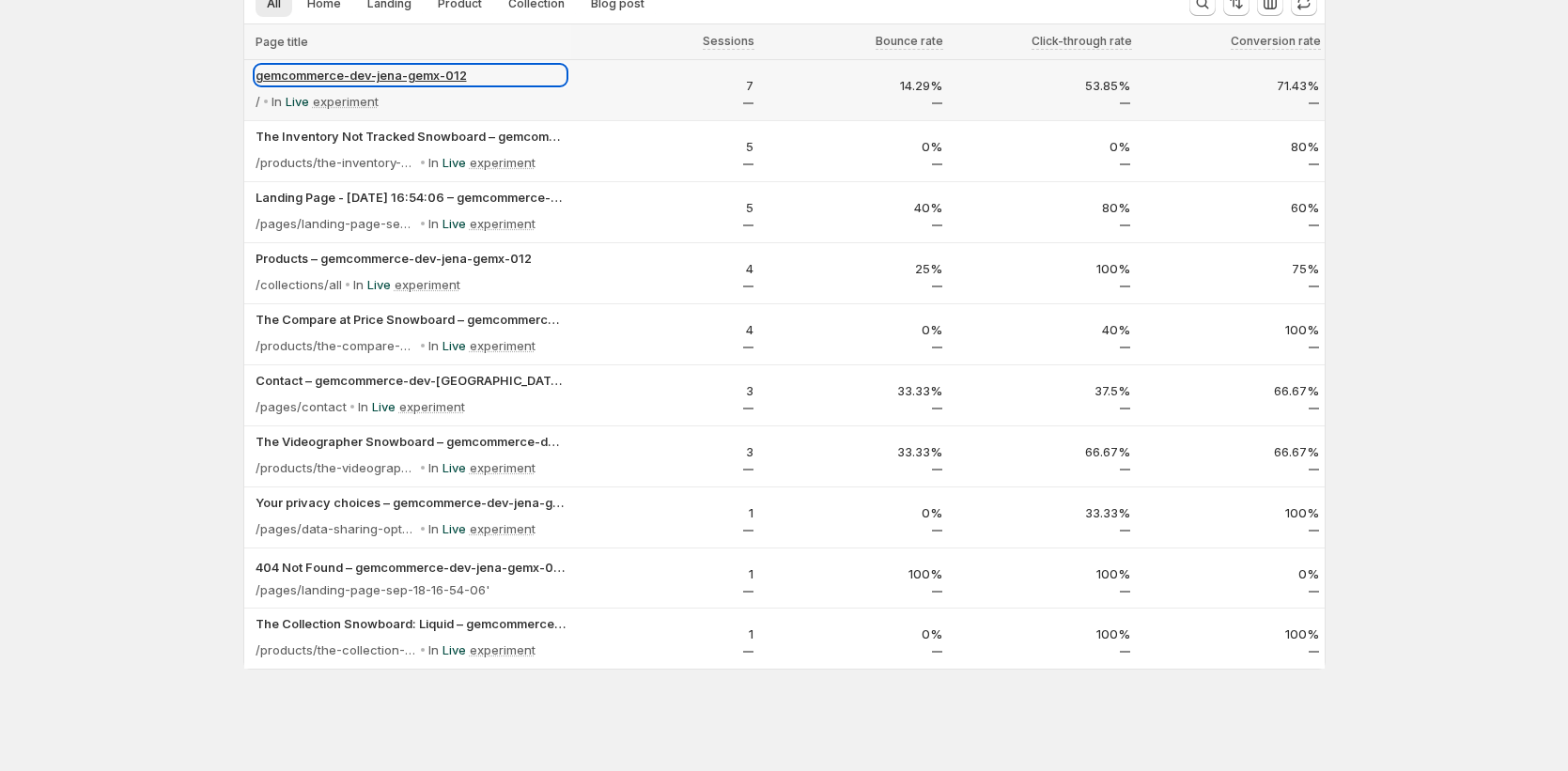
click at [445, 73] on p "gemcommerce-dev-jena-gemx-012" at bounding box center [410, 75] width 310 height 19
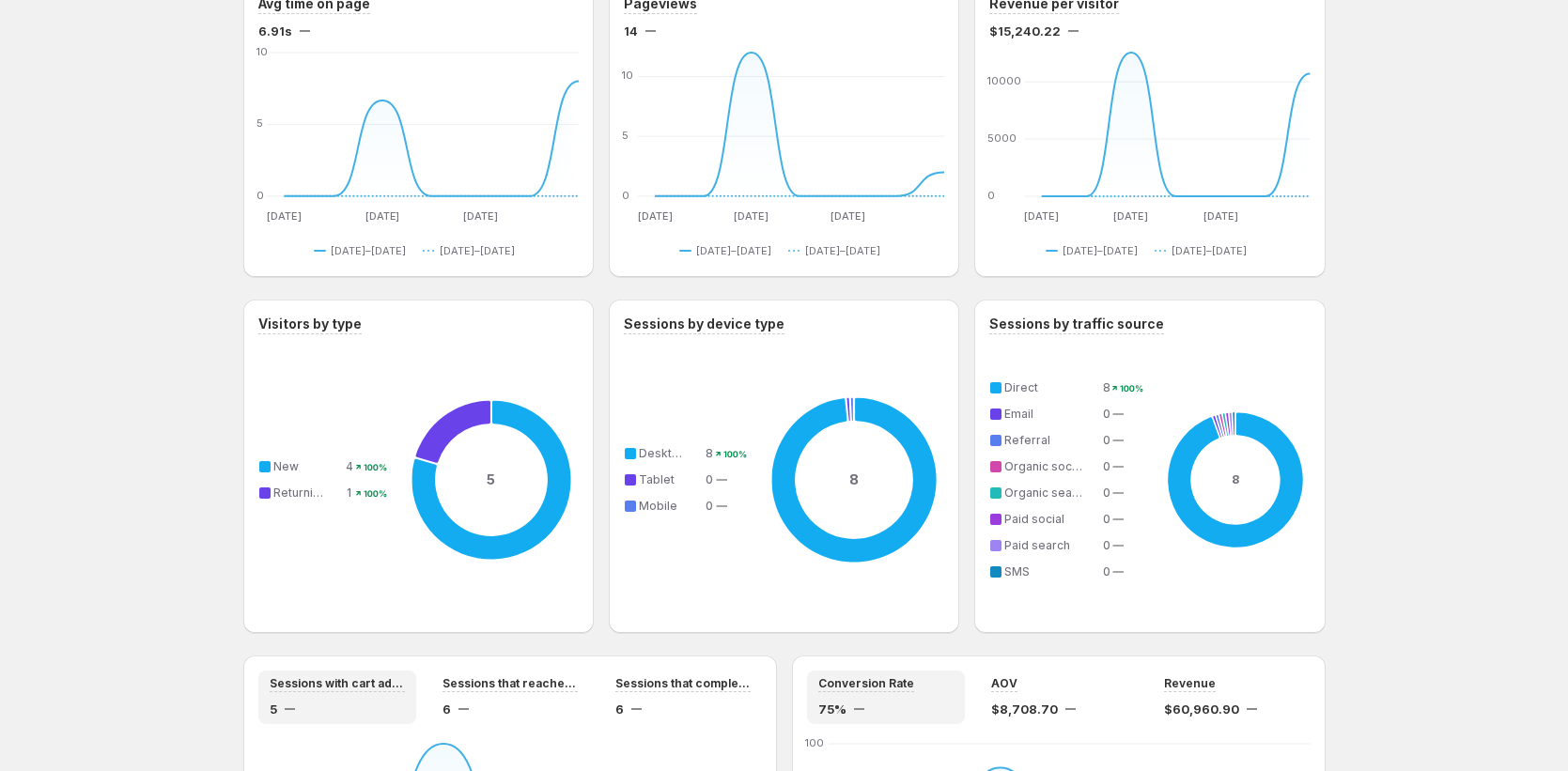
scroll to position [1604, 0]
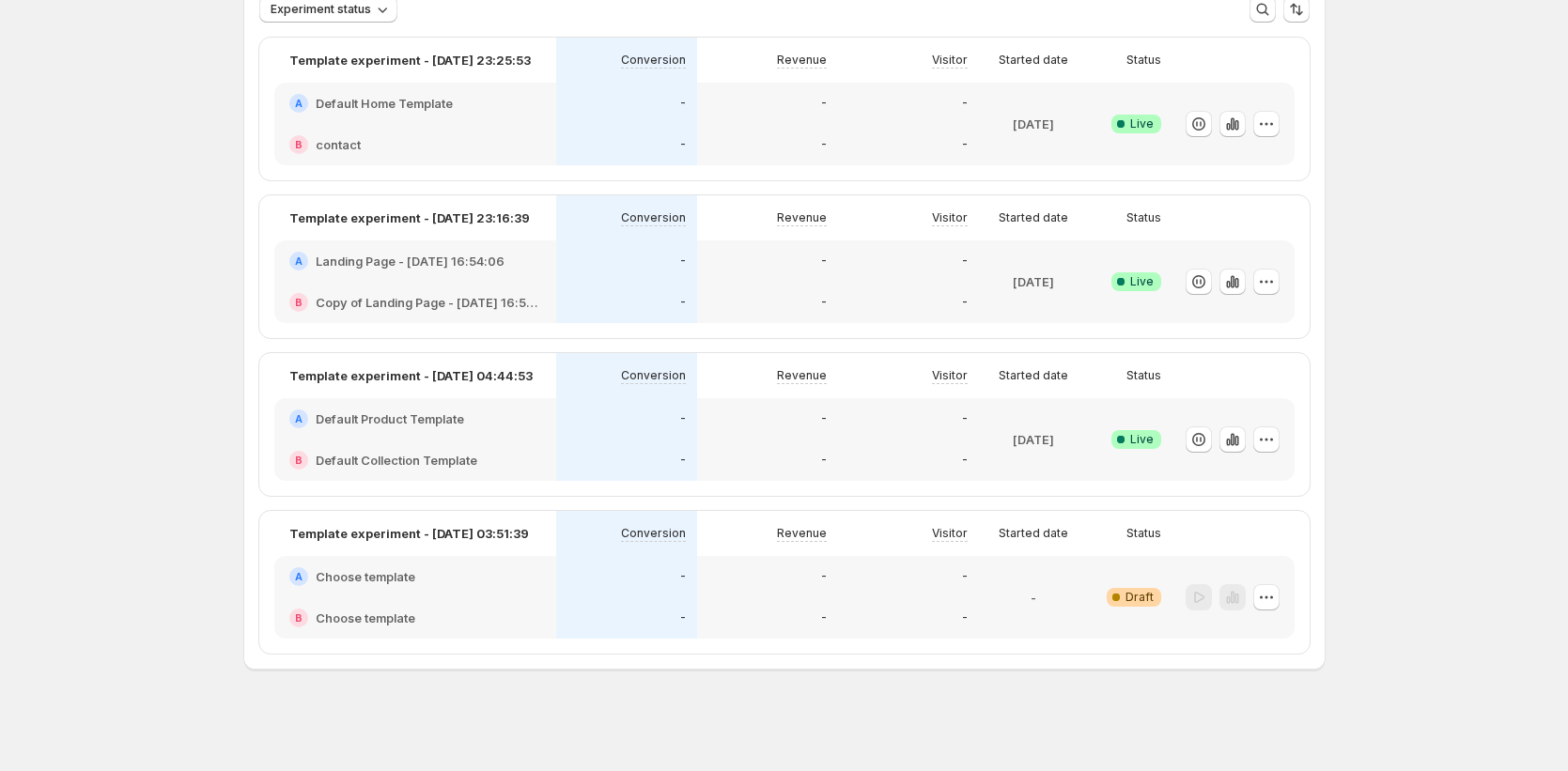
scroll to position [128, 0]
click at [892, 446] on icon "button" at bounding box center [1232, 442] width 19 height 19
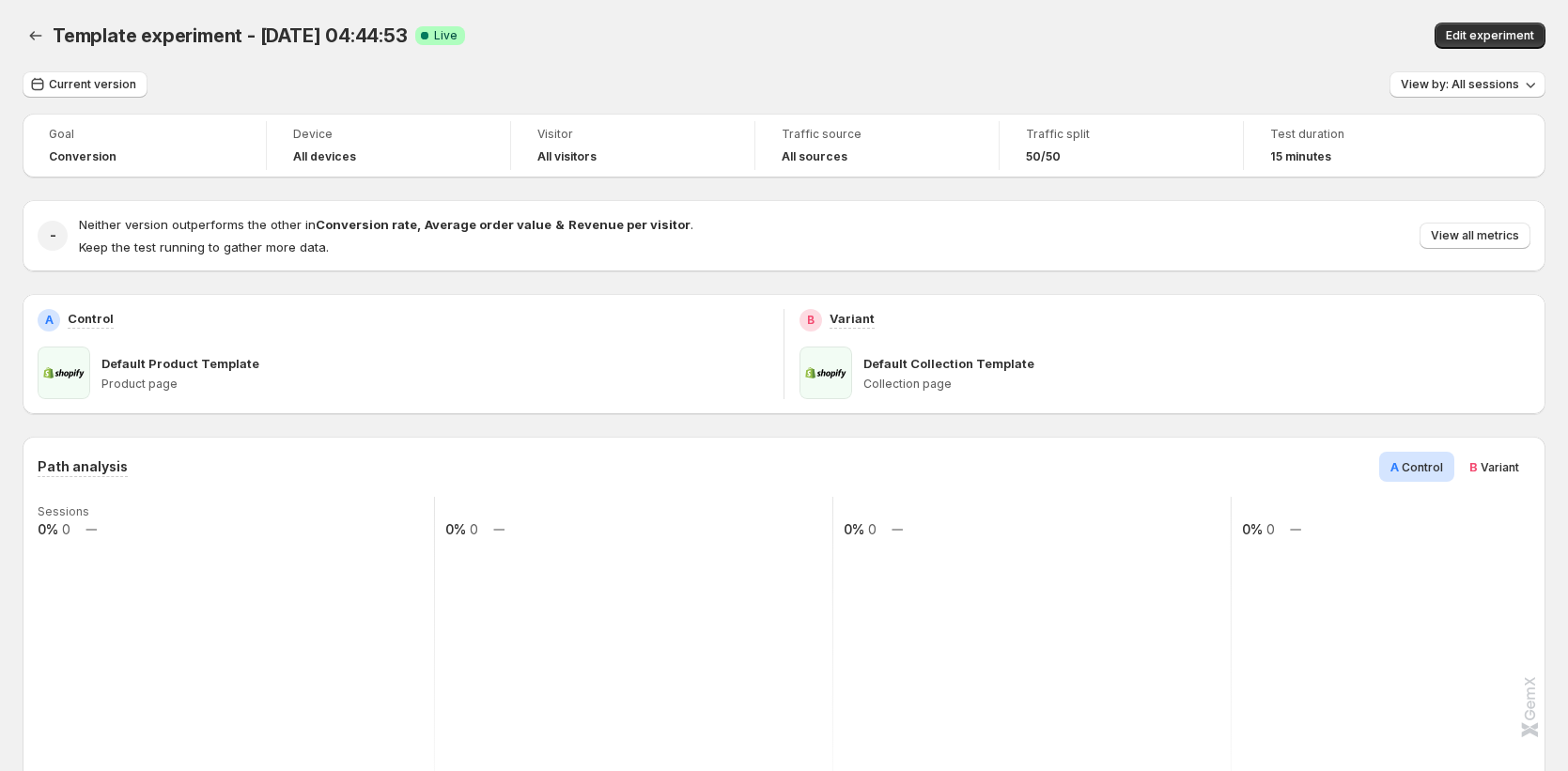
click at [27, 30] on icon "Back" at bounding box center [35, 35] width 19 height 19
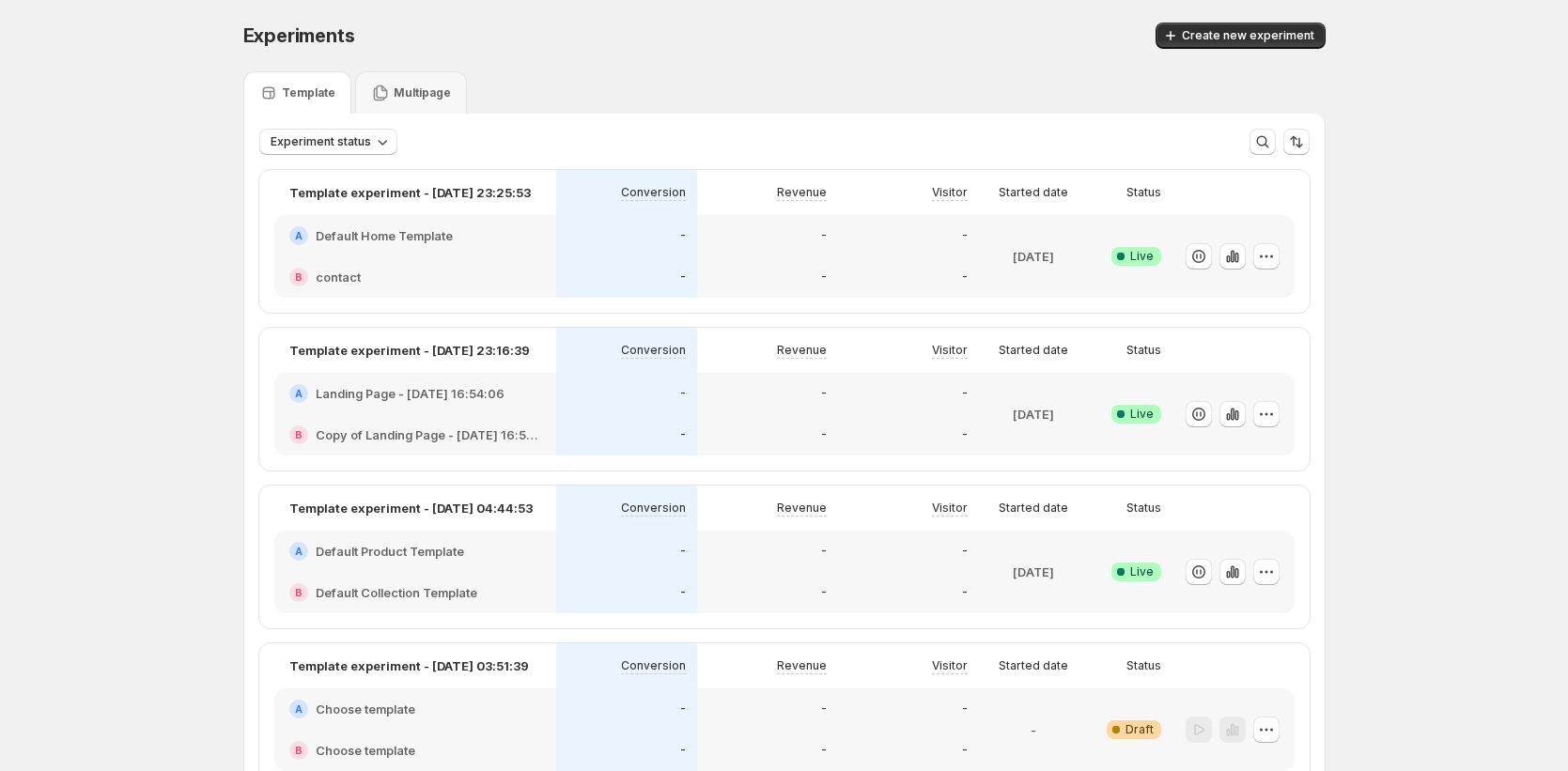
click at [892, 419] on div at bounding box center [1233, 414] width 122 height 82
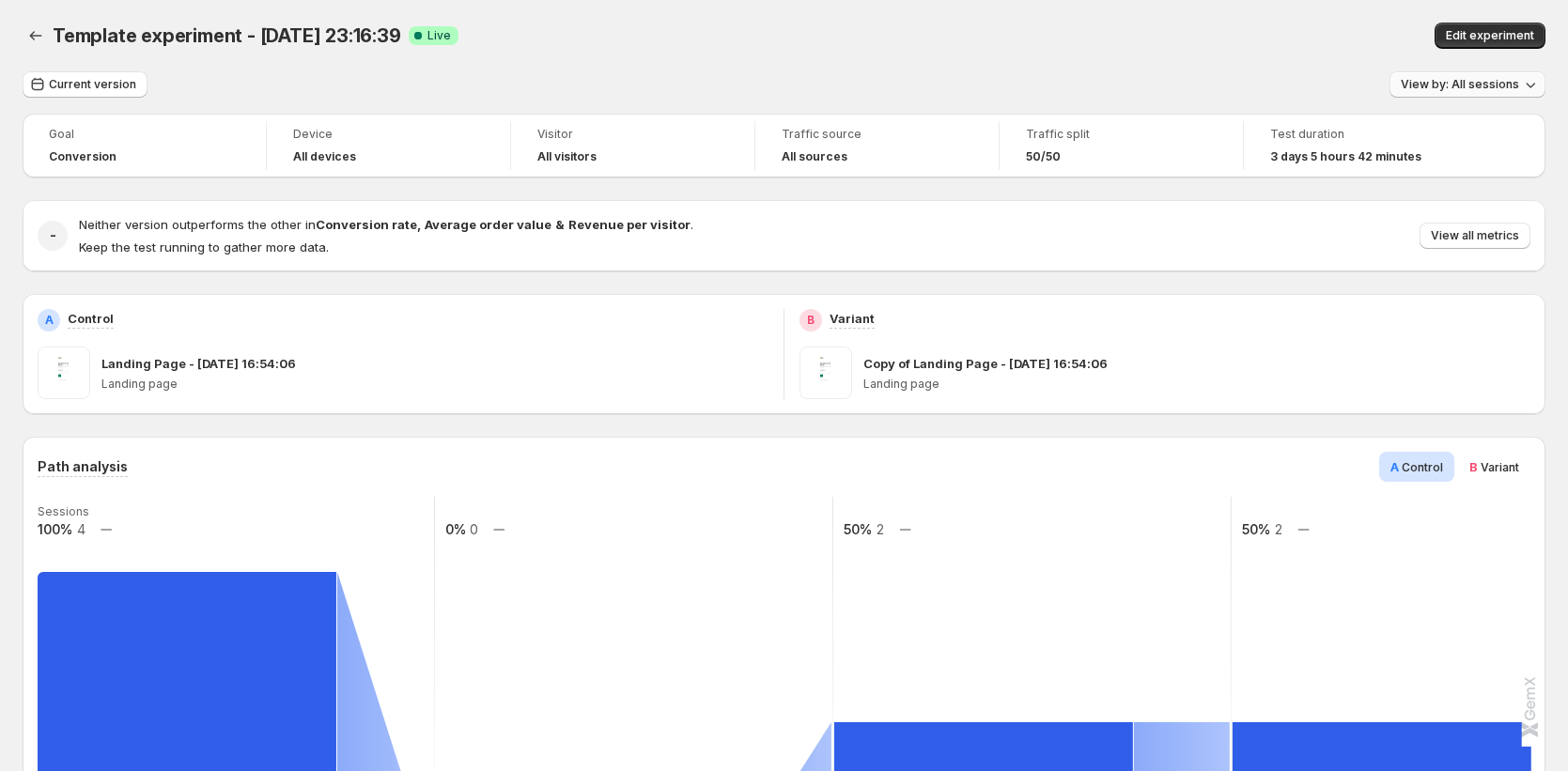
click at [892, 88] on span "View by: All sessions" at bounding box center [1460, 84] width 119 height 15
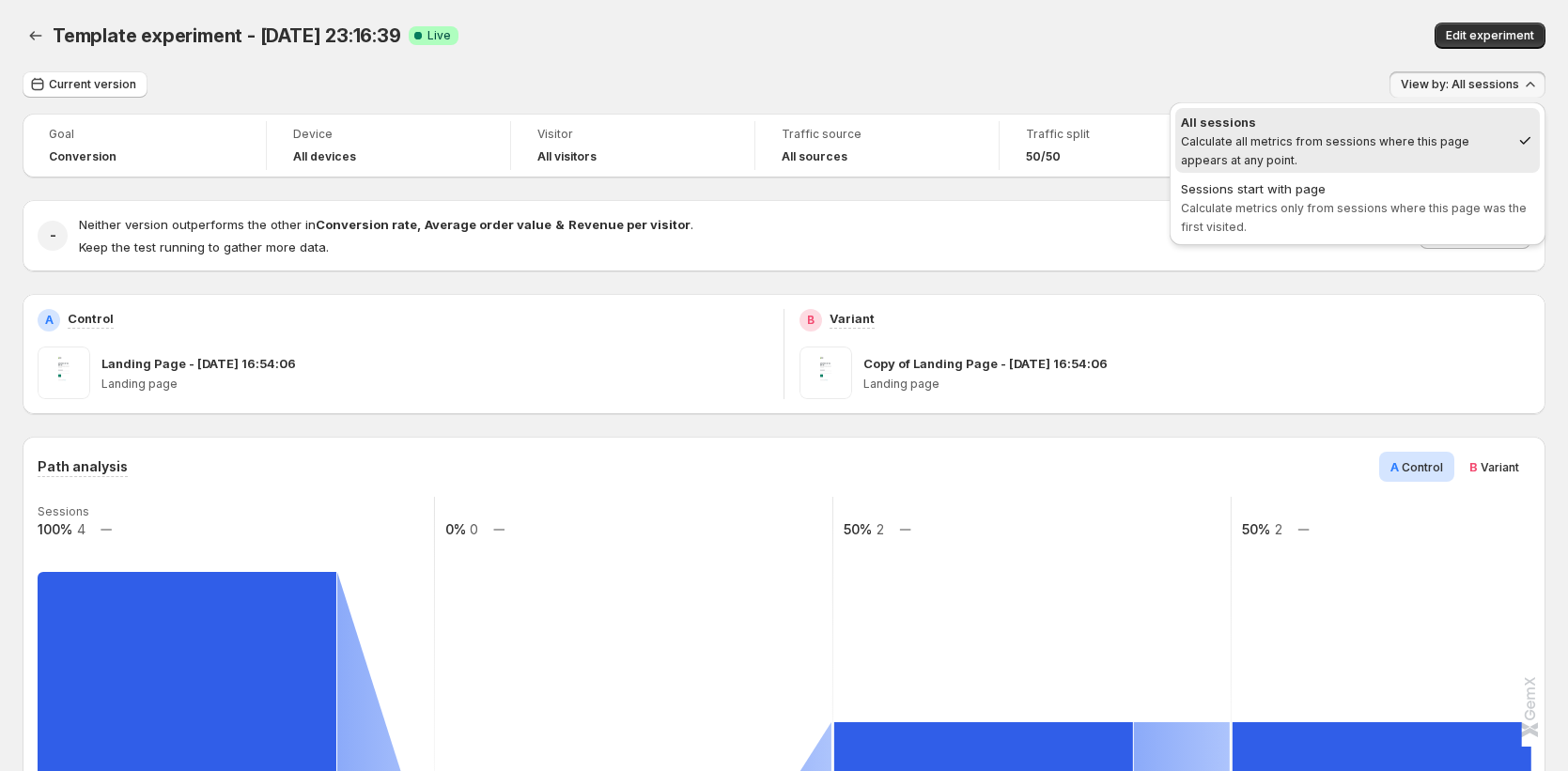
click at [892, 41] on div "Edit experiment" at bounding box center [1247, 35] width 596 height 26
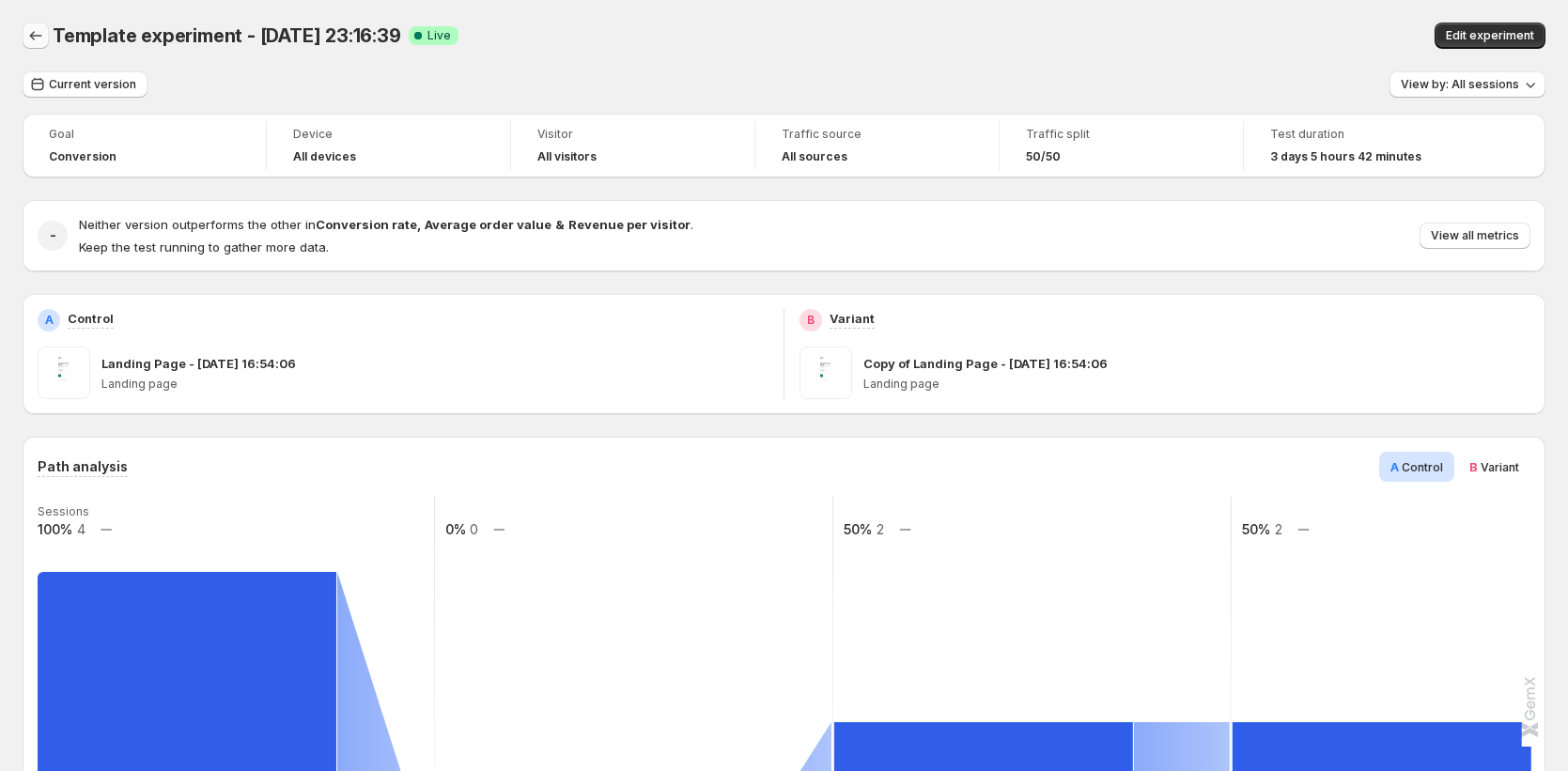
click at [31, 34] on icon "Back" at bounding box center [36, 36] width 12 height 10
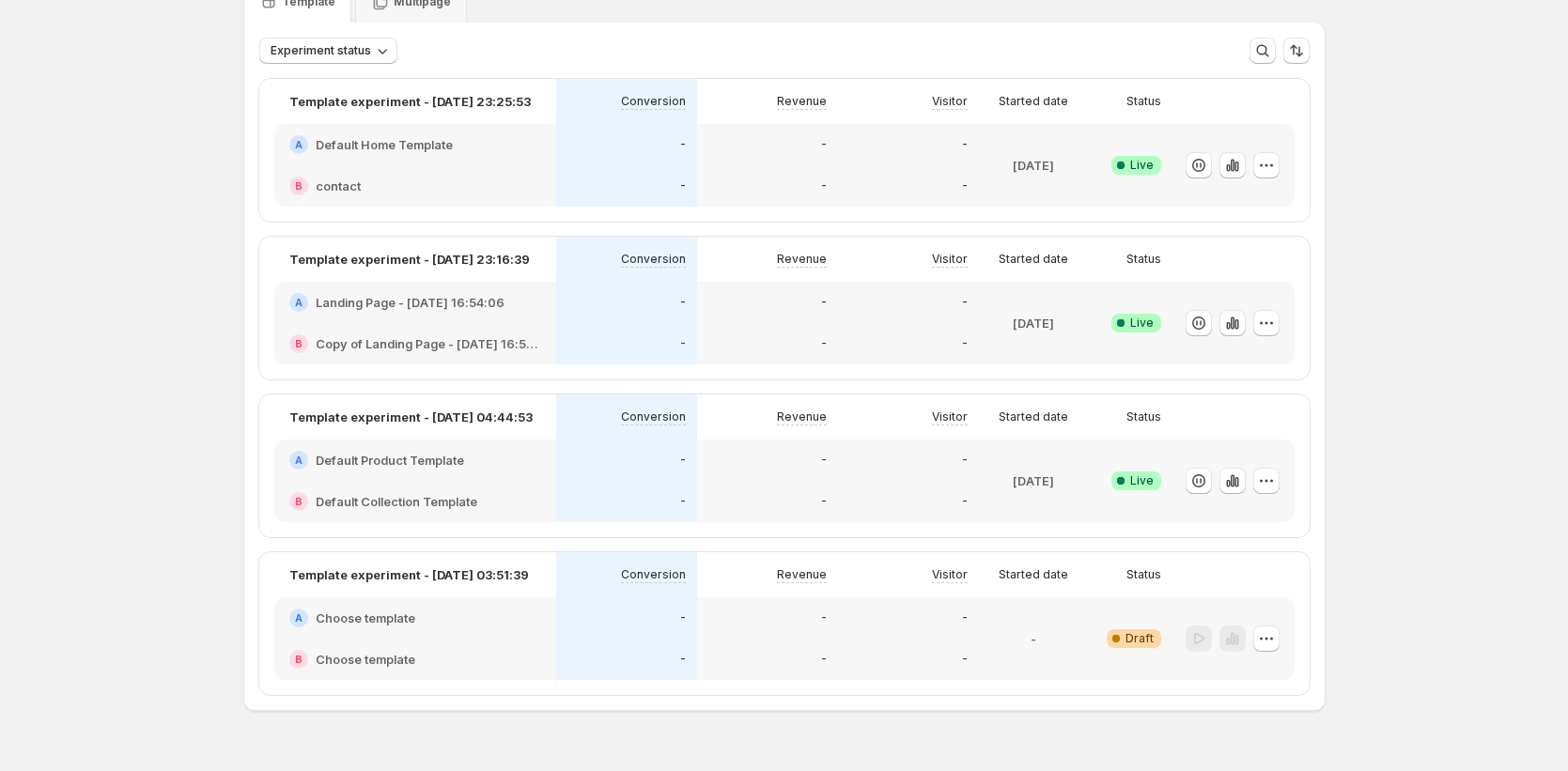
scroll to position [93, 0]
click at [892, 316] on icon "button" at bounding box center [1266, 321] width 19 height 19
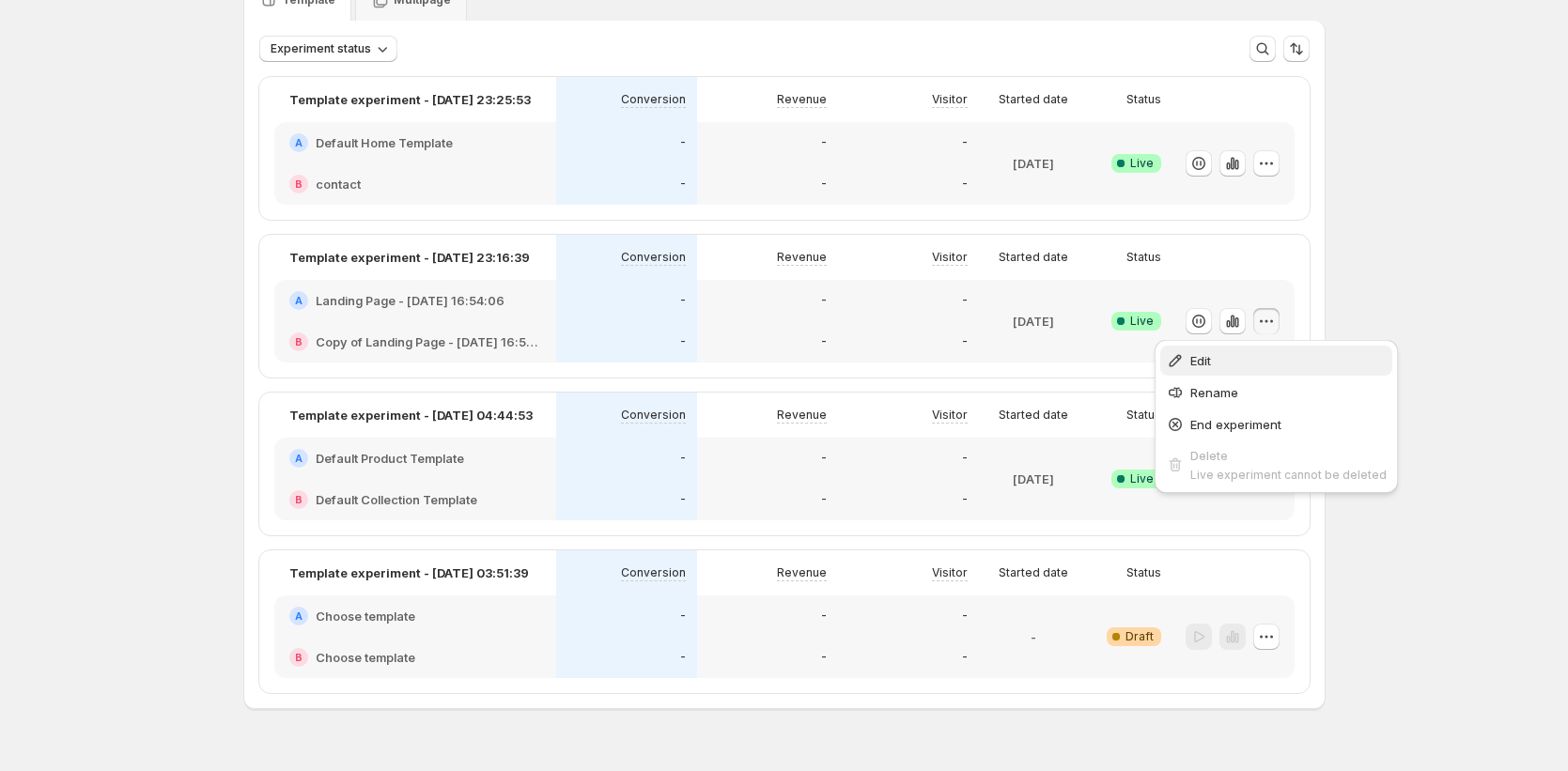
click at [892, 351] on span "Edit" at bounding box center [1288, 360] width 196 height 19
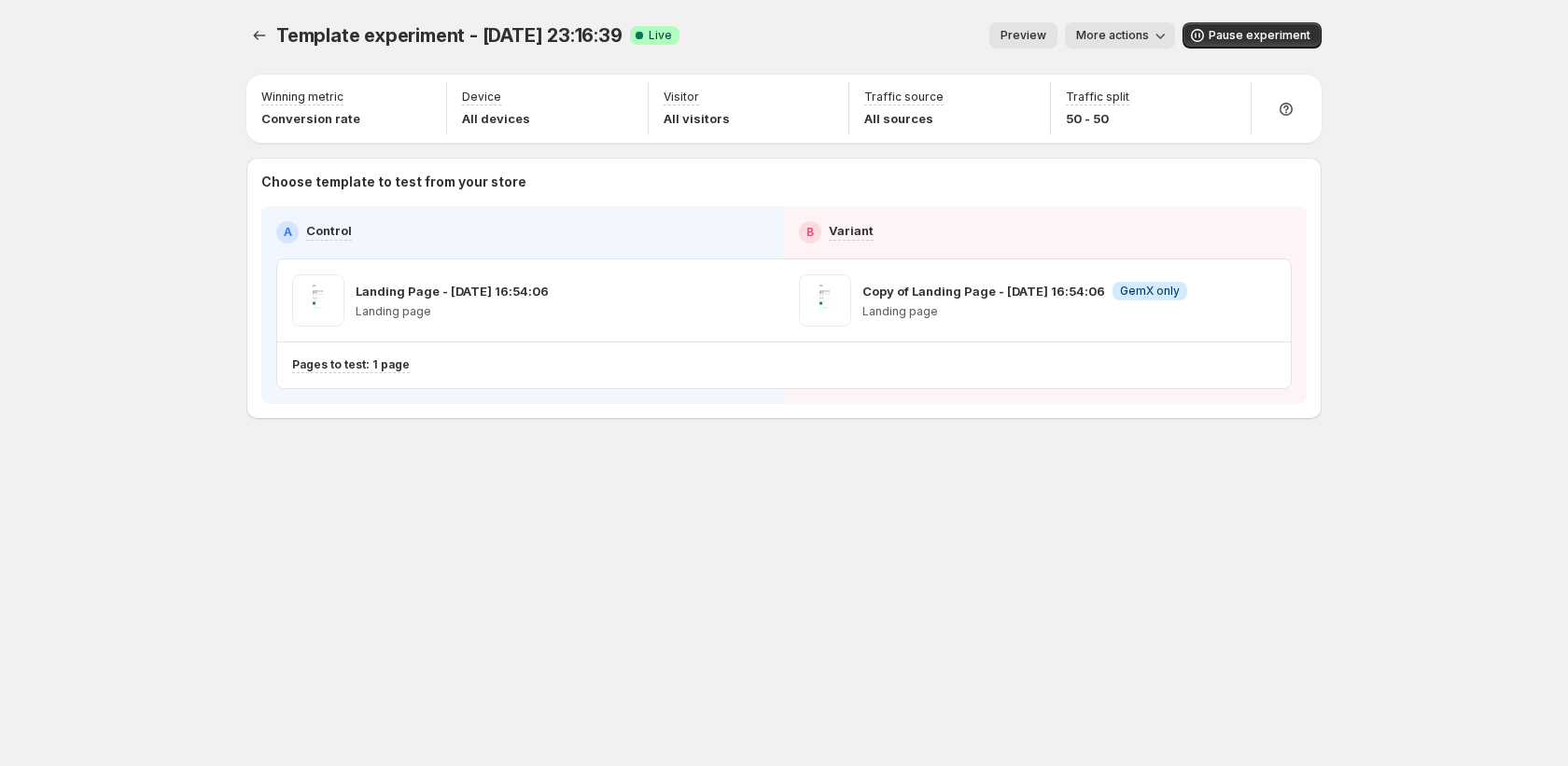
click at [886, 32] on span "More actions" at bounding box center [1112, 35] width 73 height 15
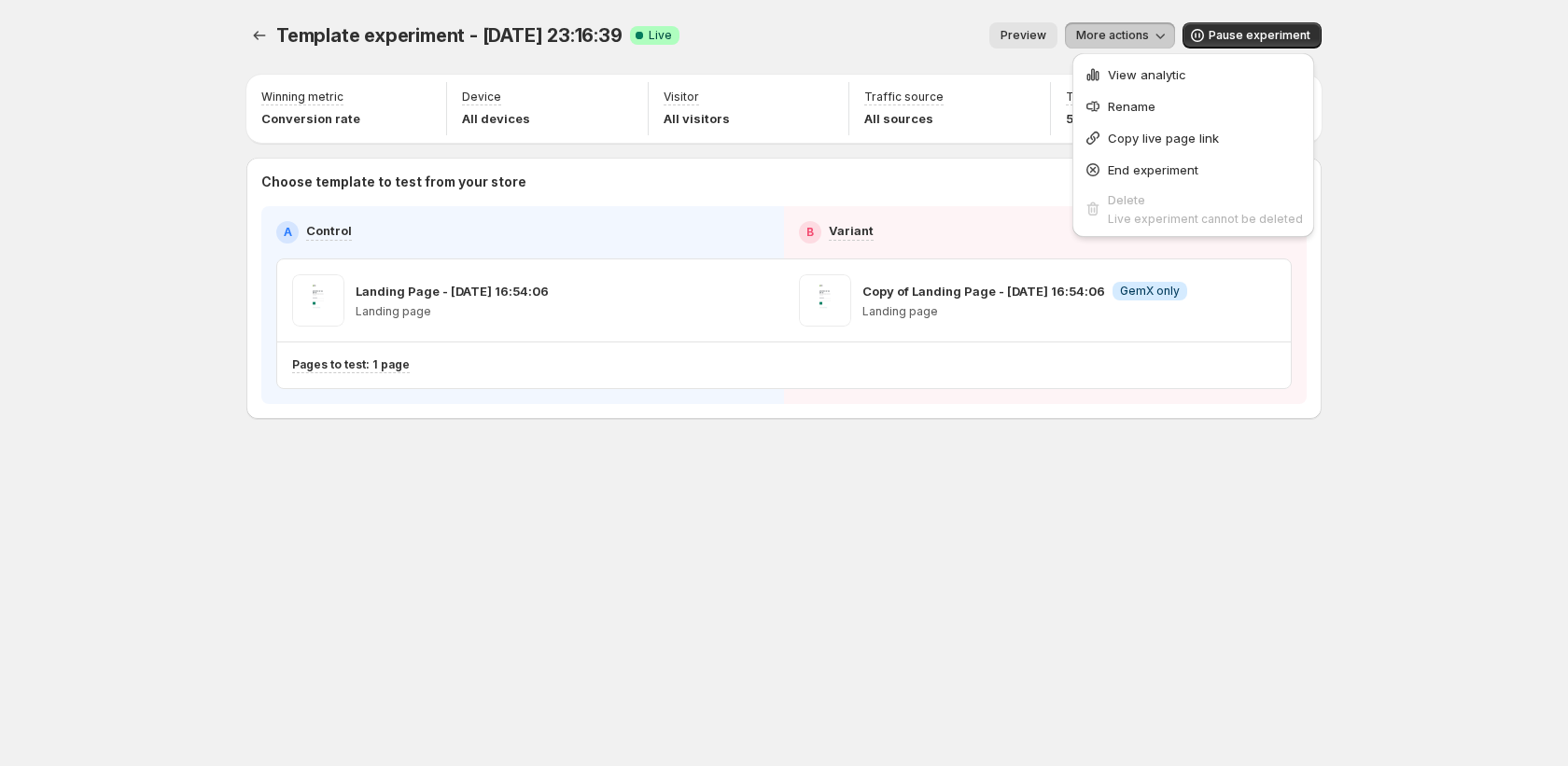
click at [886, 337] on div "Template experiment - Sep 18, 23:16:39. This page is ready Template experiment …" at bounding box center [784, 383] width 1568 height 766
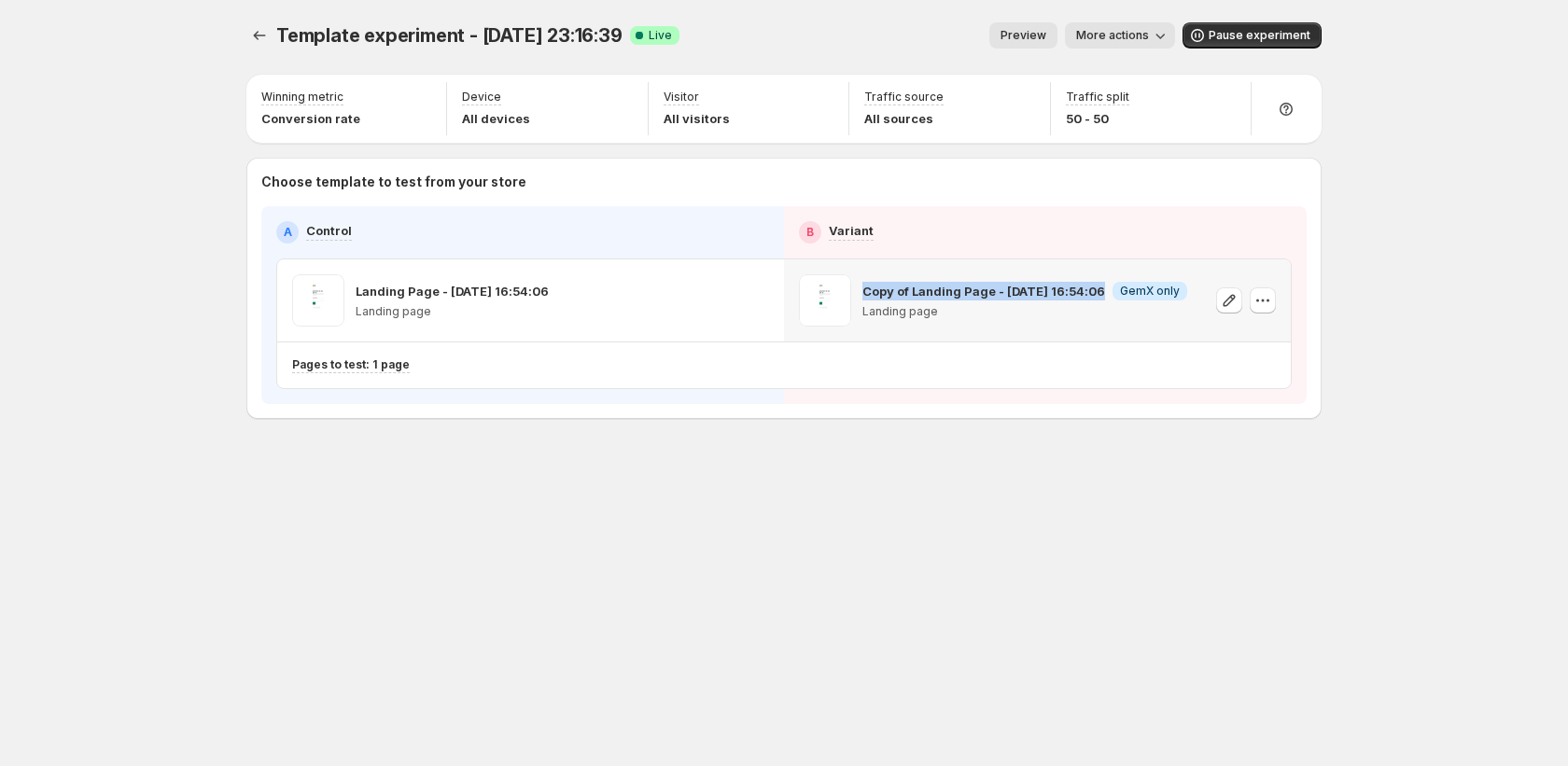
drag, startPoint x: 865, startPoint y: 290, endPoint x: 1092, endPoint y: 286, distance: 227.0
click at [886, 286] on p "Copy of Landing Page - Sep 18, 16:54:06" at bounding box center [983, 290] width 243 height 19
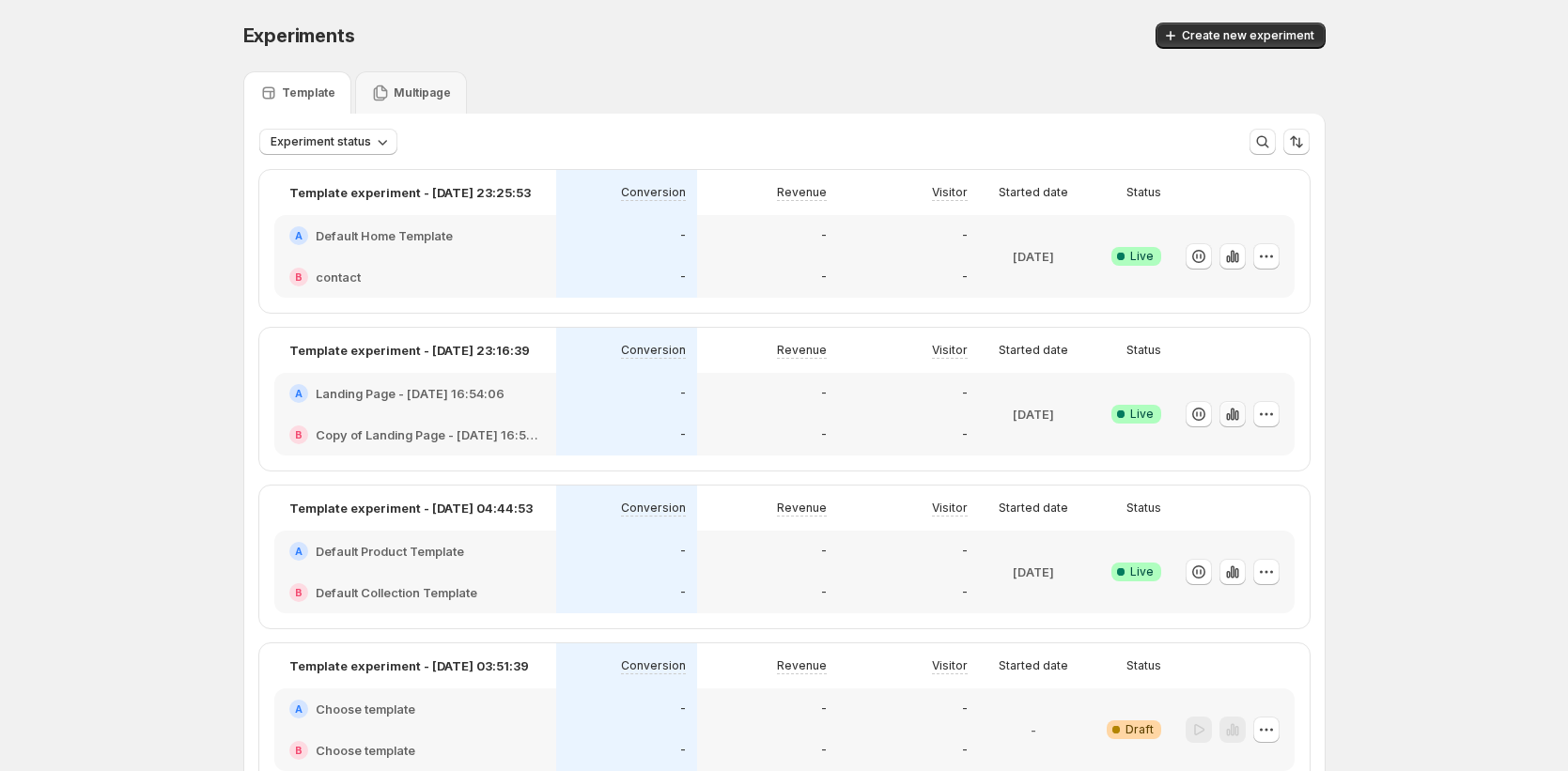
click at [892, 413] on icon "button" at bounding box center [1231, 414] width 4 height 12
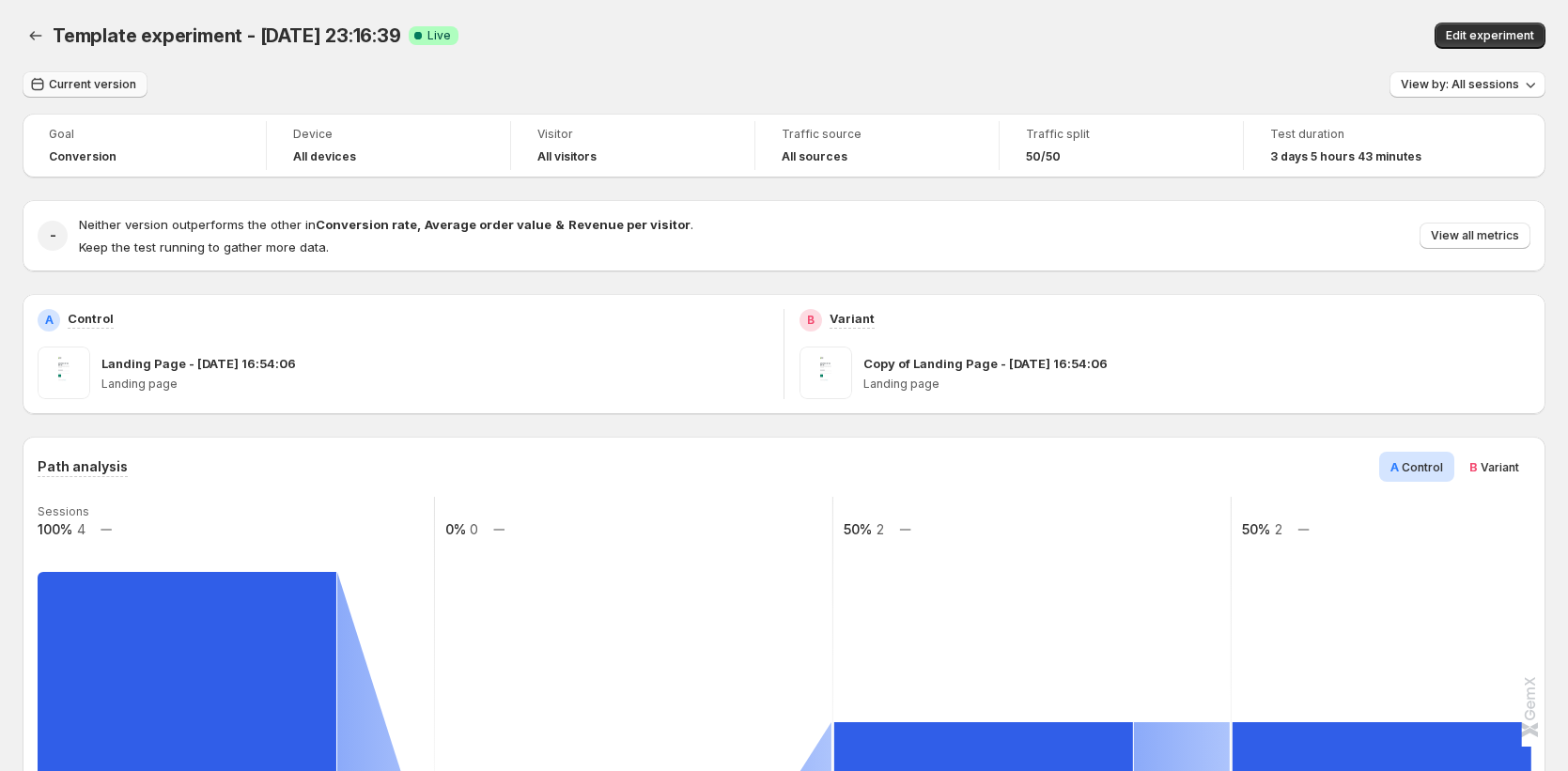
click at [88, 84] on span "Current version" at bounding box center [92, 84] width 87 height 15
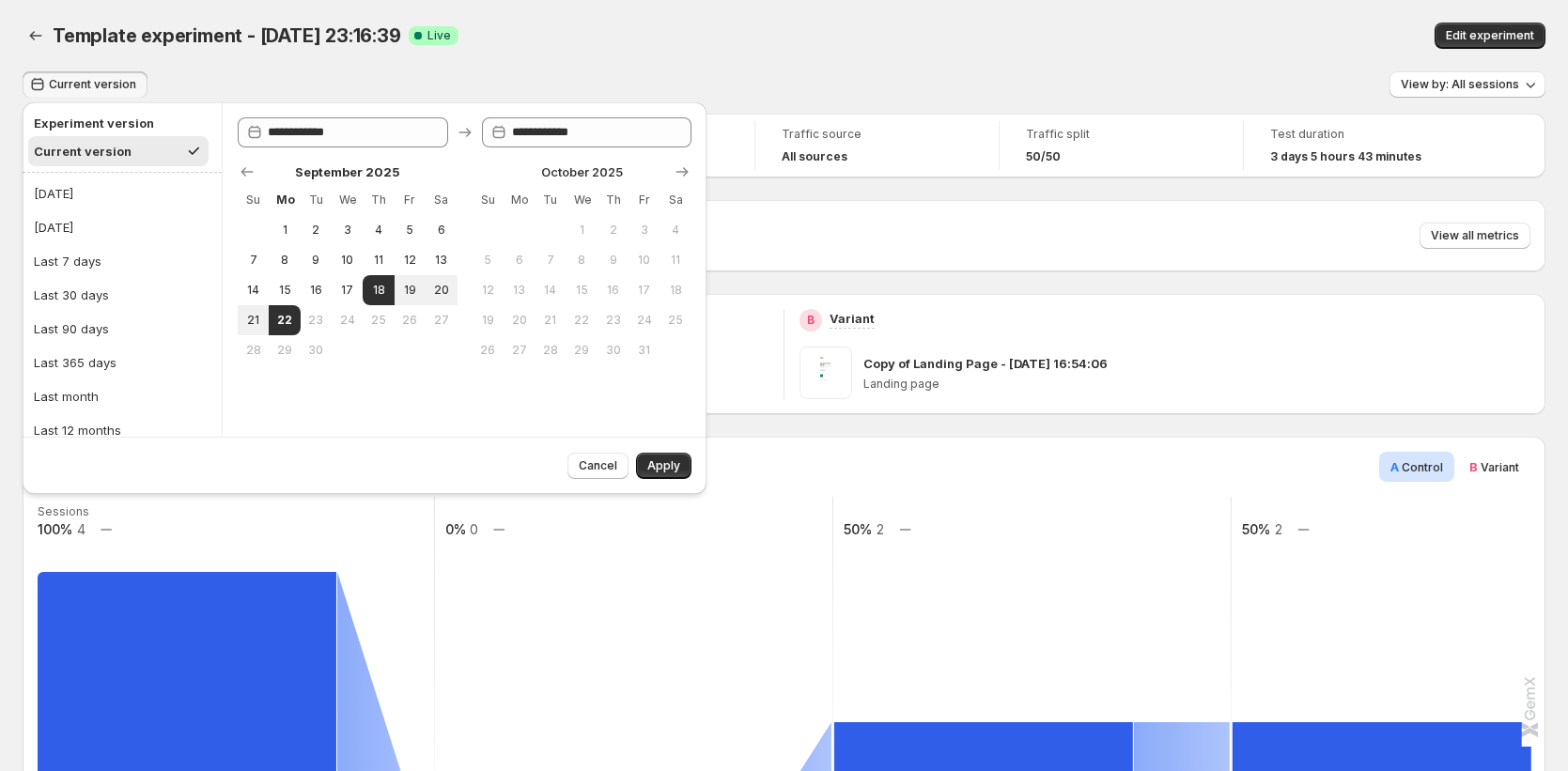
click at [676, 63] on div "Template experiment - Sep 18, 23:16:39. This page is ready Template experiment …" at bounding box center [784, 35] width 1523 height 72
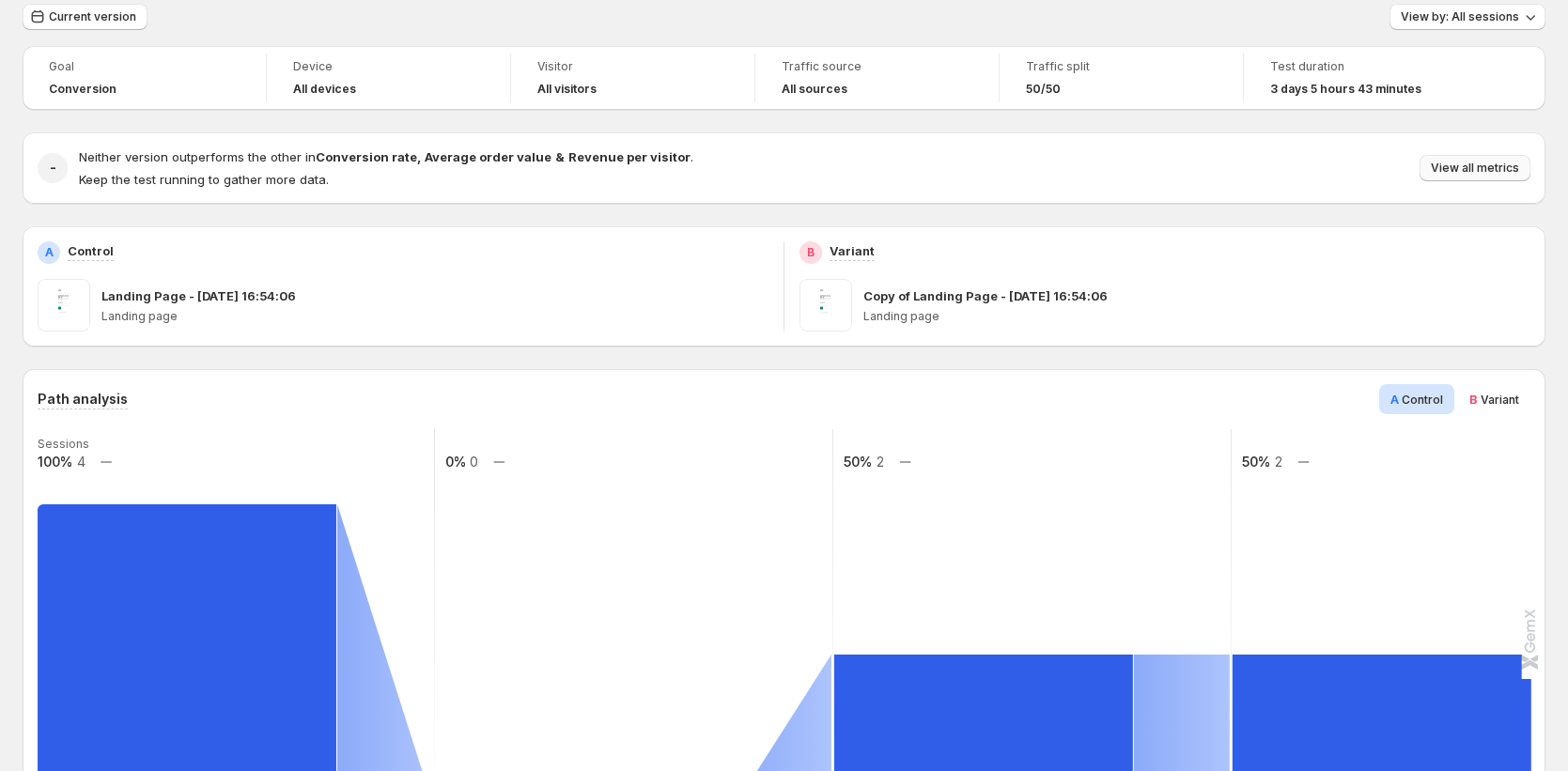
scroll to position [43, 0]
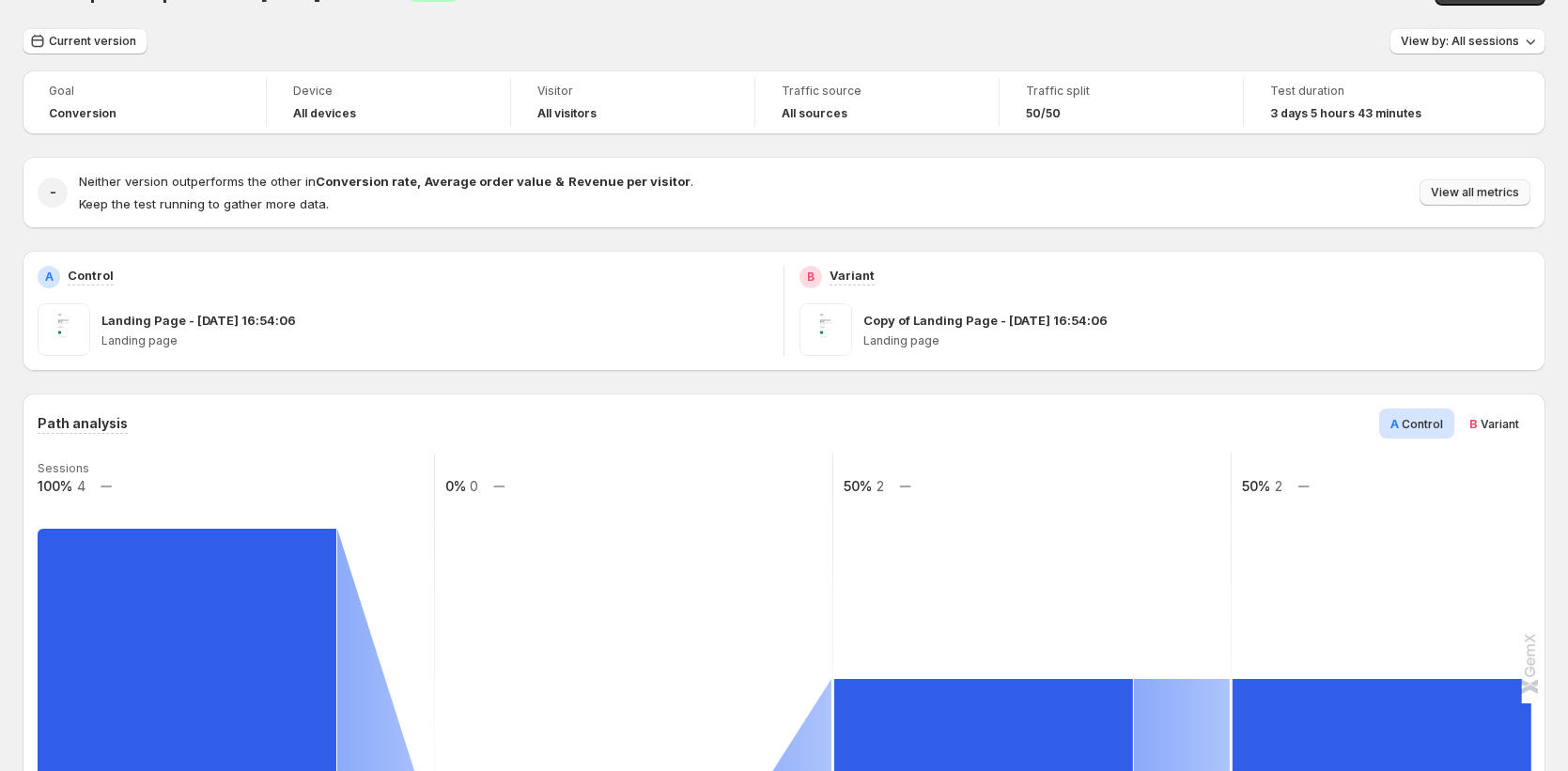
click at [892, 189] on span "View all metrics" at bounding box center [1475, 192] width 88 height 15
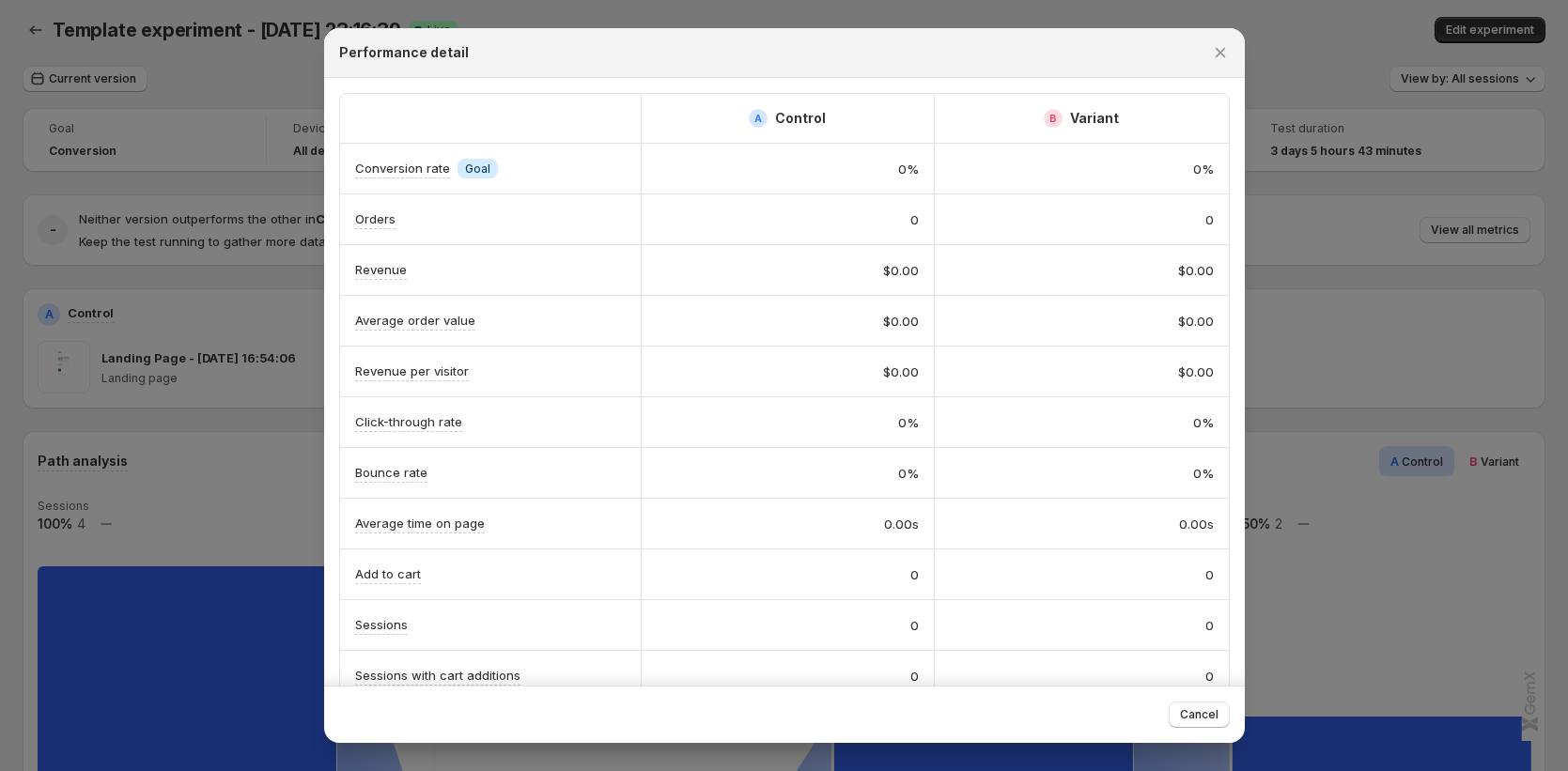
scroll to position [0, 0]
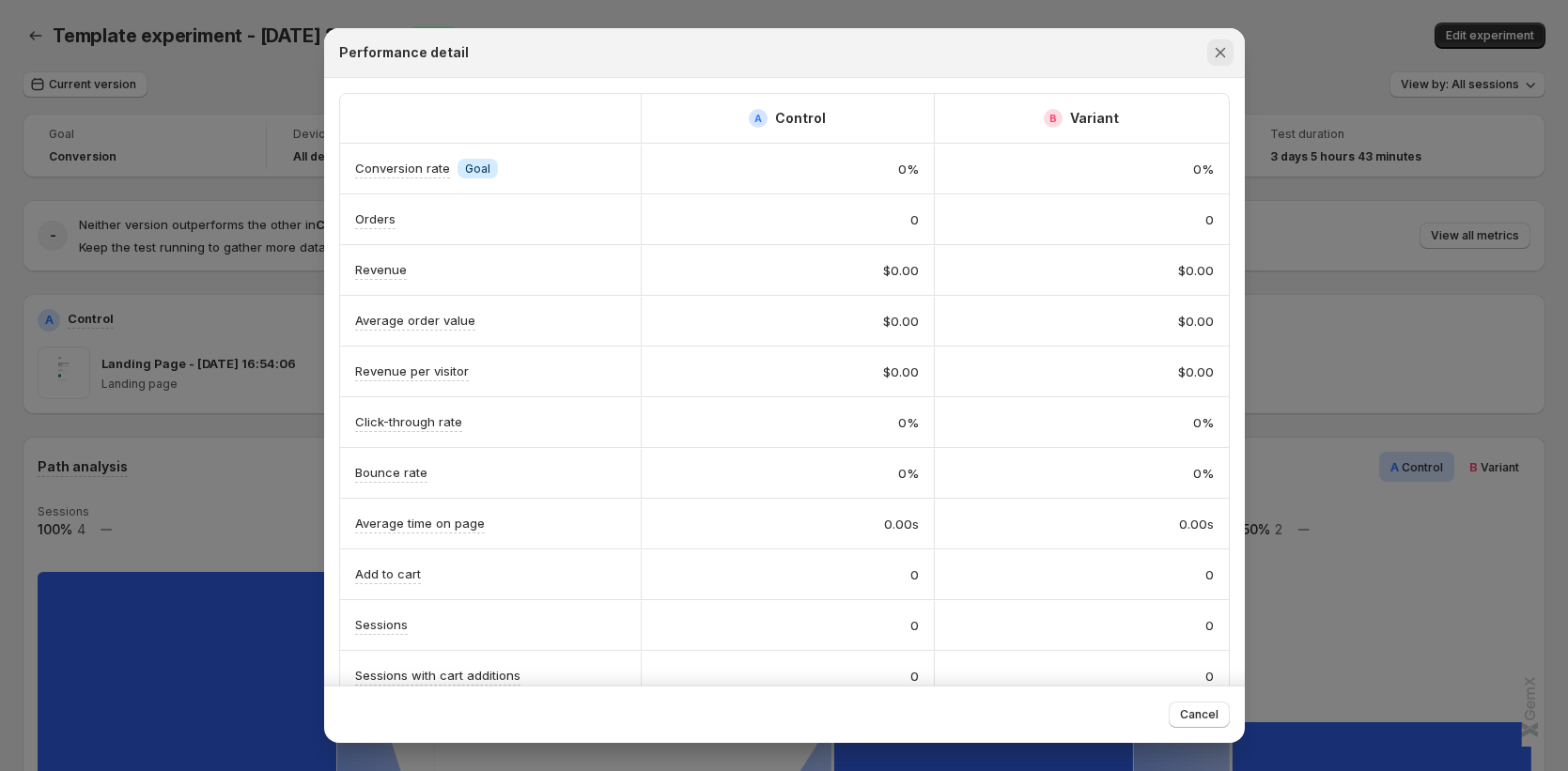
click at [892, 54] on icon "Close" at bounding box center [1220, 52] width 19 height 19
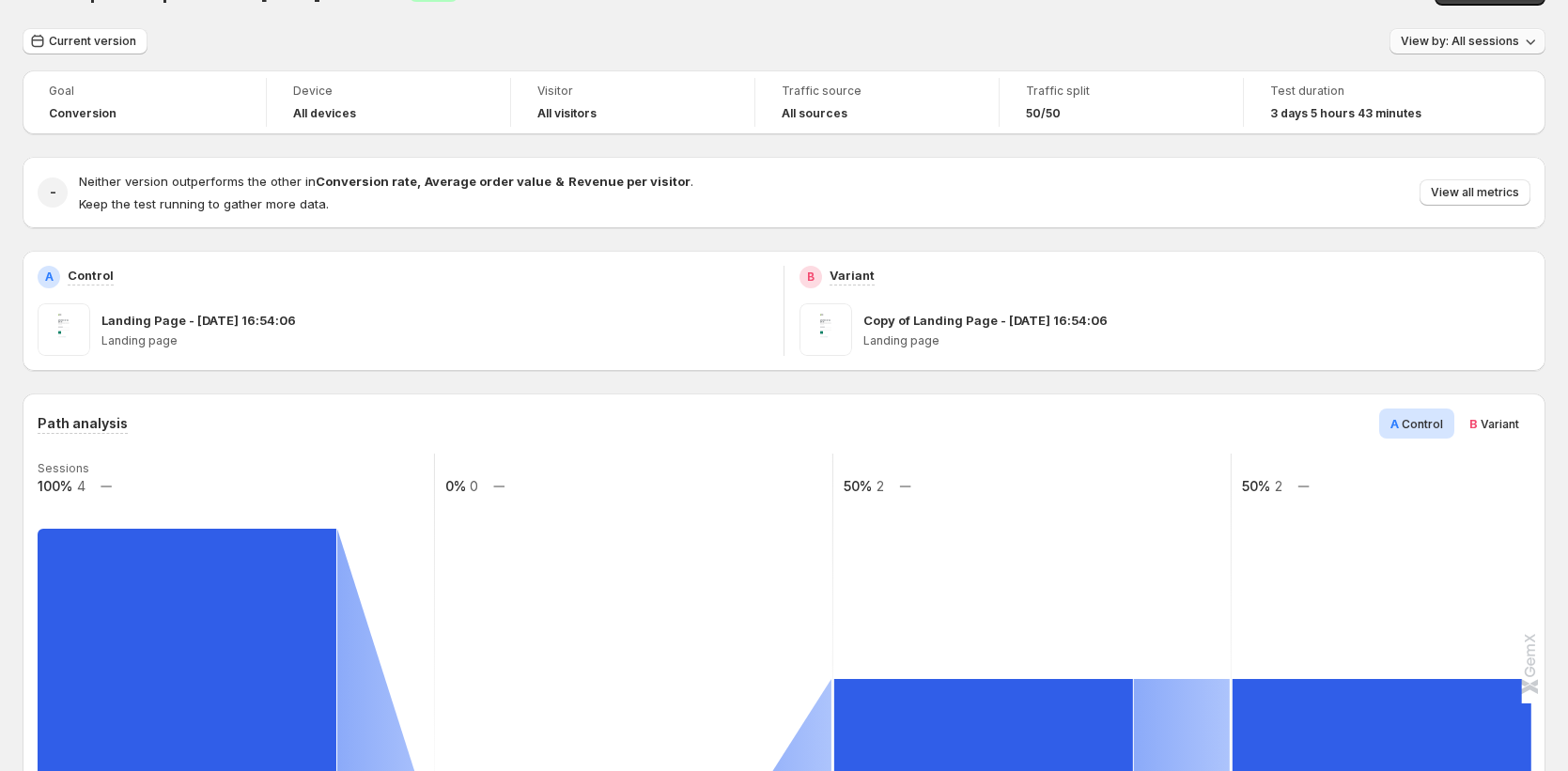
click at [892, 49] on button "View by: All sessions" at bounding box center [1467, 41] width 156 height 26
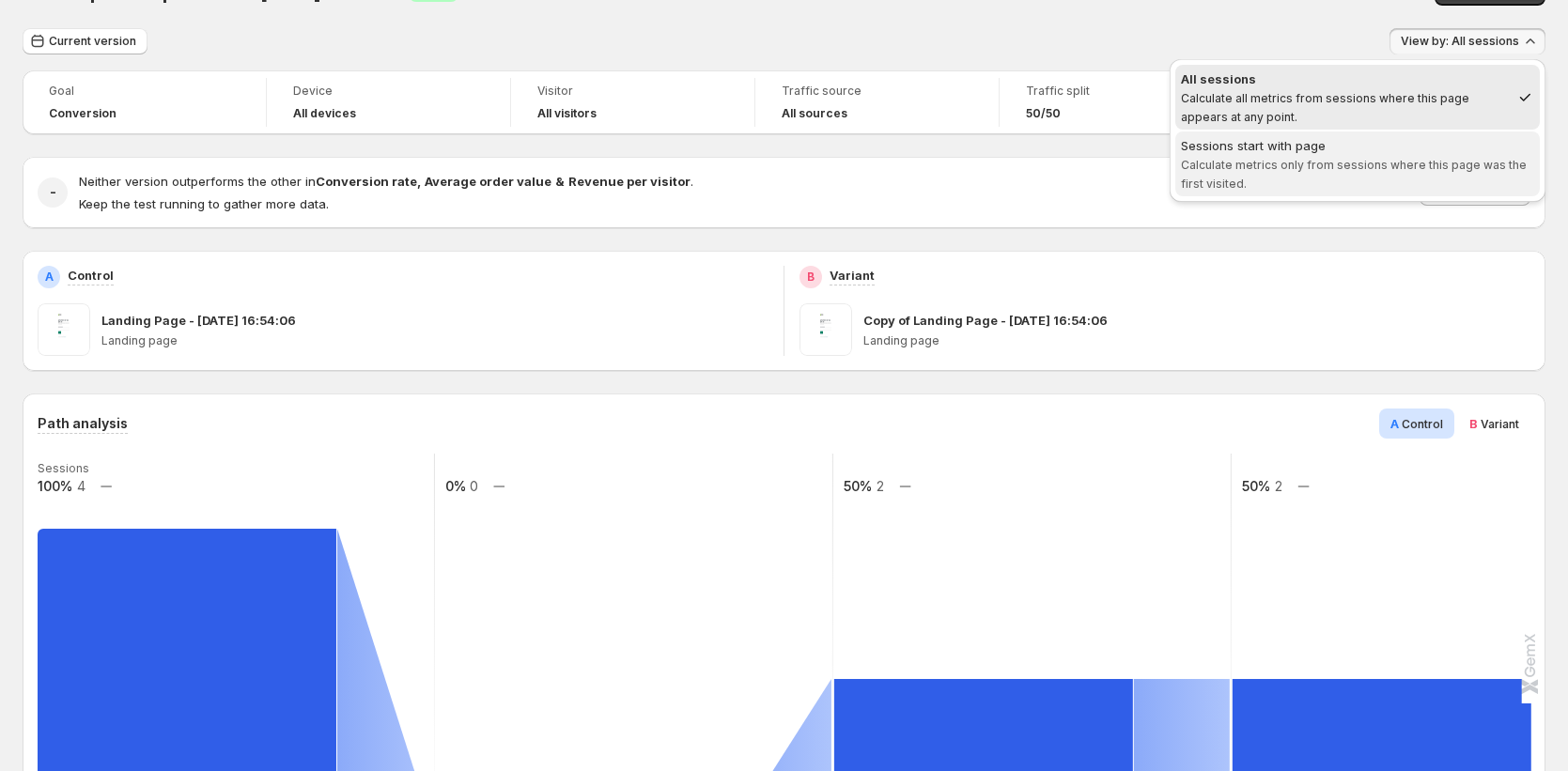
click at [892, 151] on div "Sessions start with page" at bounding box center [1358, 145] width 353 height 19
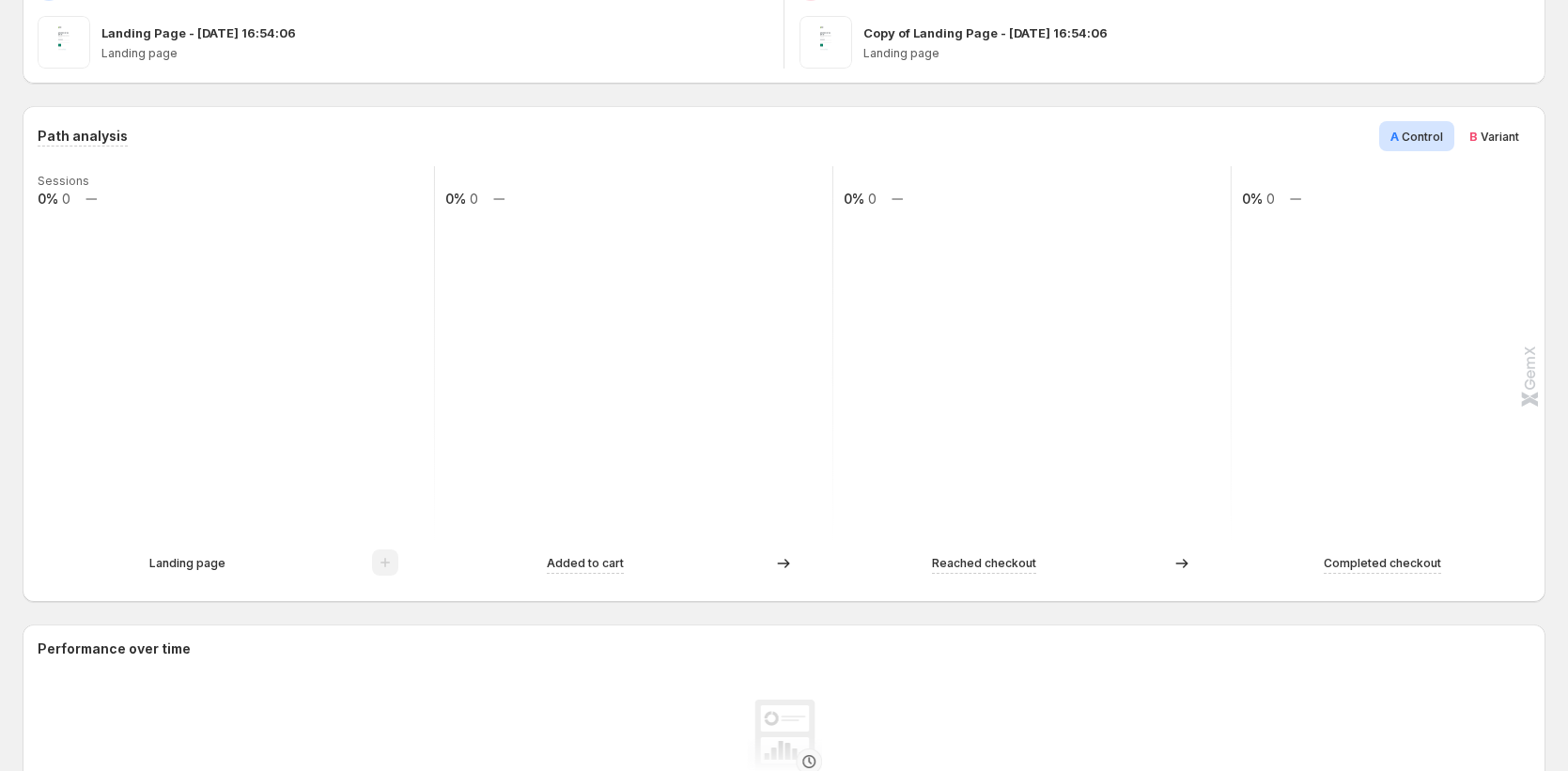
scroll to position [0, 0]
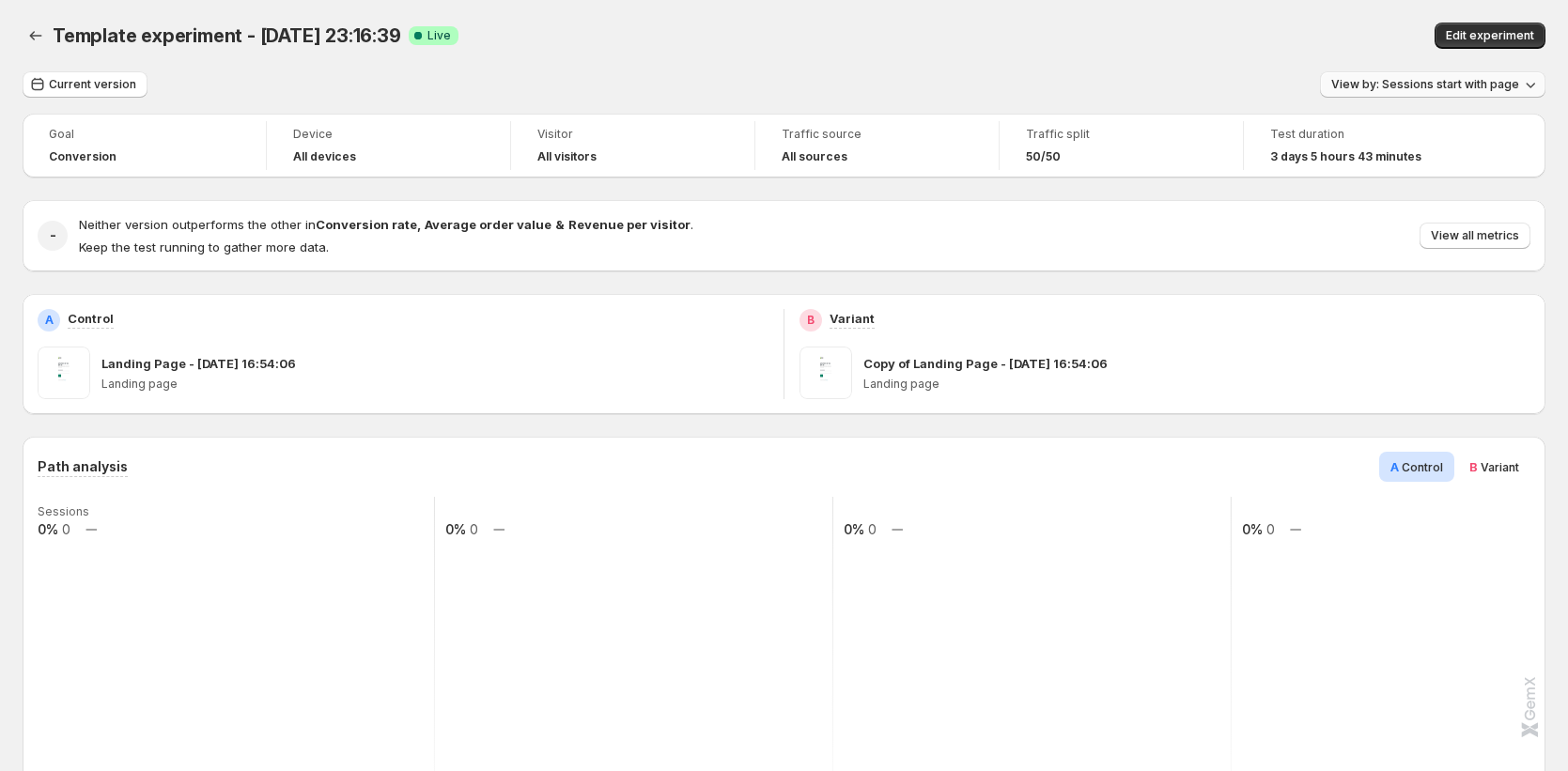
click at [892, 77] on span "View by: Sessions start with page" at bounding box center [1426, 84] width 188 height 15
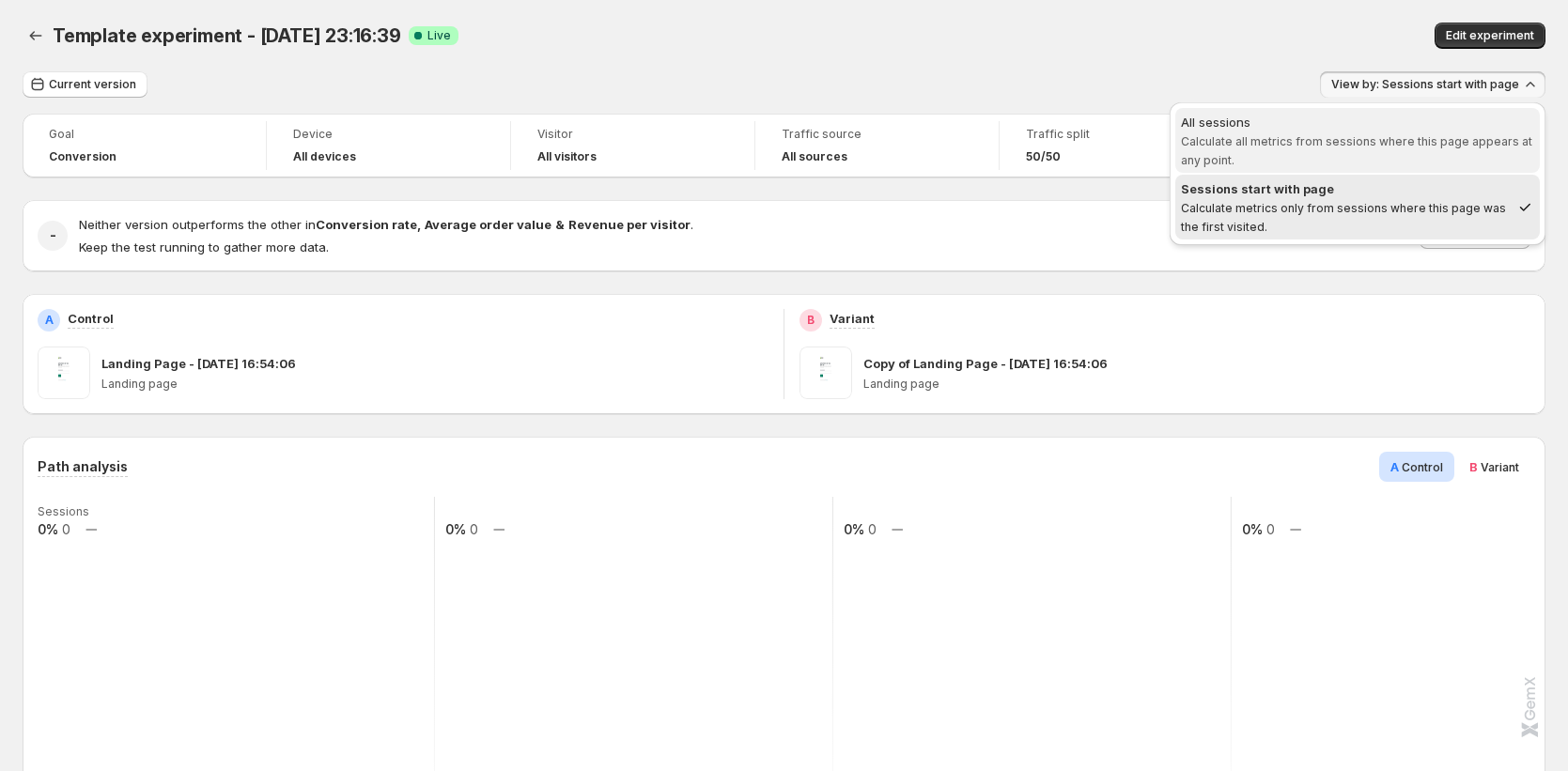
click at [892, 144] on span "Calculate all metrics from sessions where this page appears at any point." at bounding box center [1357, 151] width 351 height 33
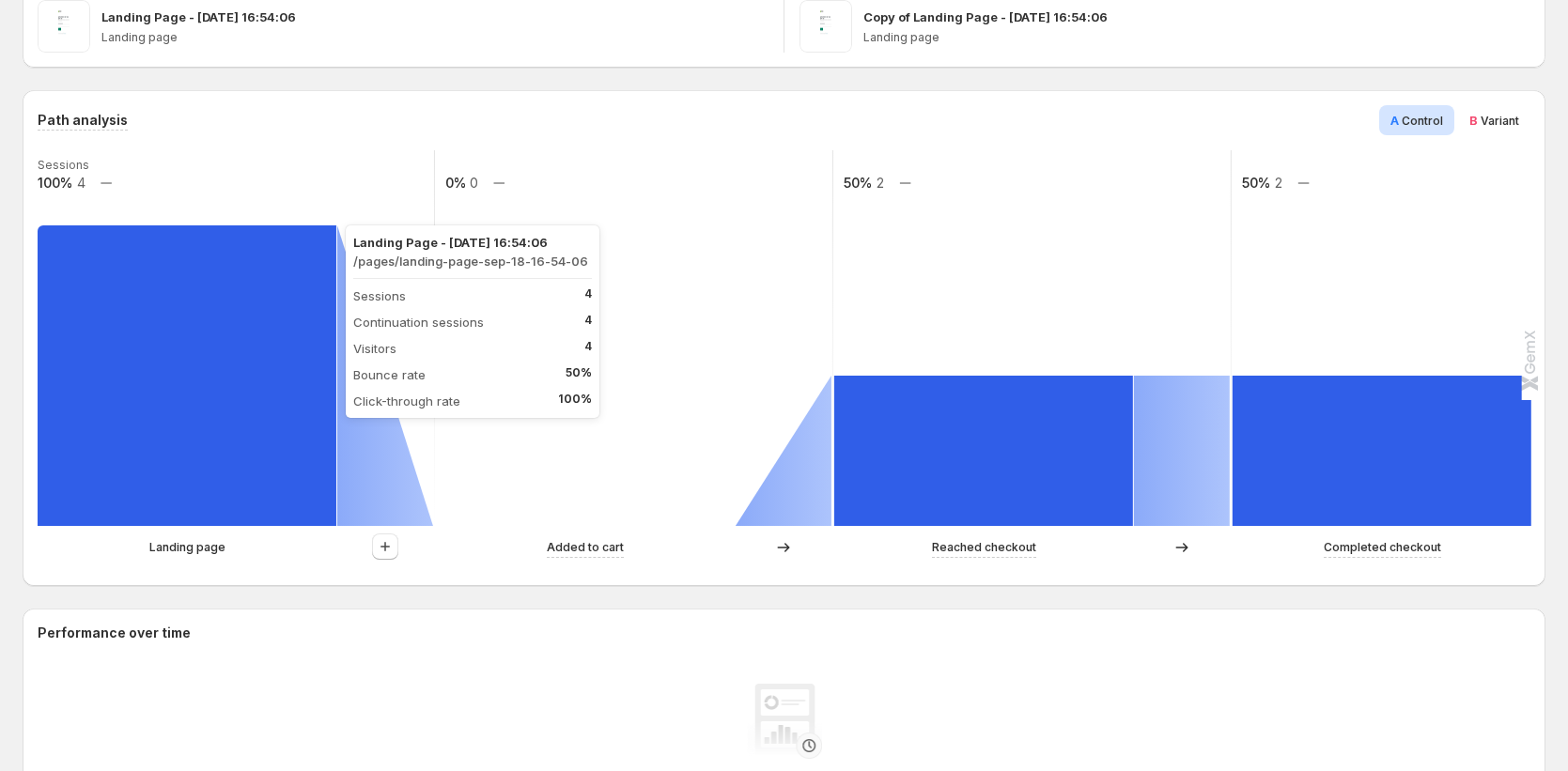
scroll to position [586, 0]
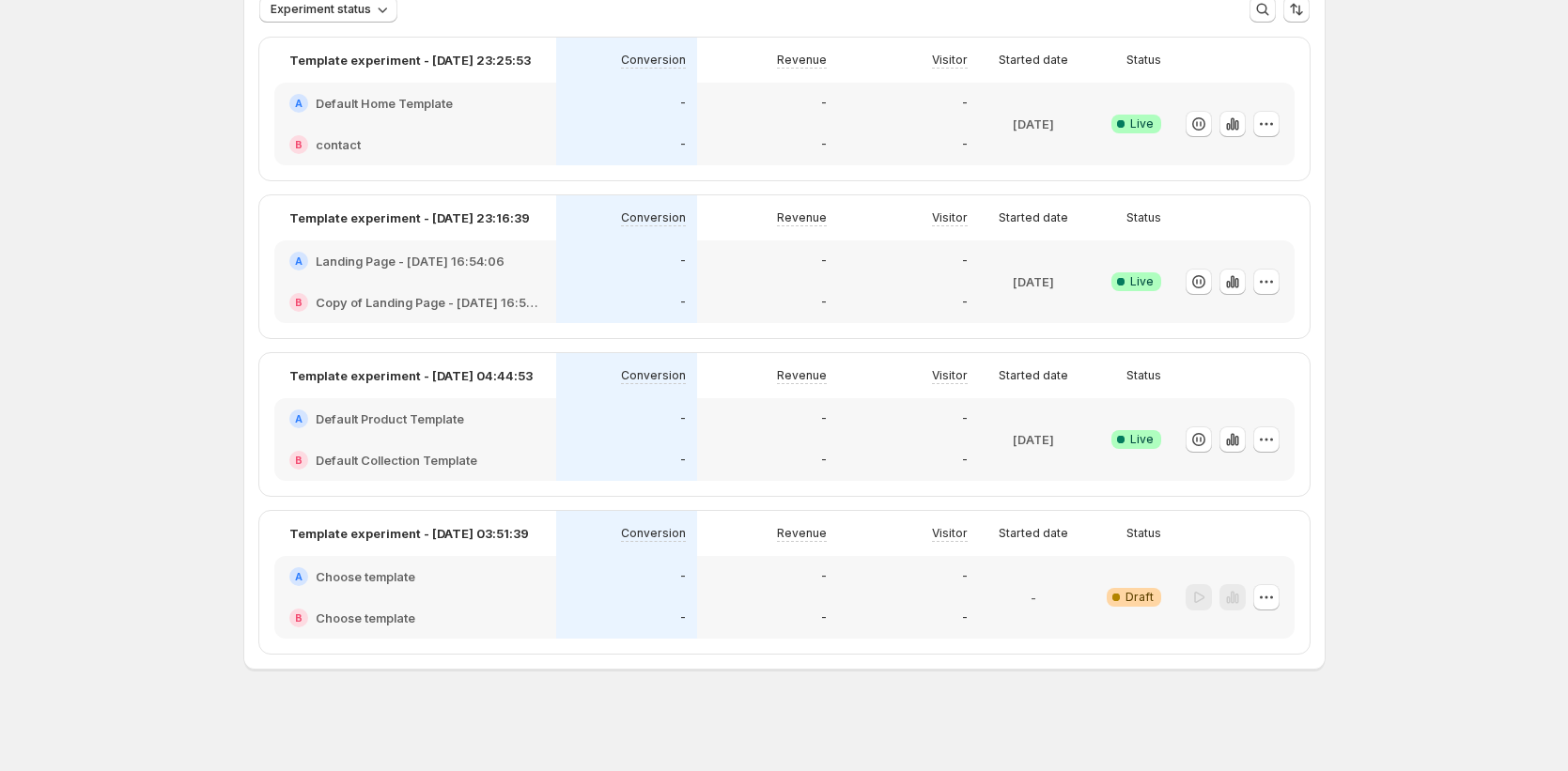
scroll to position [128, 0]
click at [892, 444] on icon "button" at bounding box center [1232, 442] width 19 height 19
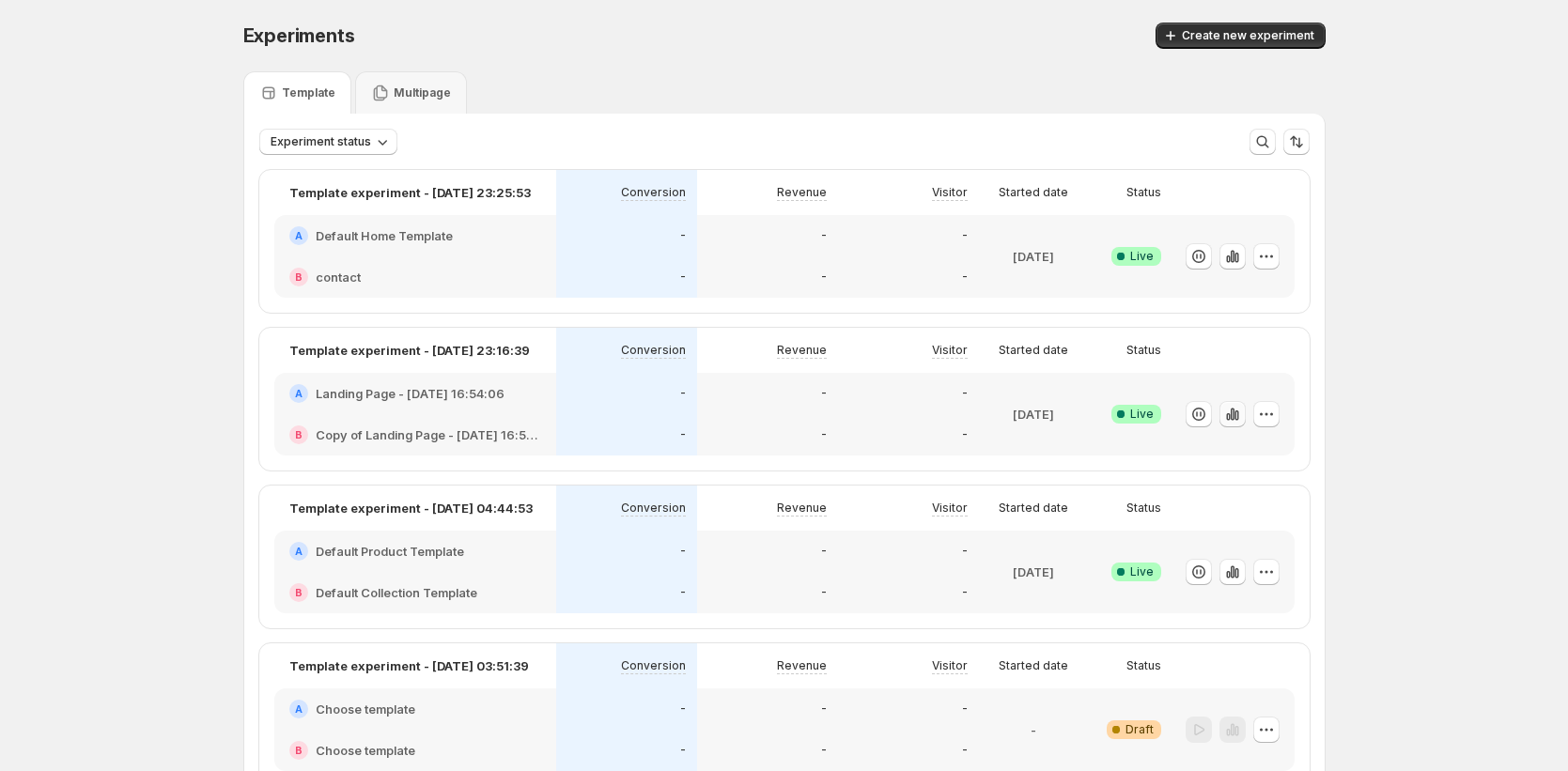
click at [892, 413] on icon "button" at bounding box center [1236, 415] width 4 height 11
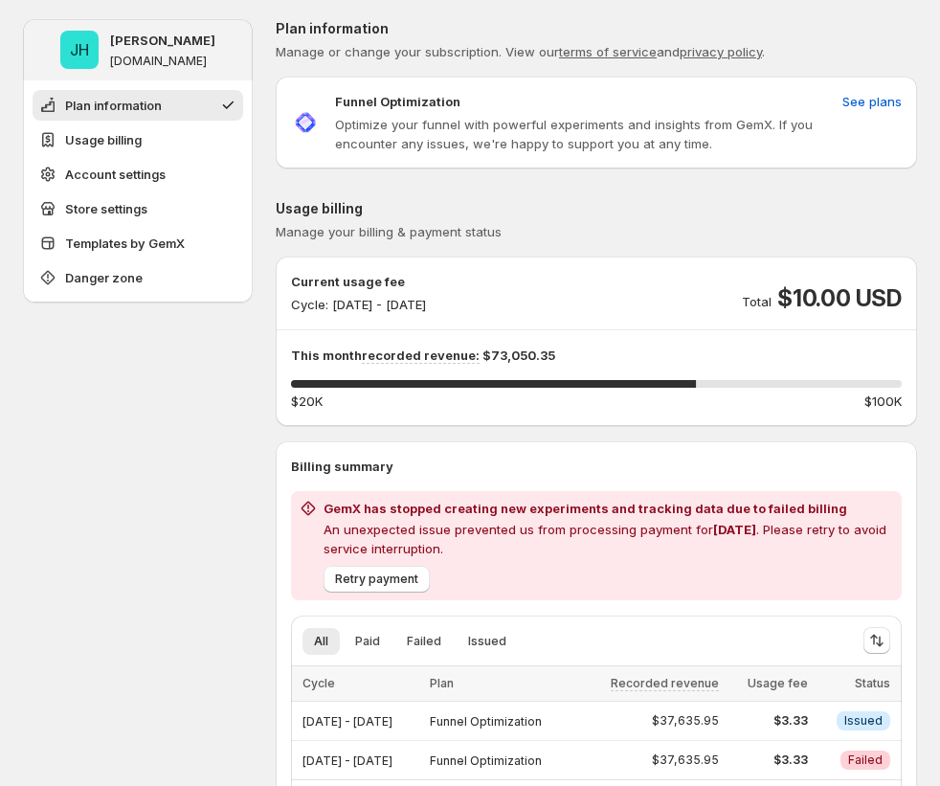
scroll to position [393, 0]
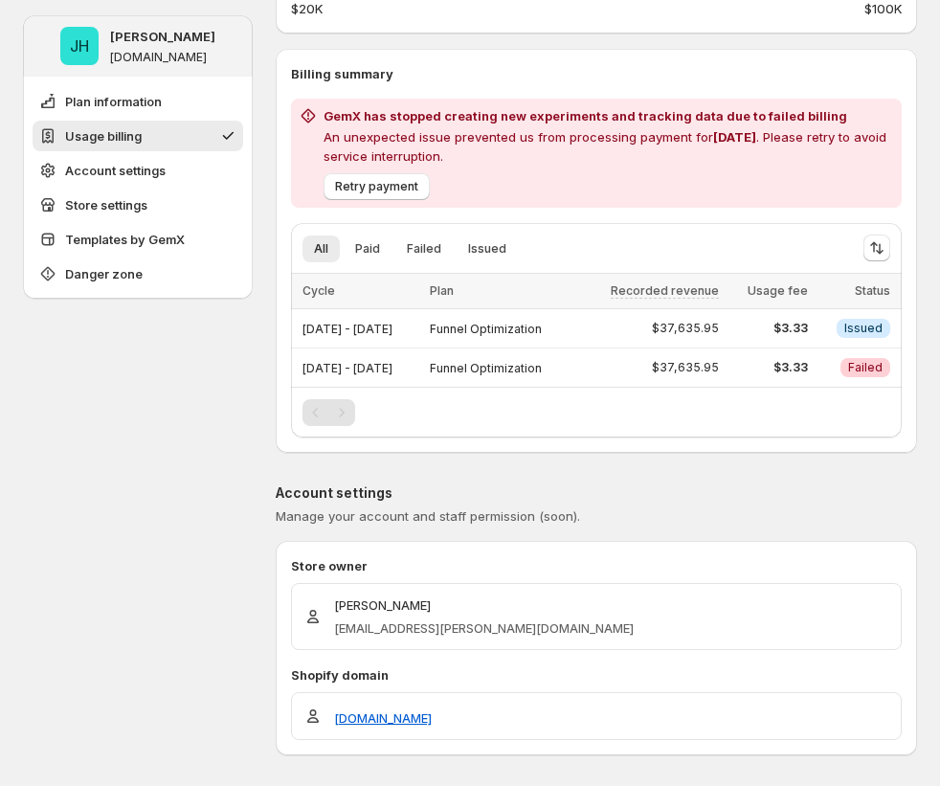
drag, startPoint x: 175, startPoint y: 402, endPoint x: 265, endPoint y: 303, distance: 134.2
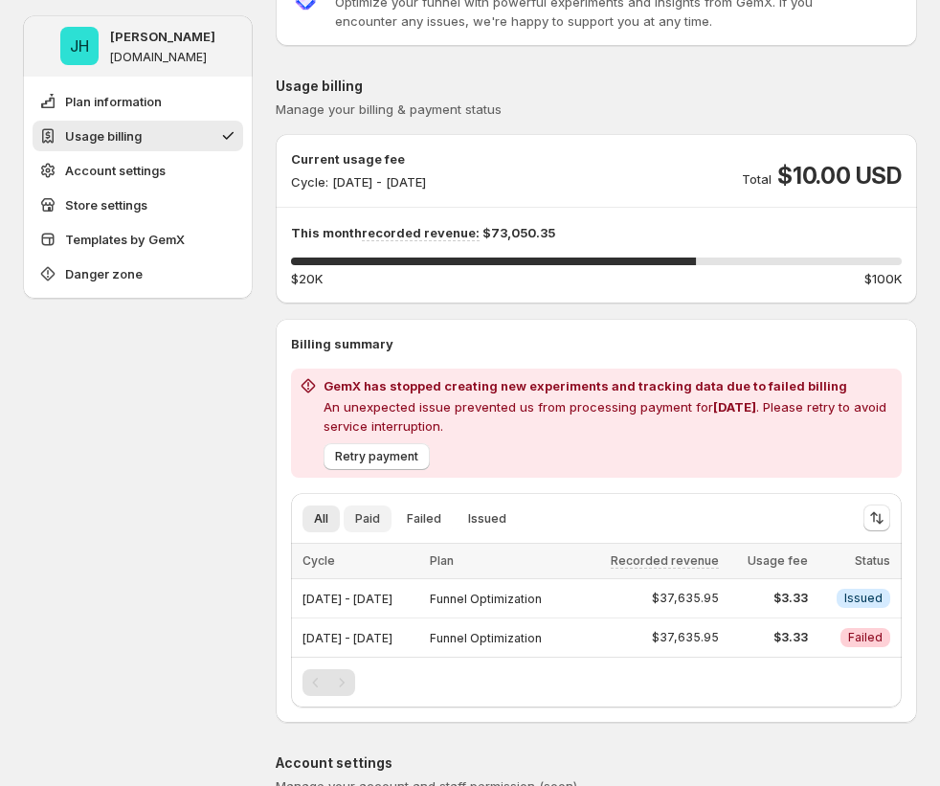
scroll to position [178, 0]
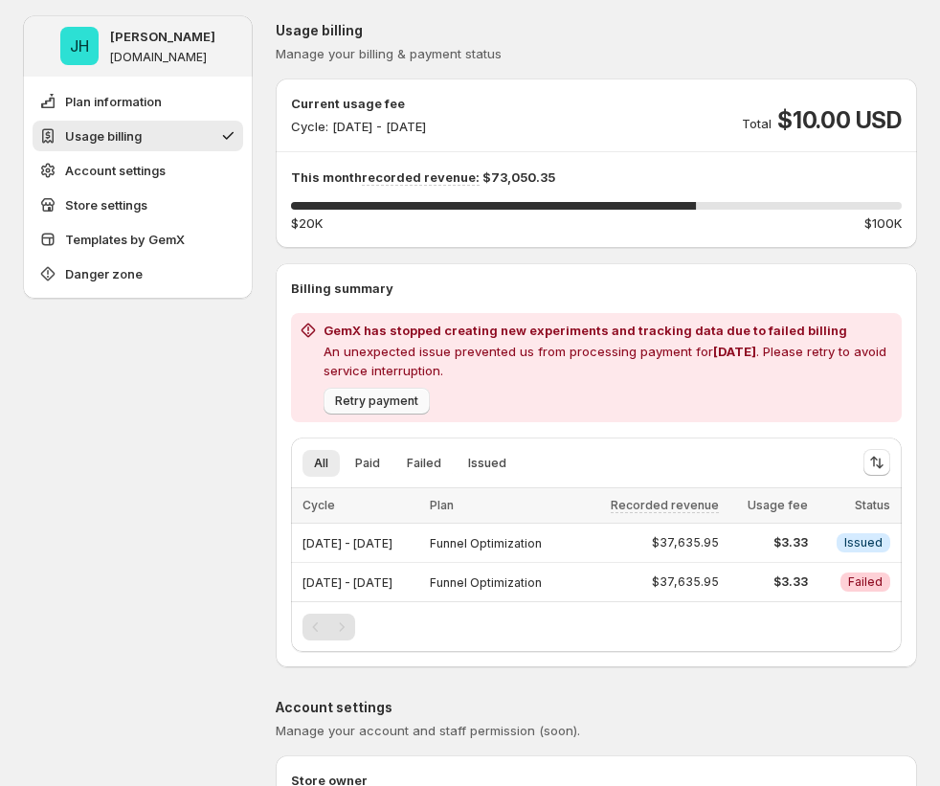
click at [386, 399] on span "Retry payment" at bounding box center [376, 401] width 83 height 15
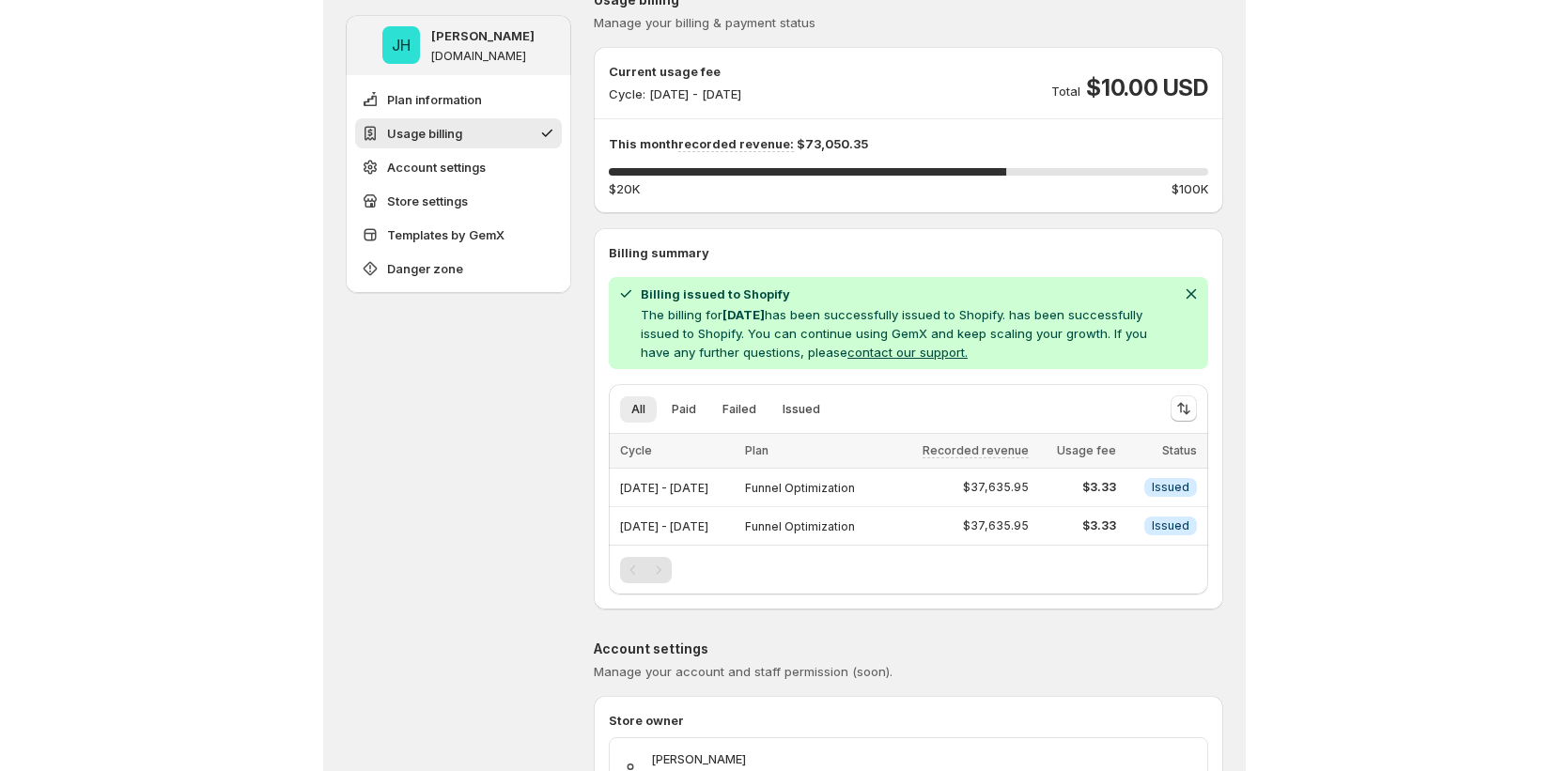
scroll to position [208, 0]
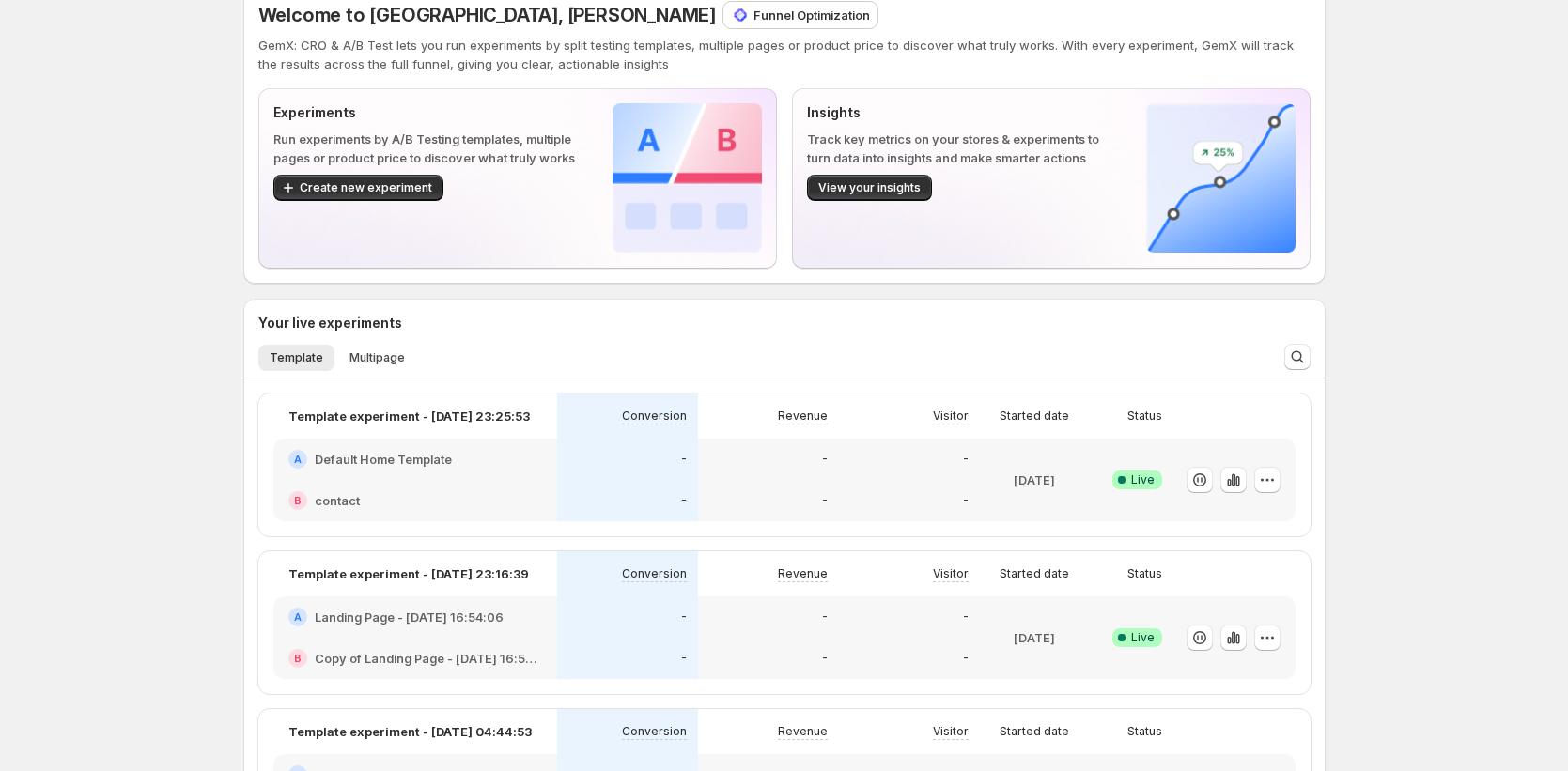
scroll to position [763, 0]
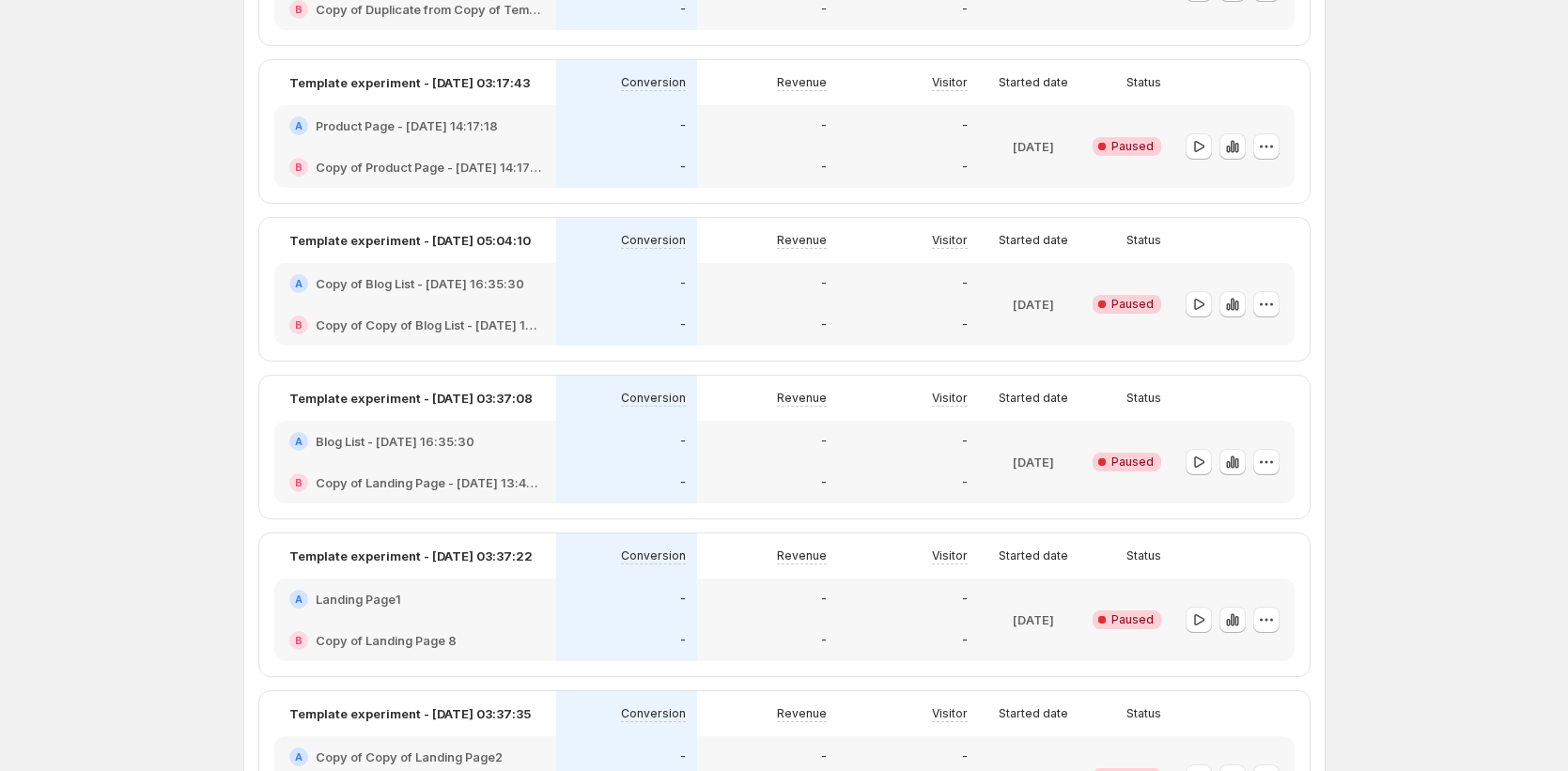
scroll to position [2339, 0]
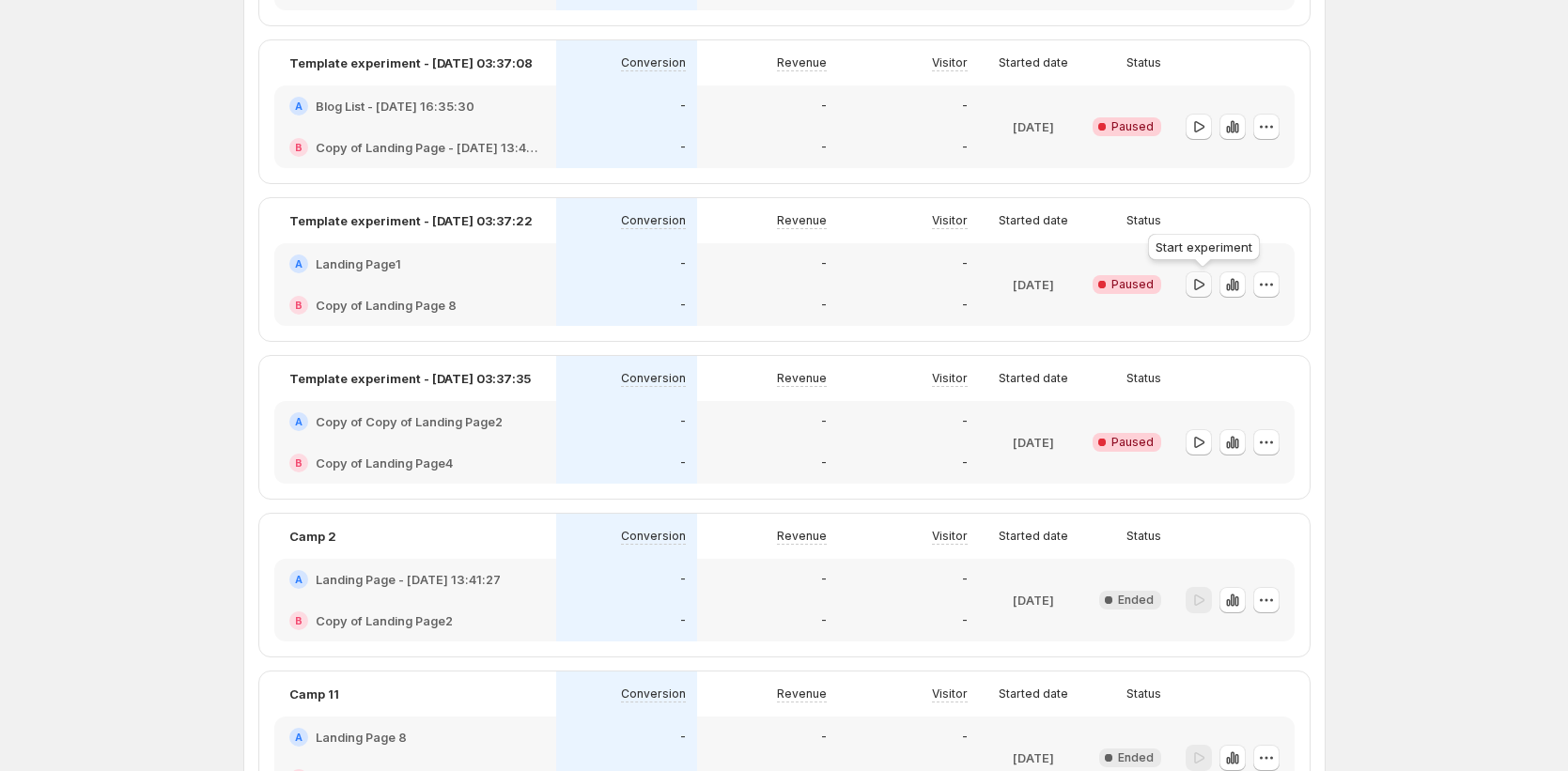
click at [1200, 288] on icon "button" at bounding box center [1198, 284] width 19 height 19
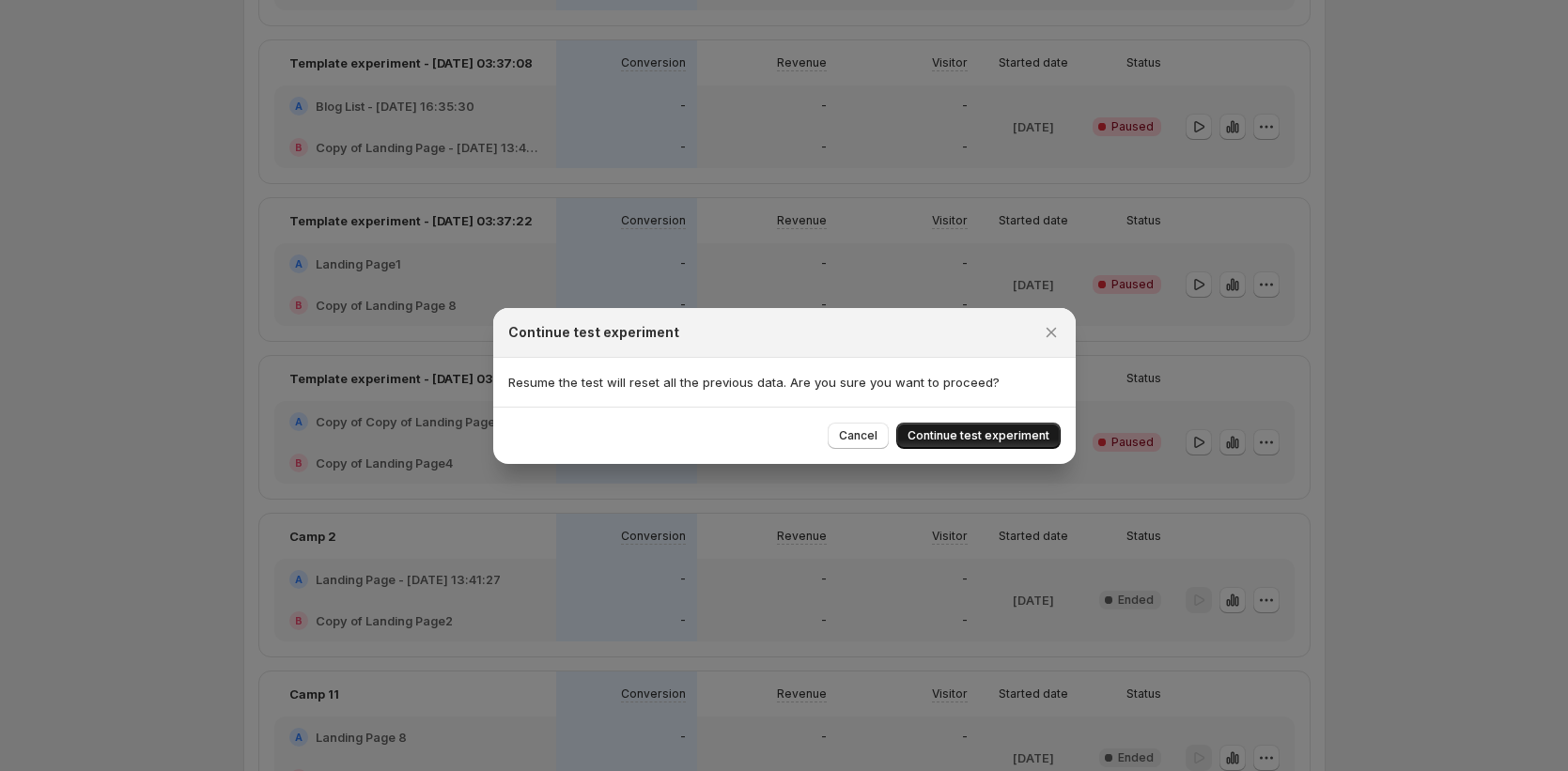
click at [1028, 439] on span "Continue test experiment" at bounding box center [978, 436] width 142 height 15
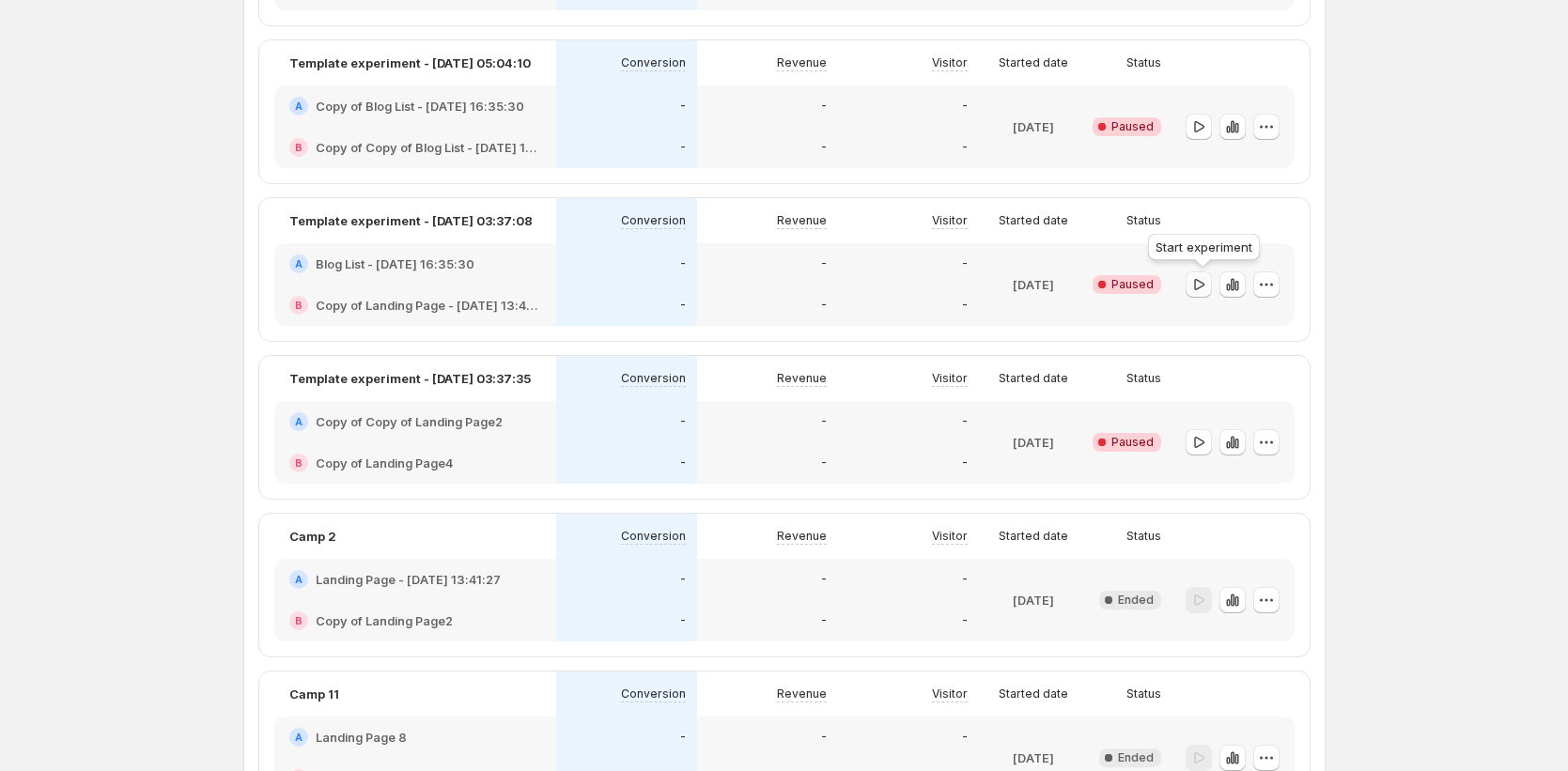
click at [1202, 283] on icon "button" at bounding box center [1198, 284] width 19 height 19
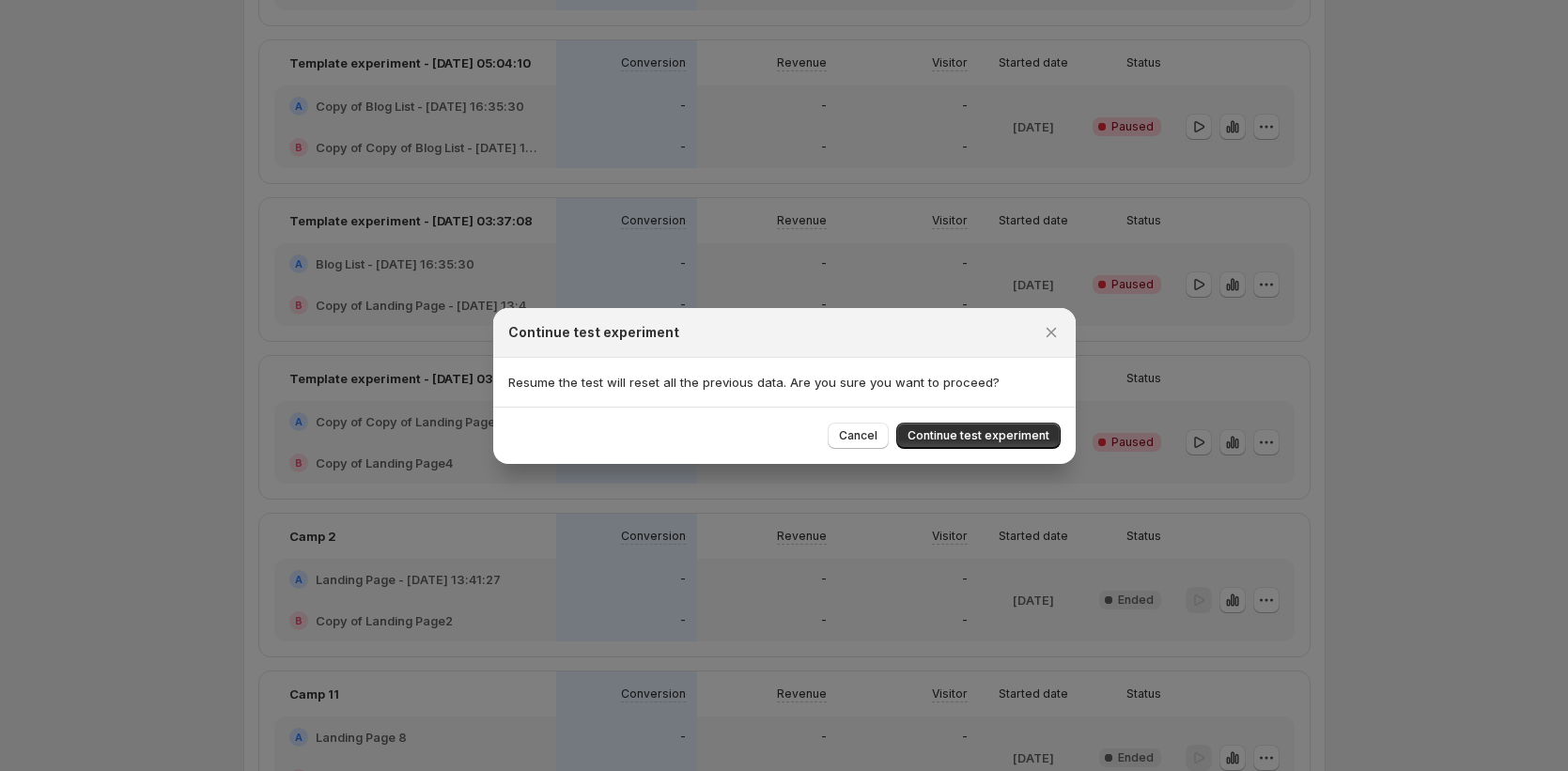
click at [1027, 451] on div "Cancel Continue test experiment" at bounding box center [785, 436] width 583 height 57
click at [1027, 442] on button "Continue test experiment" at bounding box center [978, 436] width 165 height 26
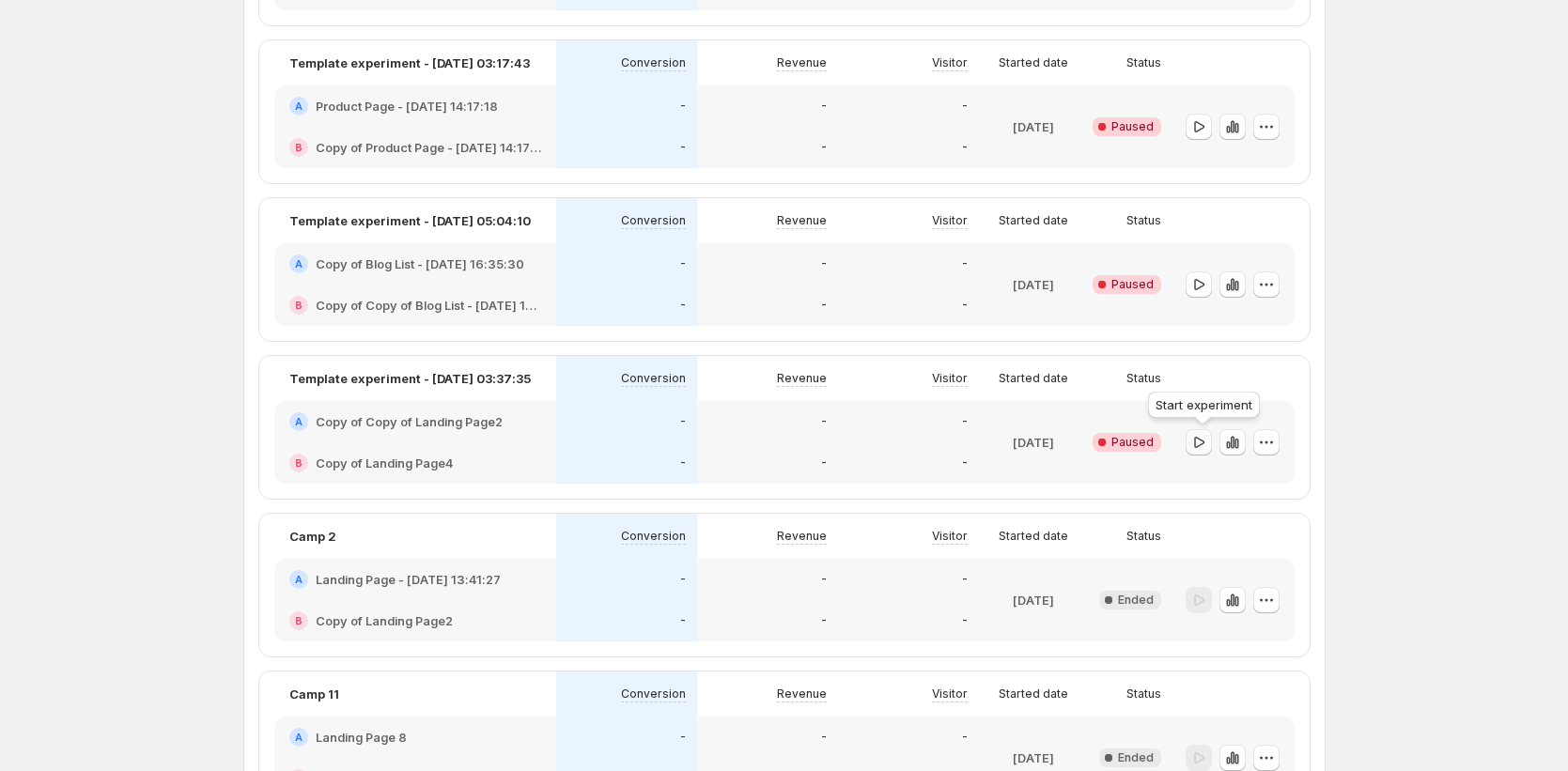
click at [1202, 444] on icon "button" at bounding box center [1198, 441] width 19 height 19
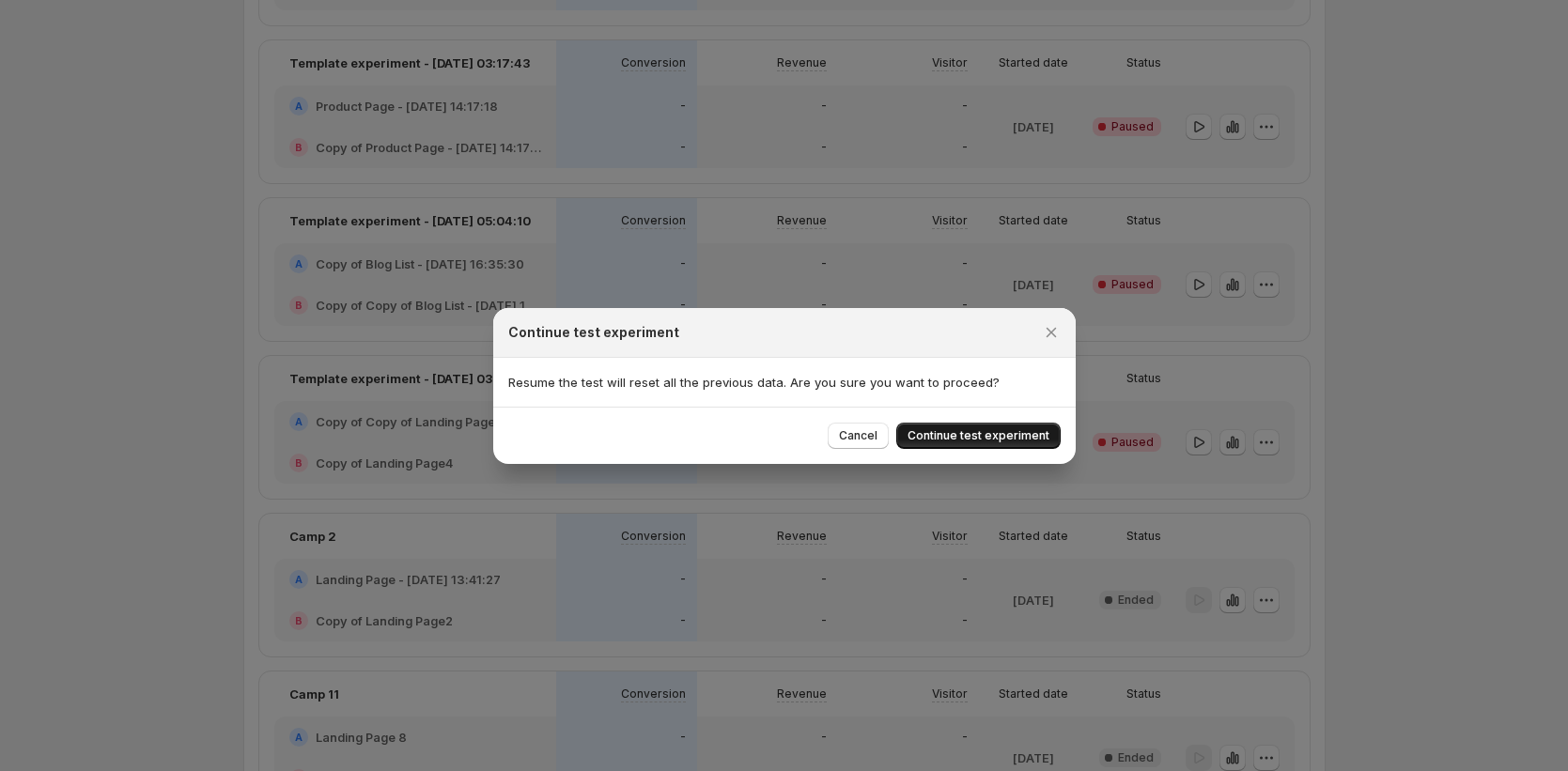
click at [1043, 437] on span "Continue test experiment" at bounding box center [978, 436] width 142 height 15
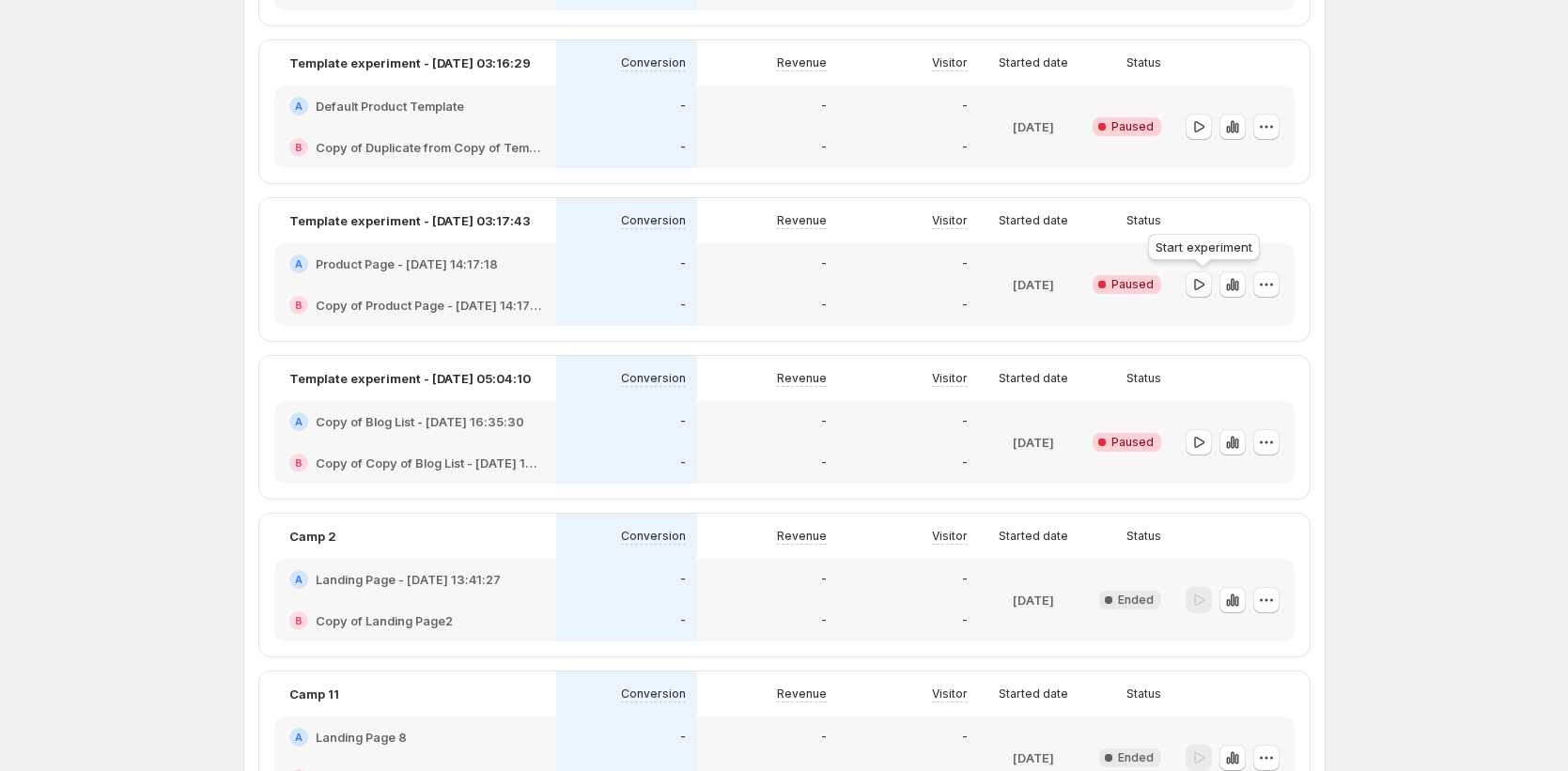
click at [1203, 288] on icon "button" at bounding box center [1198, 284] width 19 height 19
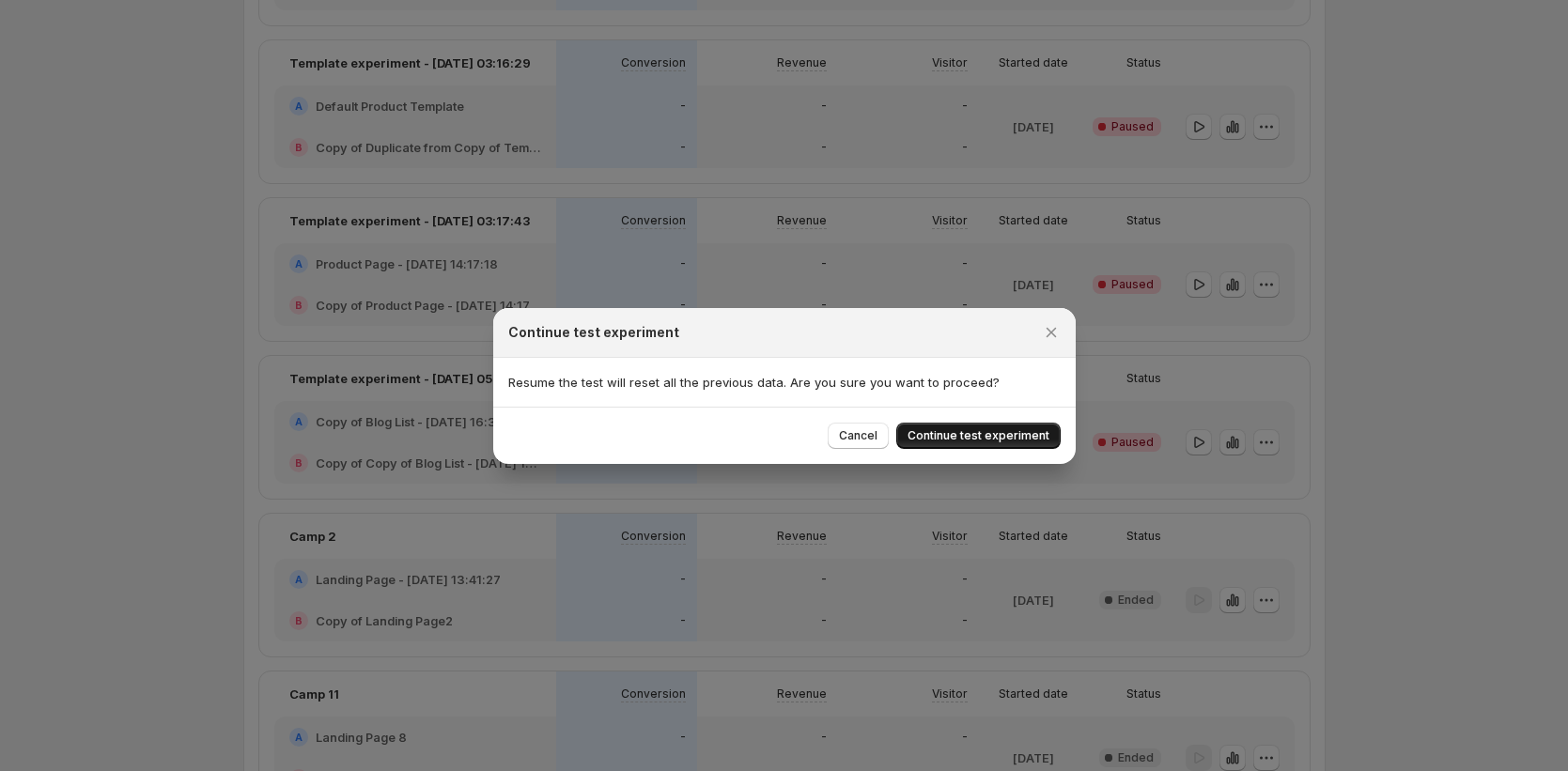
click at [1025, 442] on span "Continue test experiment" at bounding box center [978, 436] width 142 height 15
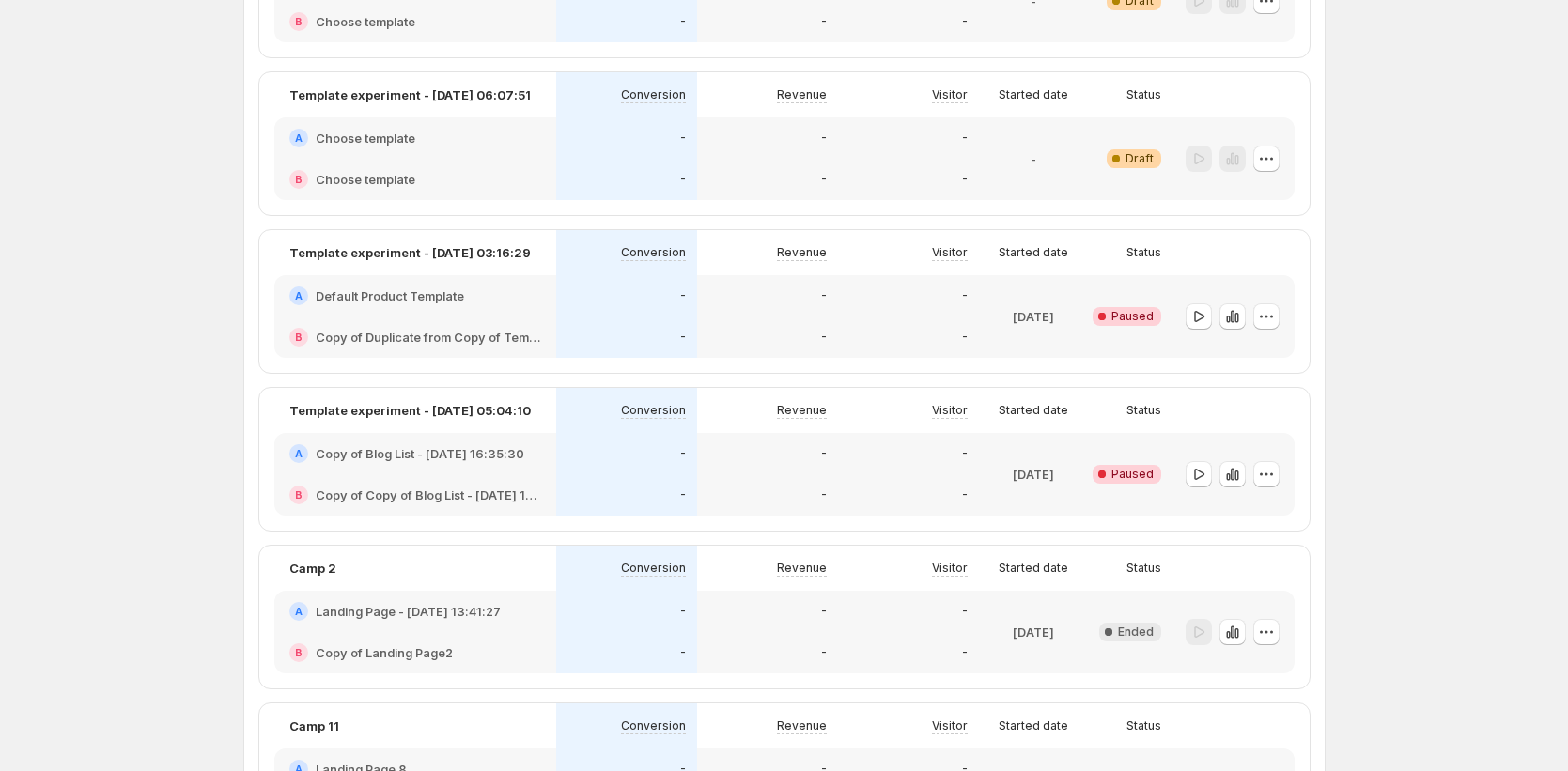
scroll to position [2284, 0]
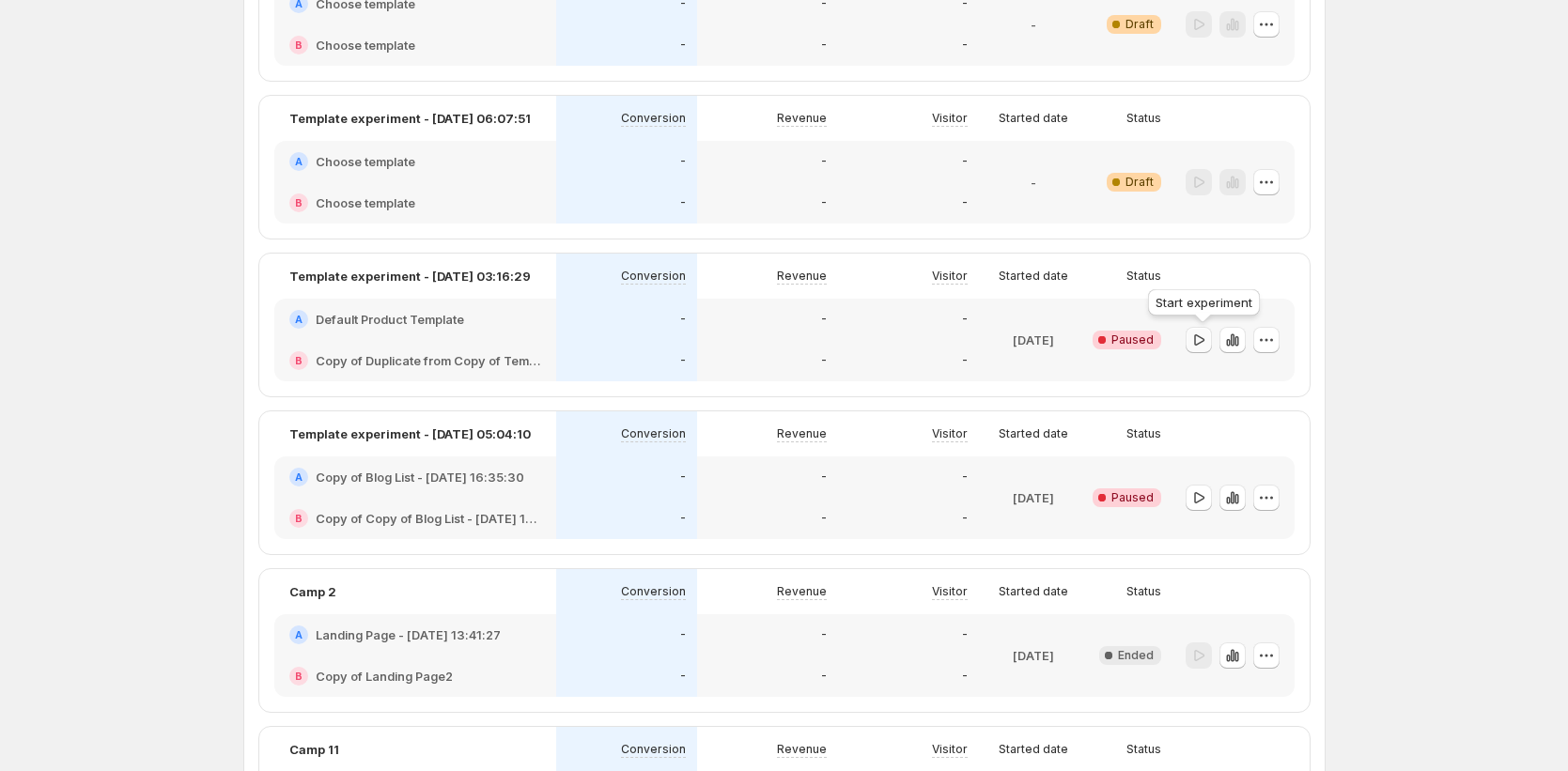
click at [1208, 334] on icon "button" at bounding box center [1198, 339] width 19 height 19
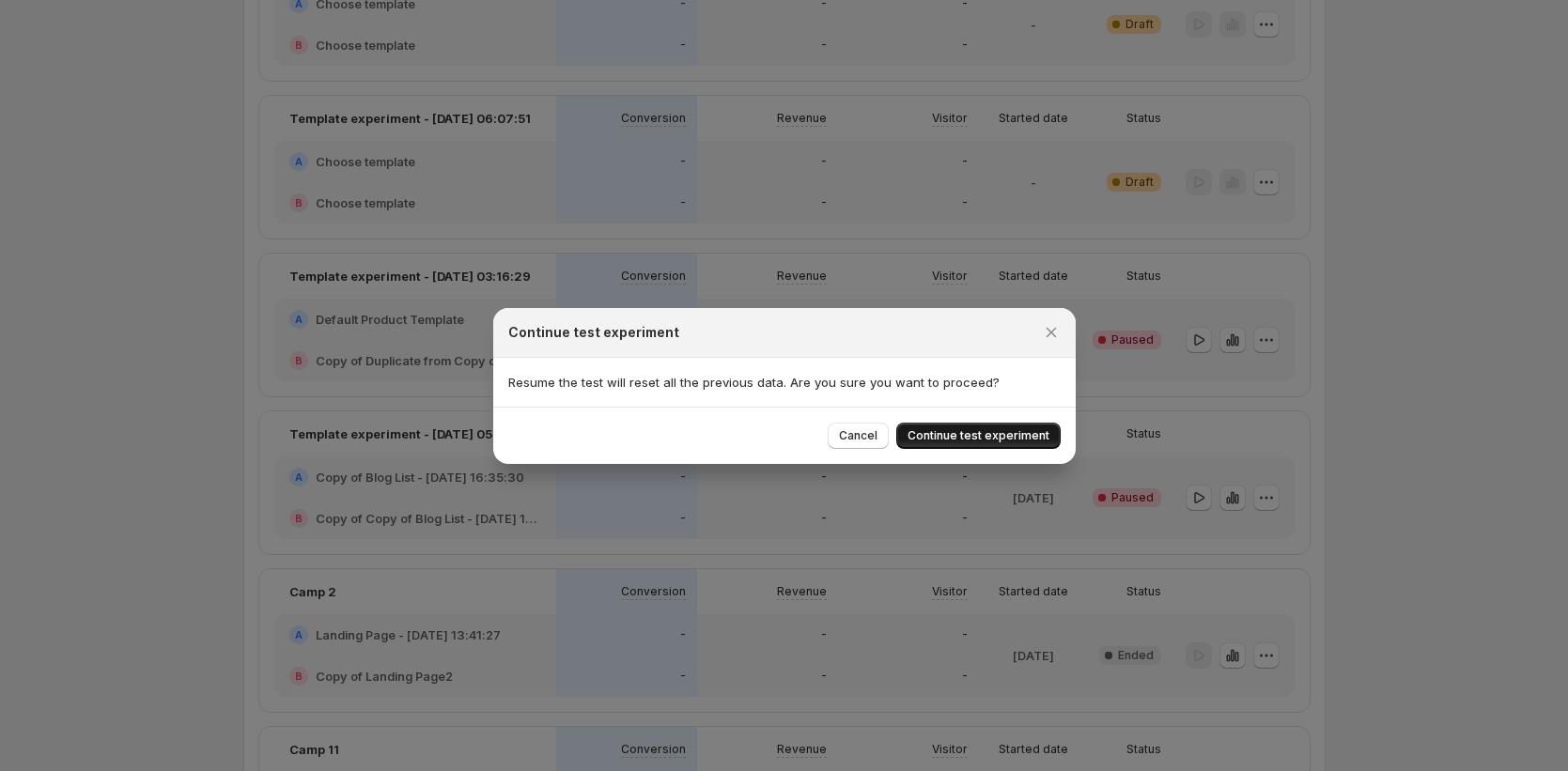
click at [1007, 438] on span "Continue test experiment" at bounding box center [978, 436] width 142 height 15
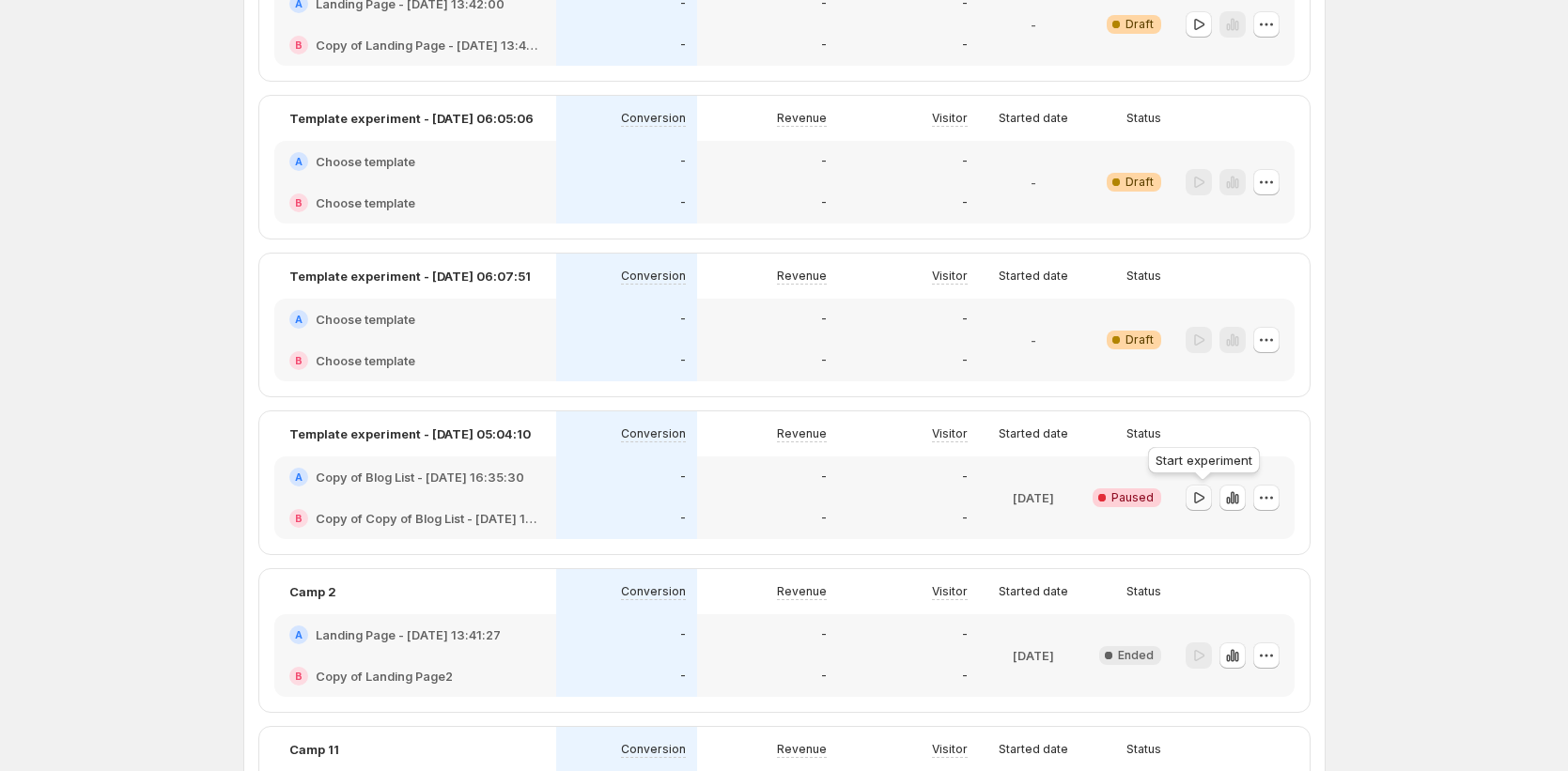
click at [1200, 493] on icon "button" at bounding box center [1199, 496] width 11 height 11
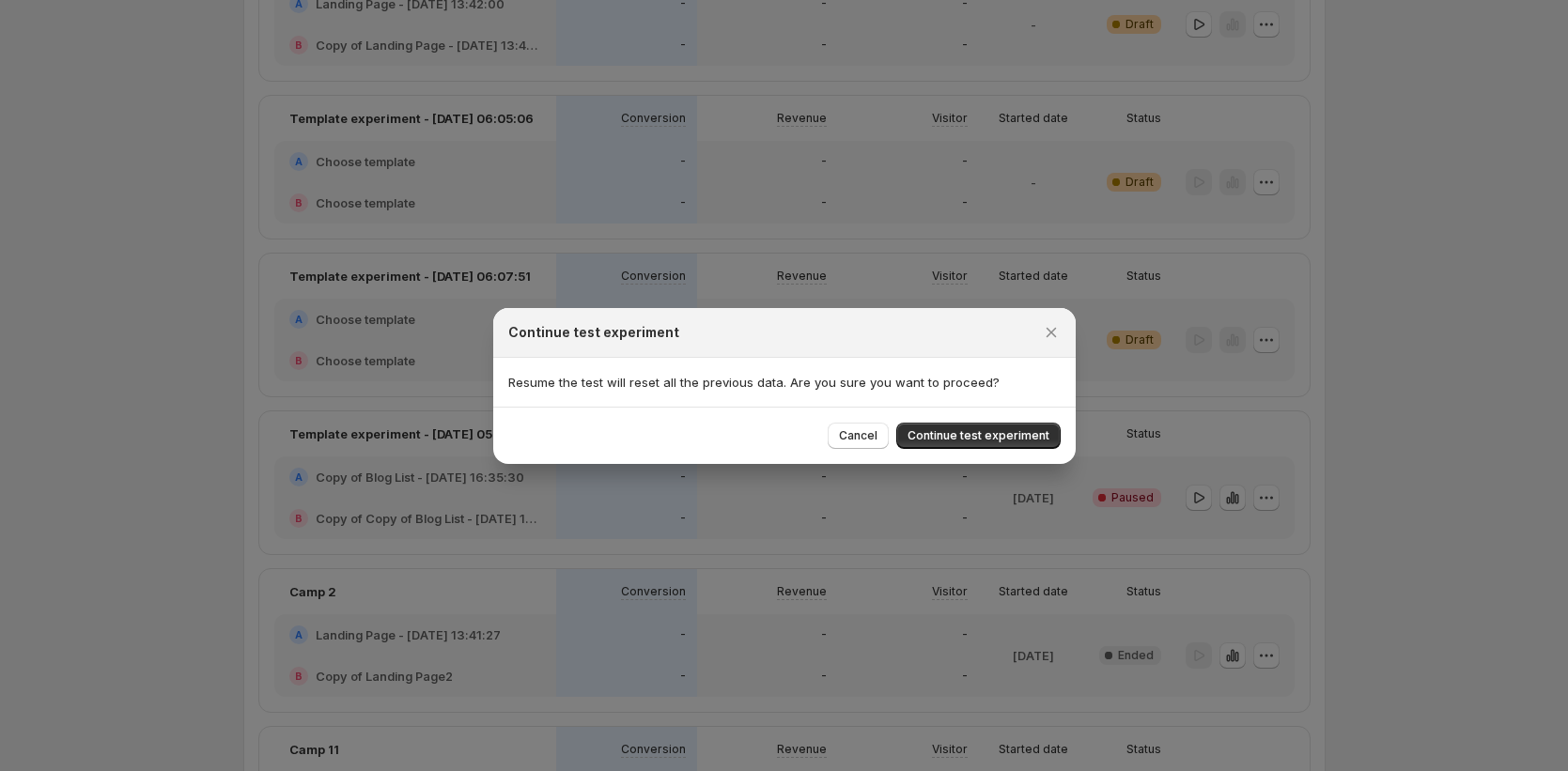
click at [995, 420] on div "Cancel Continue test experiment" at bounding box center [785, 436] width 583 height 57
drag, startPoint x: 998, startPoint y: 441, endPoint x: 1003, endPoint y: 453, distance: 13.0
click at [1000, 443] on button "Continue test experiment" at bounding box center [978, 436] width 165 height 26
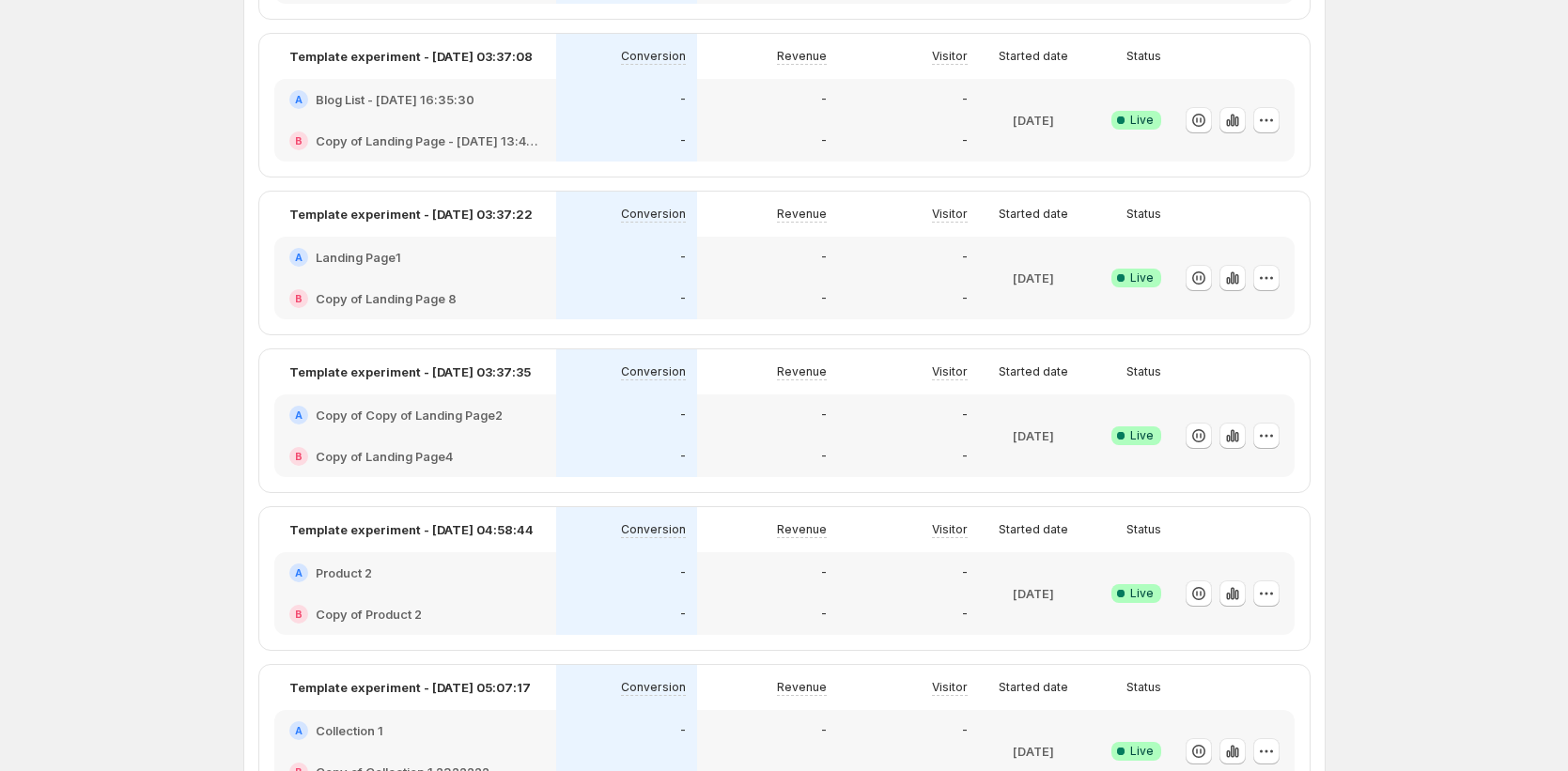
scroll to position [471, 0]
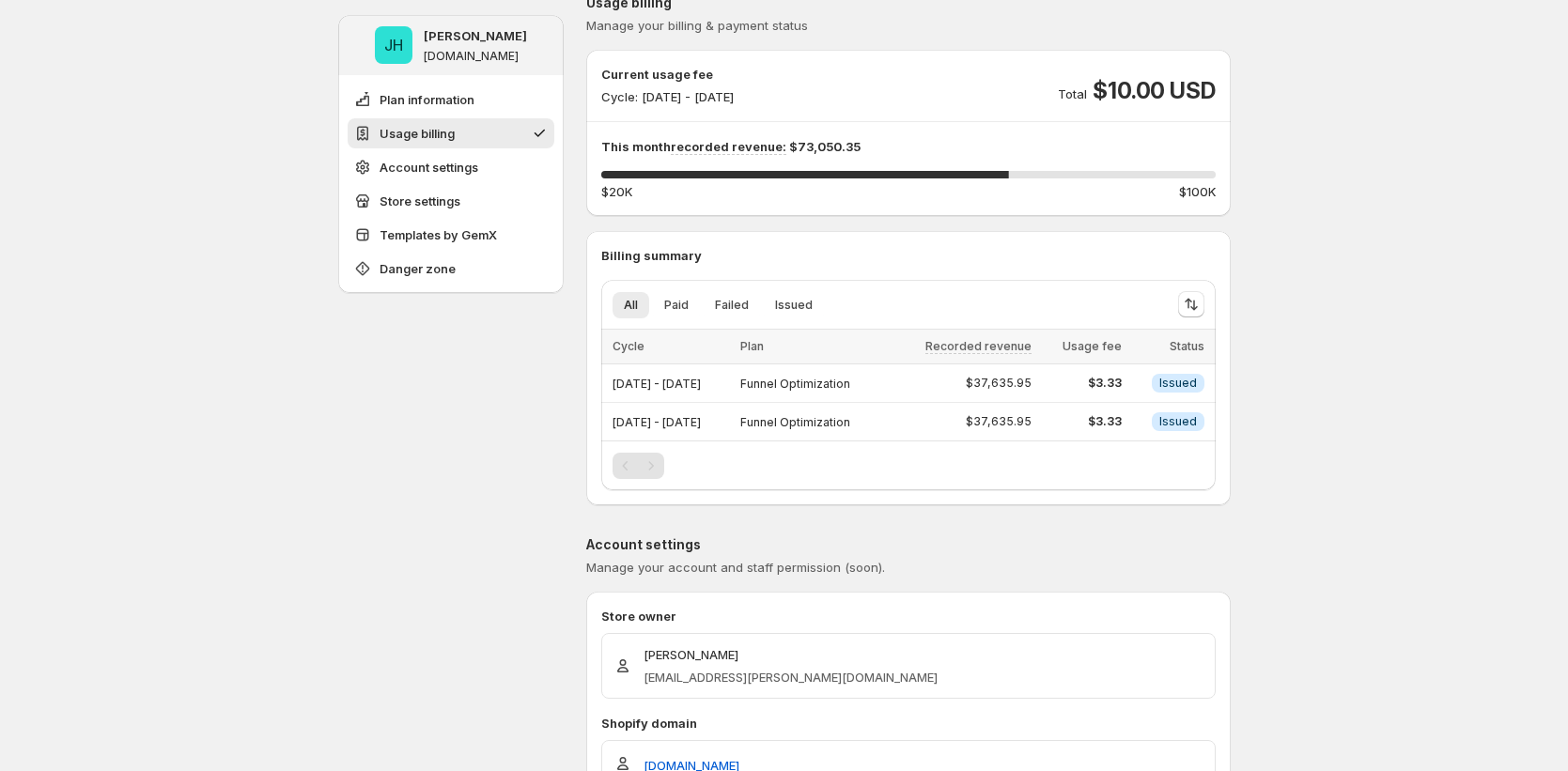
scroll to position [360, 0]
